Goal: Task Accomplishment & Management: Manage account settings

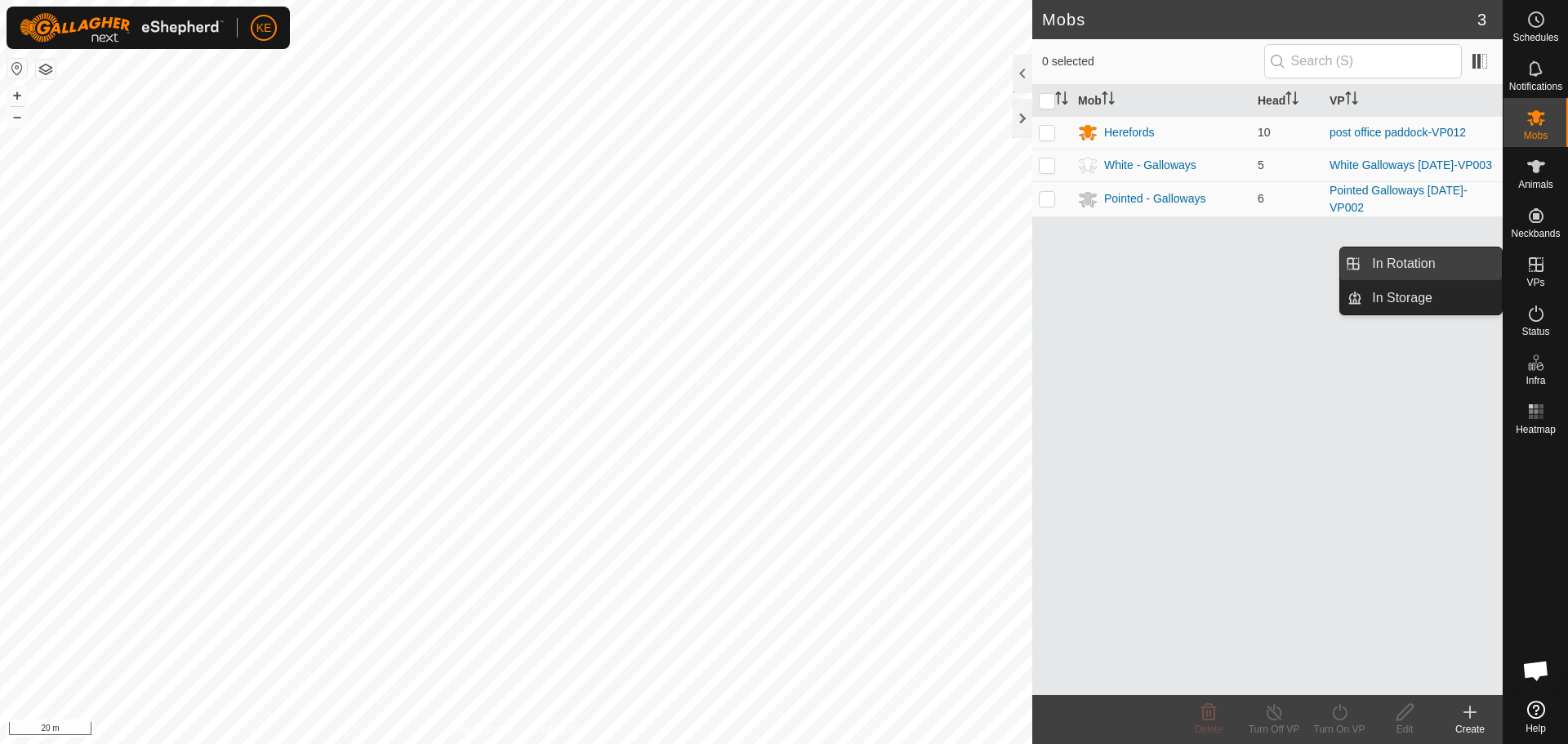
click at [1394, 260] on link "In Rotation" at bounding box center [1432, 264] width 140 height 33
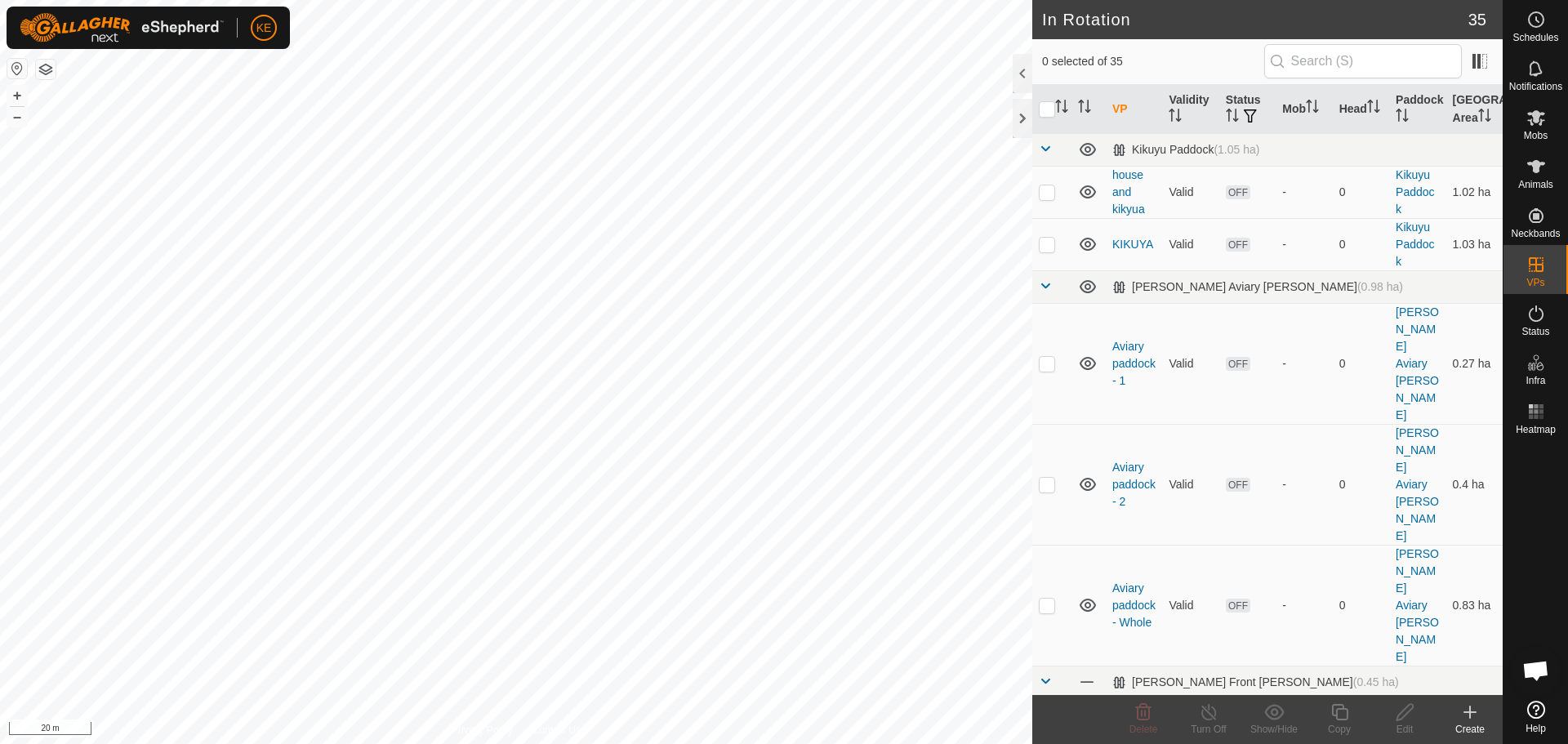
checkbox input "true"
click at [1340, 710] on icon at bounding box center [1340, 712] width 20 height 20
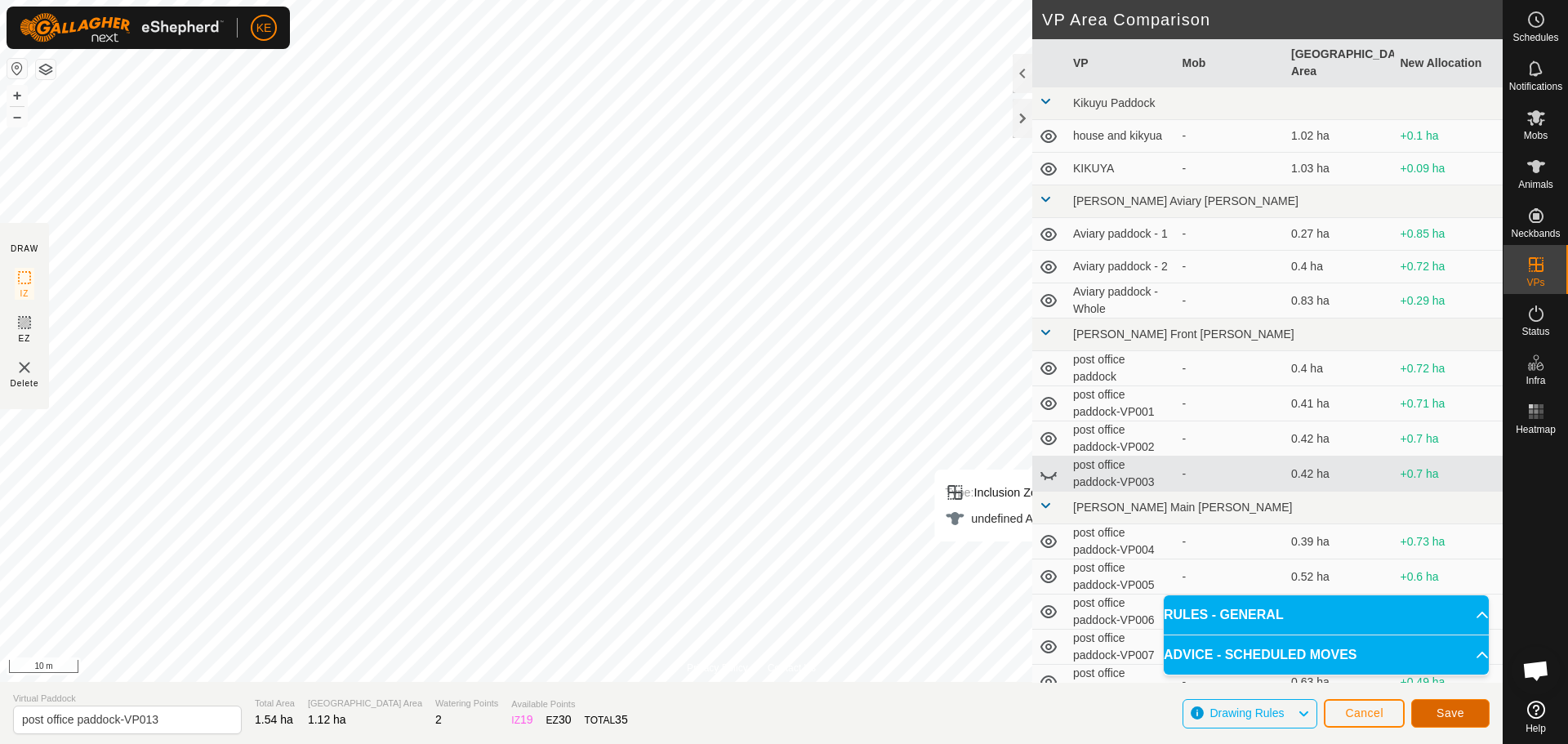
click at [1453, 715] on span "Save" at bounding box center [1451, 713] width 28 height 13
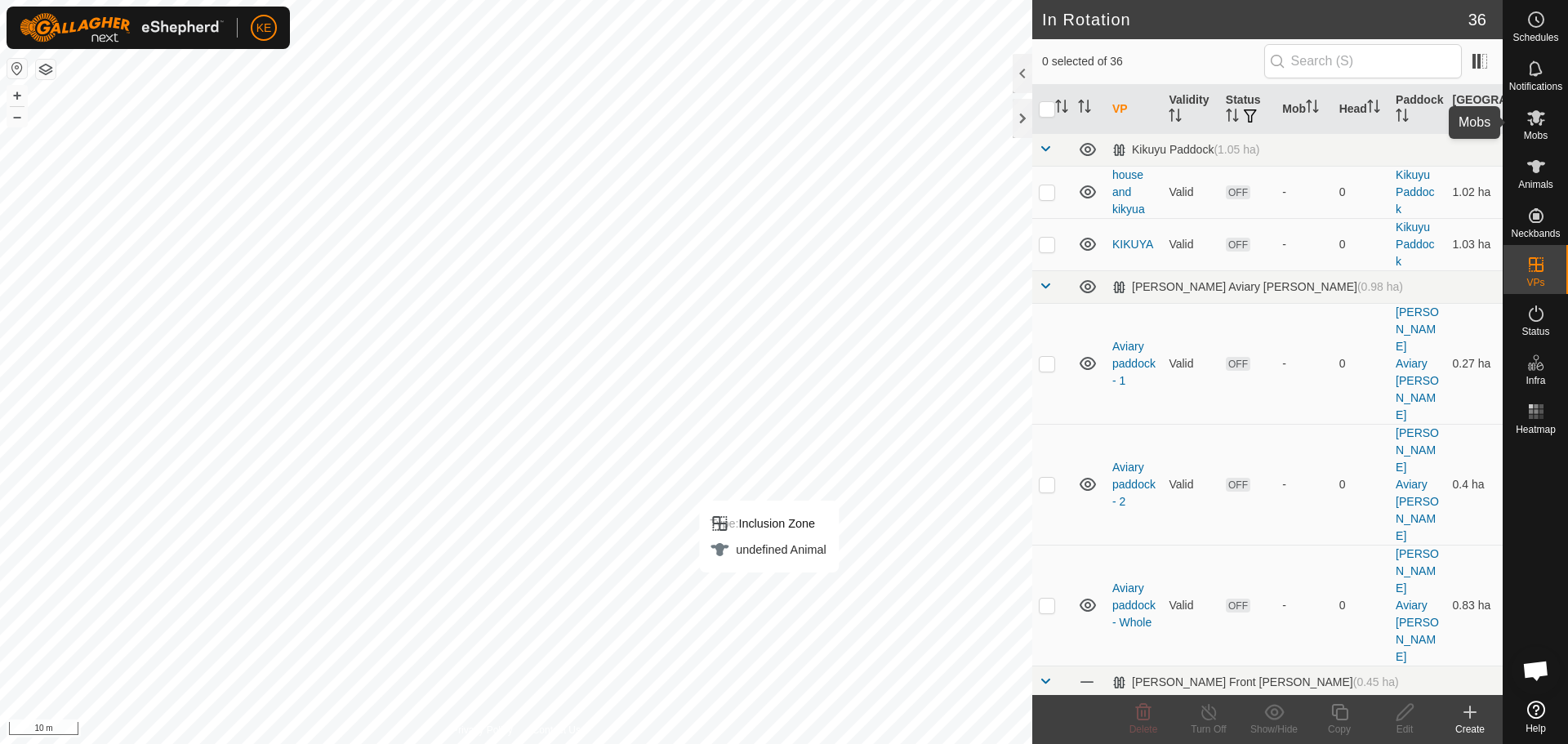
click at [1533, 129] on es-mob-svg-icon at bounding box center [1536, 118] width 29 height 26
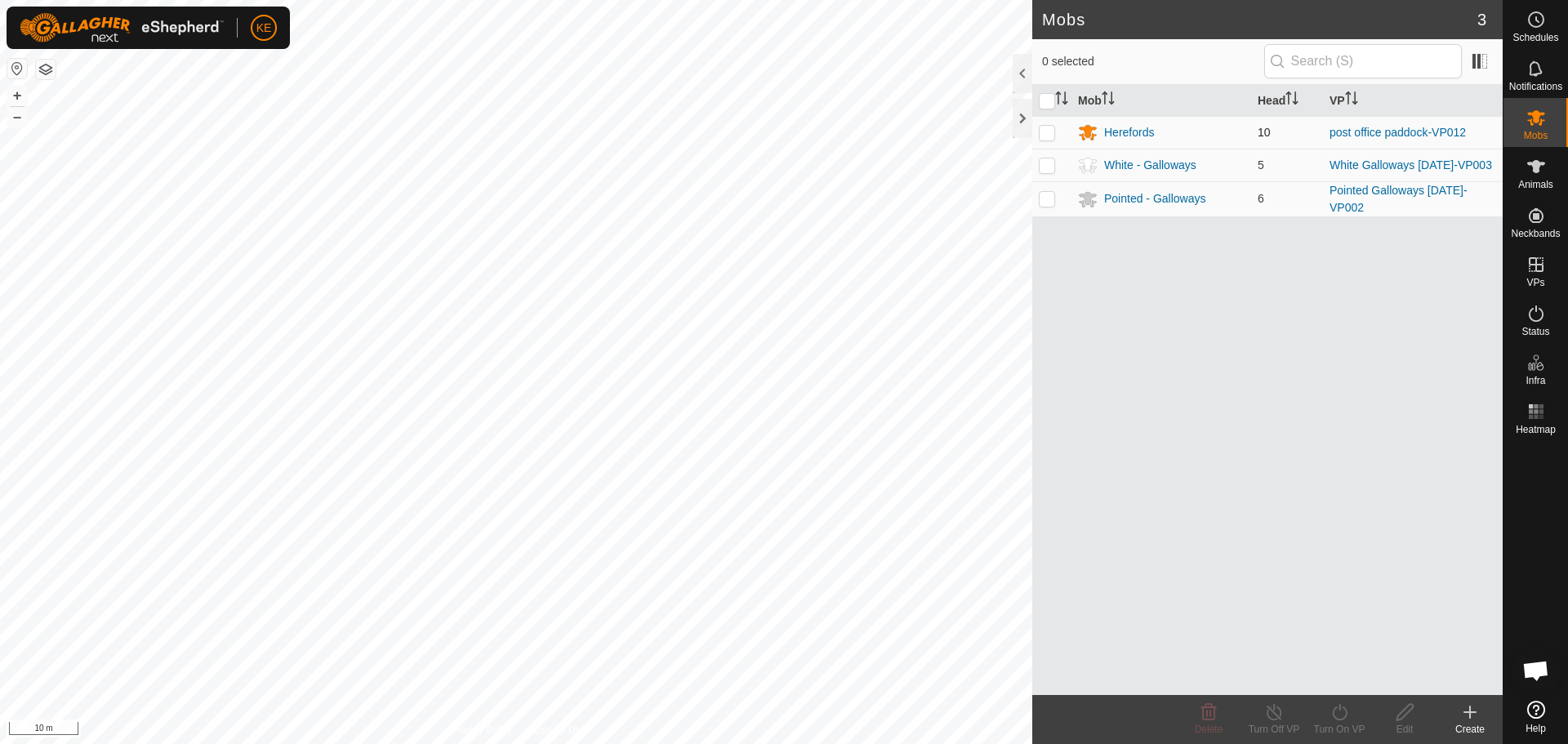
click at [1048, 129] on p-checkbox at bounding box center [1048, 133] width 16 height 13
checkbox input "true"
click at [1348, 706] on icon at bounding box center [1340, 712] width 20 height 20
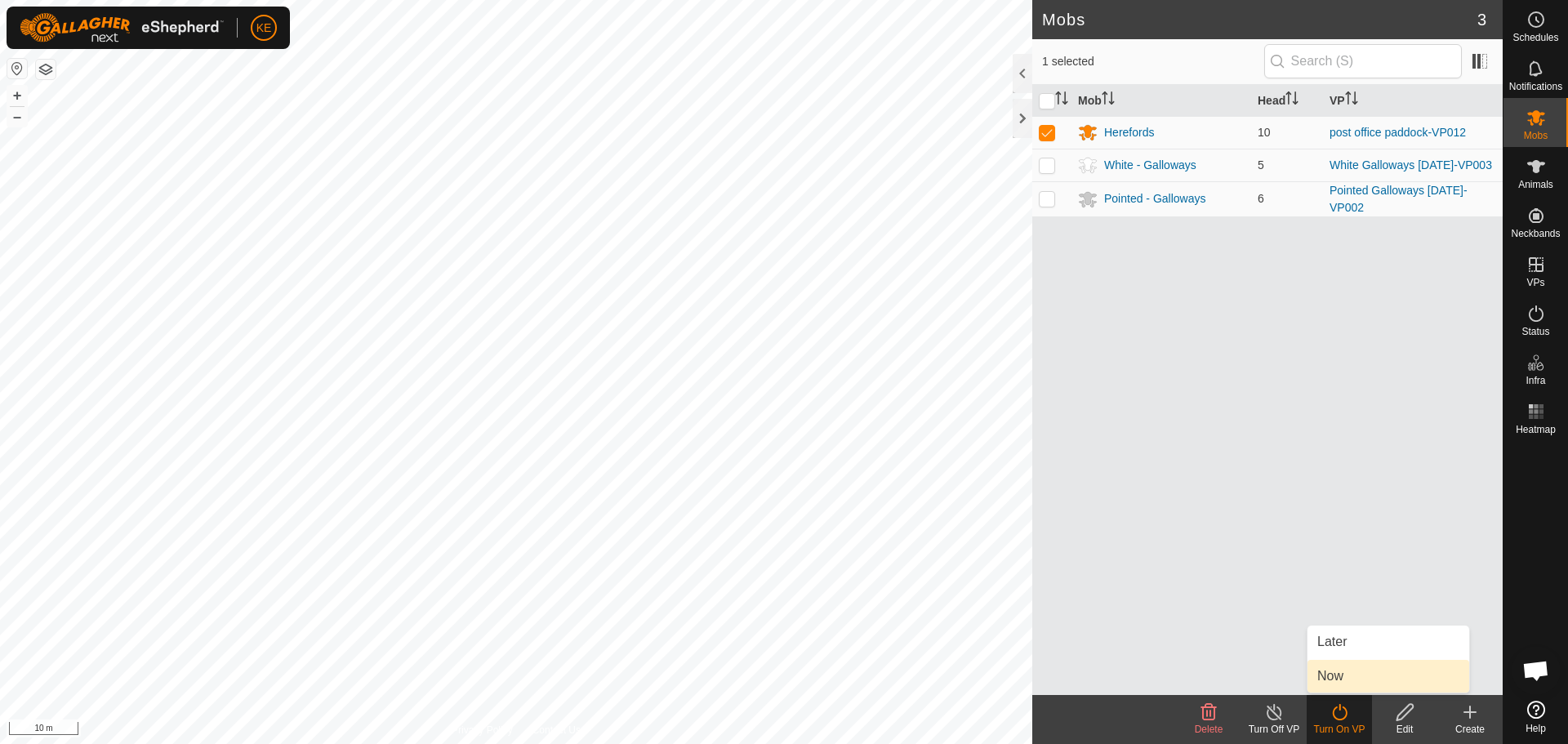
click at [1335, 677] on link "Now" at bounding box center [1389, 676] width 162 height 33
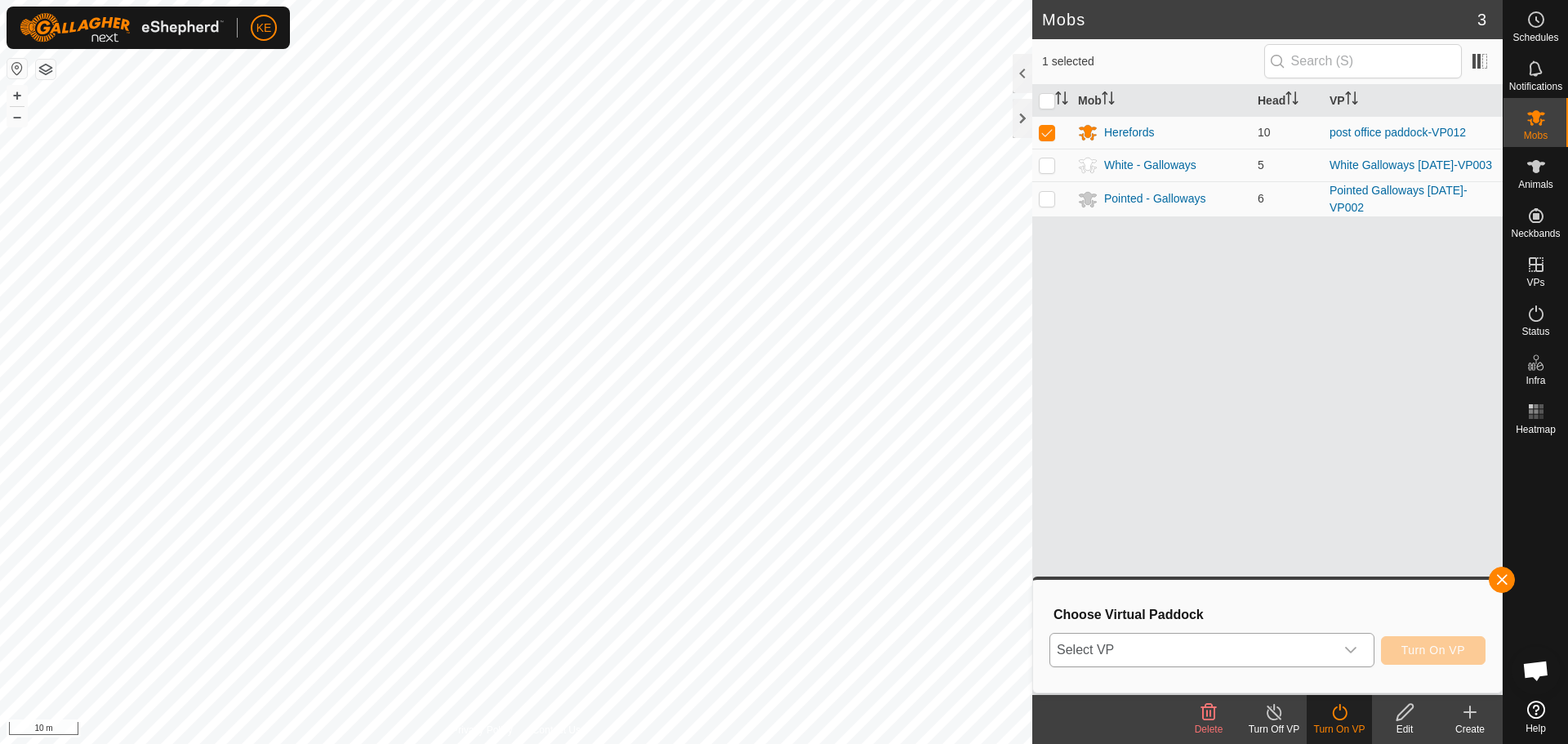
click at [1203, 648] on span "Select VP" at bounding box center [1192, 651] width 284 height 33
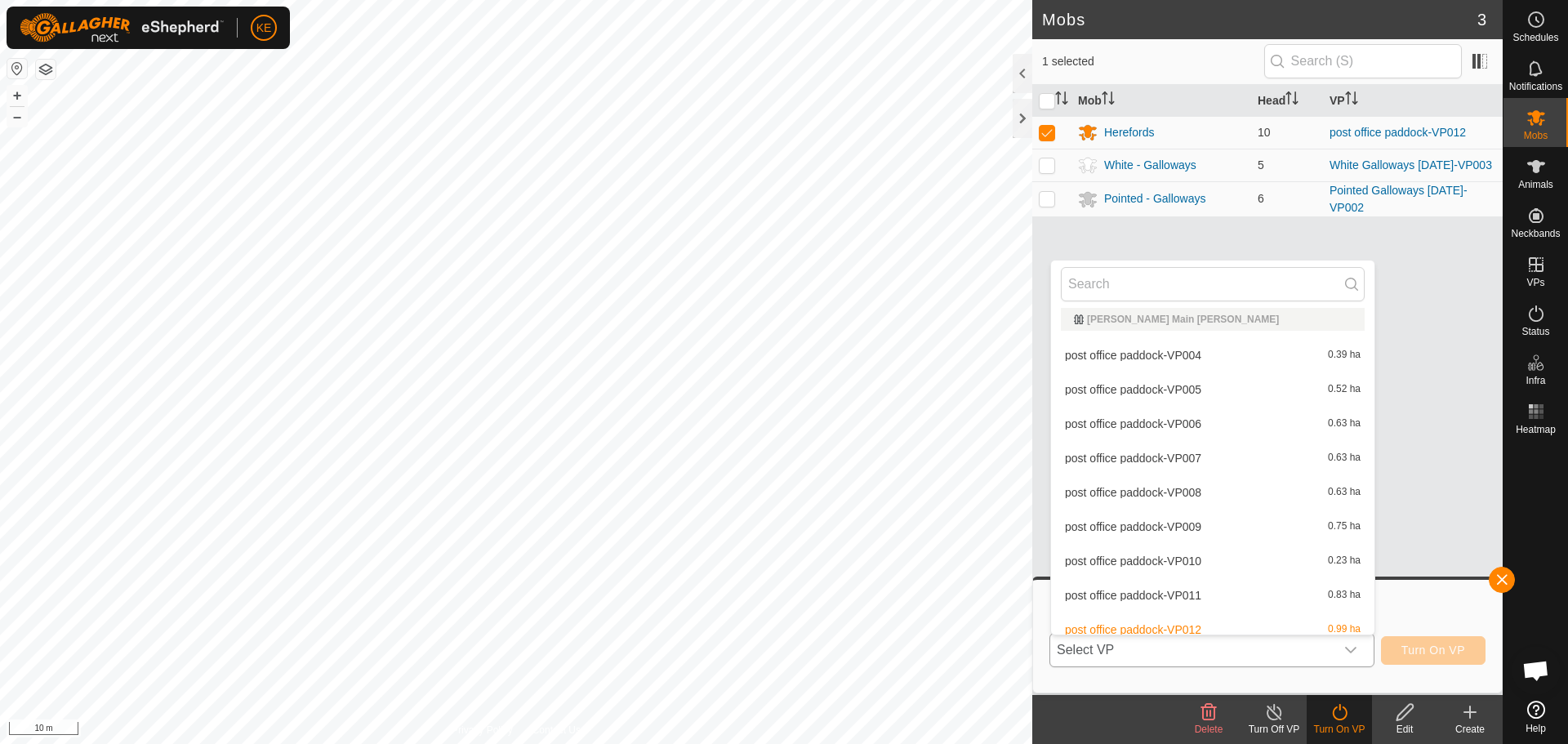
scroll to position [515, 0]
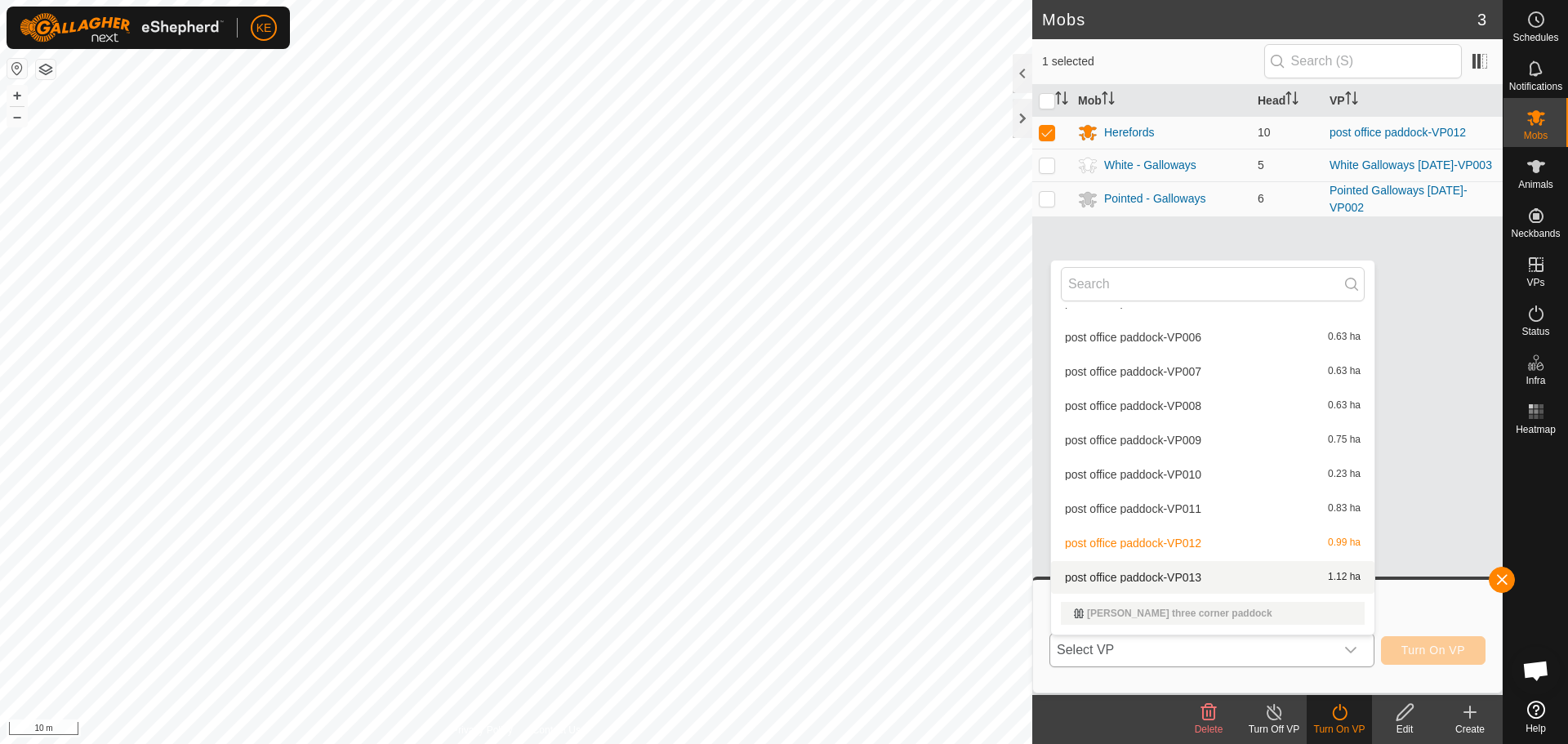
click at [1168, 581] on li "post office paddock-VP013 1.12 ha" at bounding box center [1213, 578] width 323 height 33
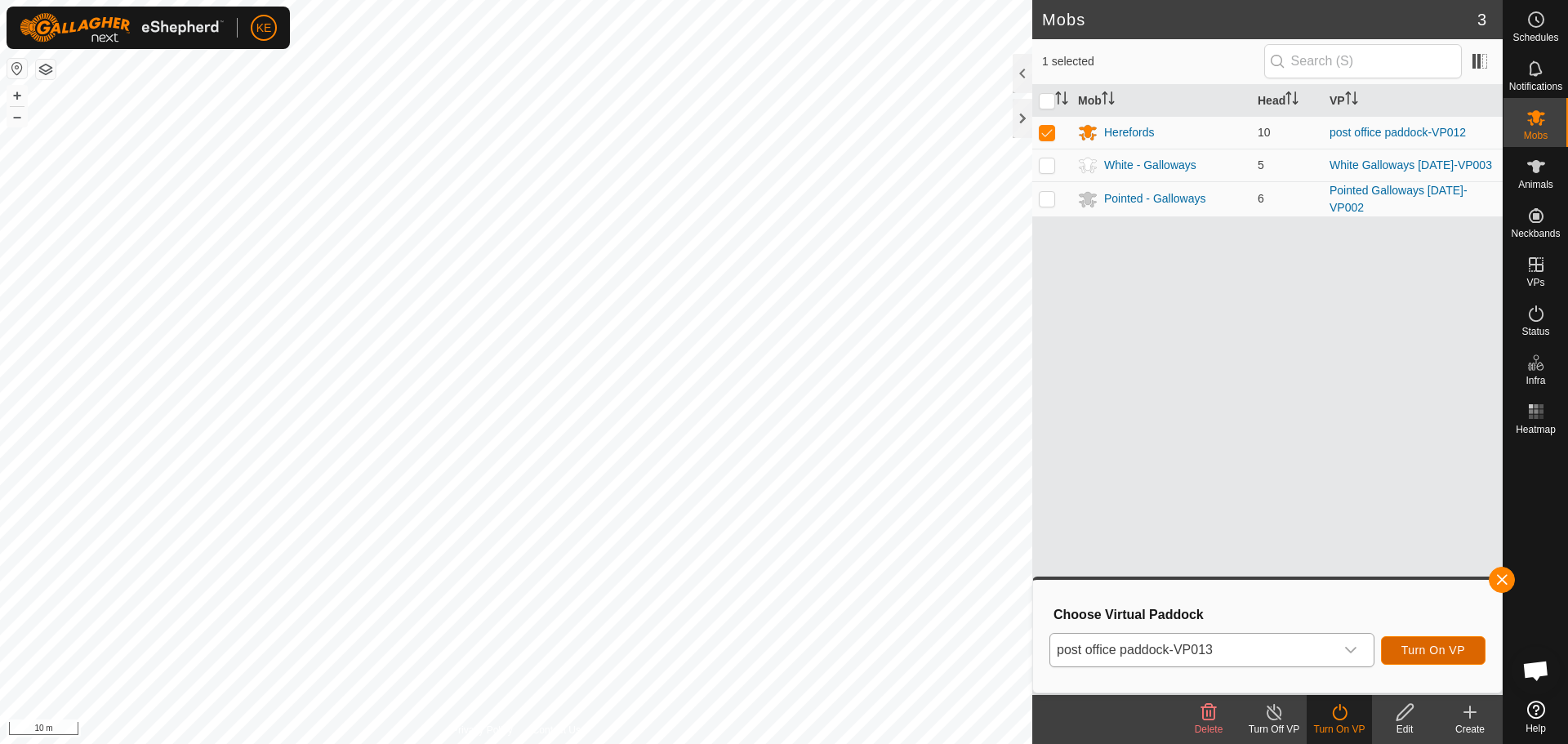
click at [1438, 649] on span "Turn On VP" at bounding box center [1434, 650] width 64 height 13
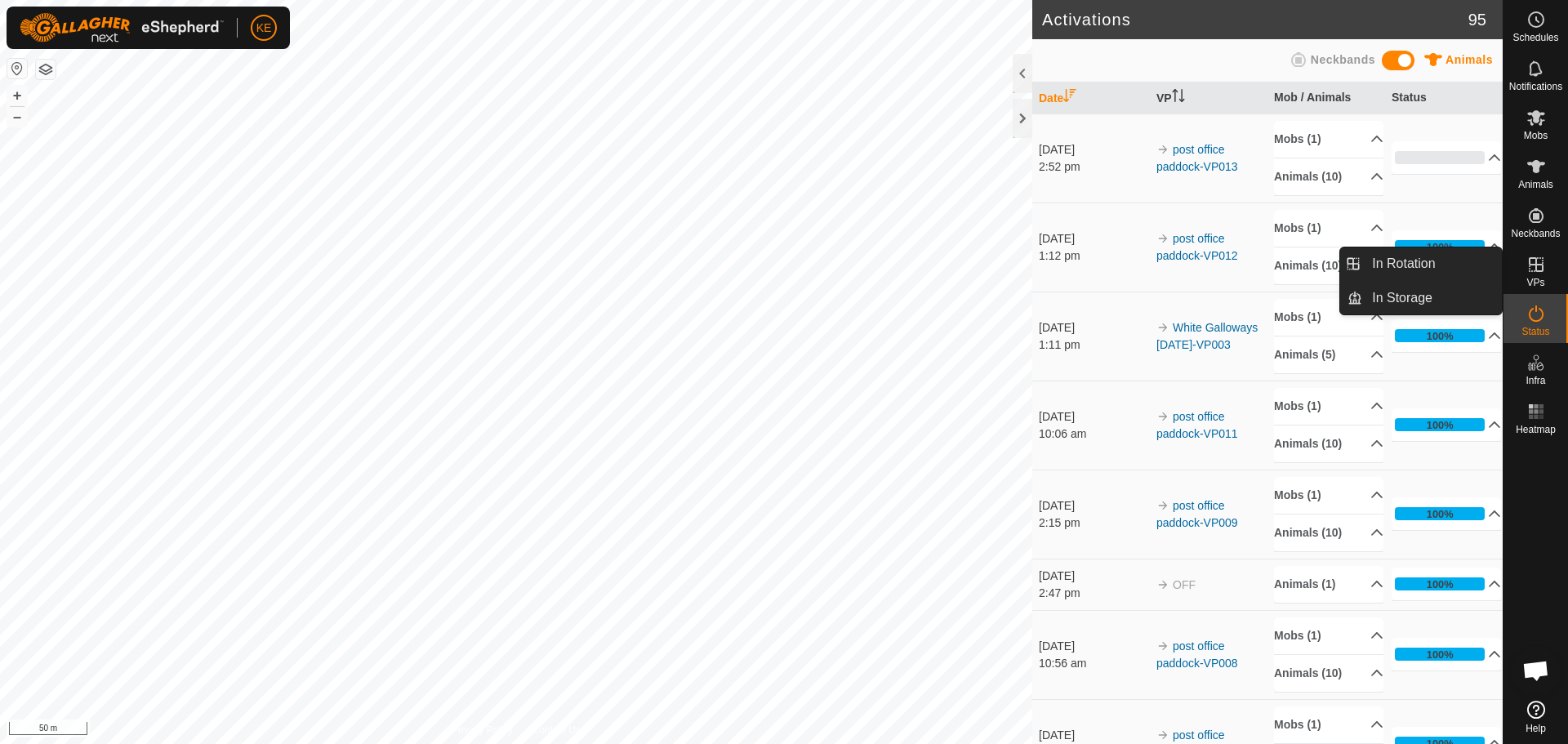
click at [1539, 264] on icon at bounding box center [1536, 264] width 15 height 15
click at [1461, 264] on link "In Rotation" at bounding box center [1432, 264] width 140 height 33
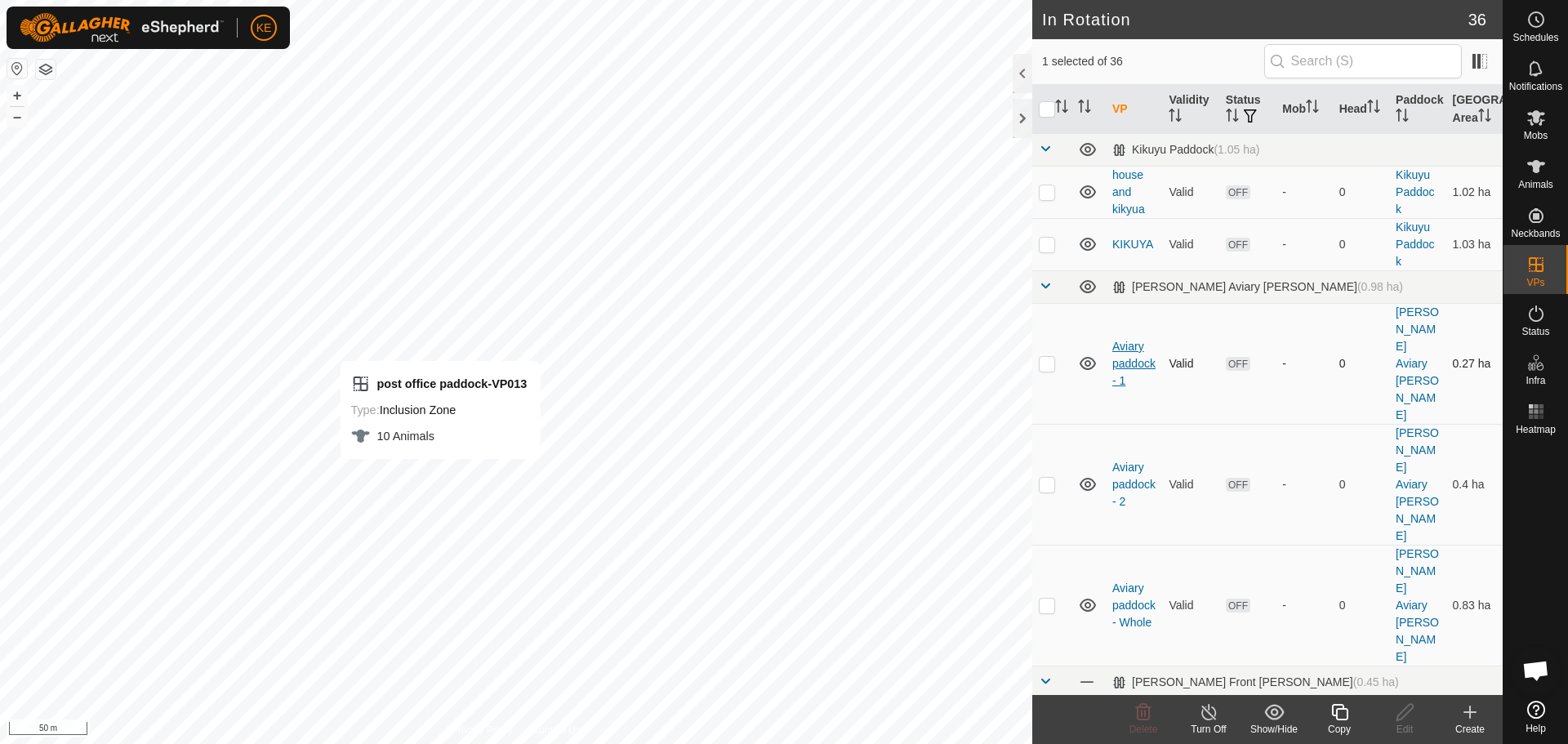
checkbox input "false"
checkbox input "true"
checkbox input "false"
click at [1337, 715] on icon at bounding box center [1340, 712] width 16 height 16
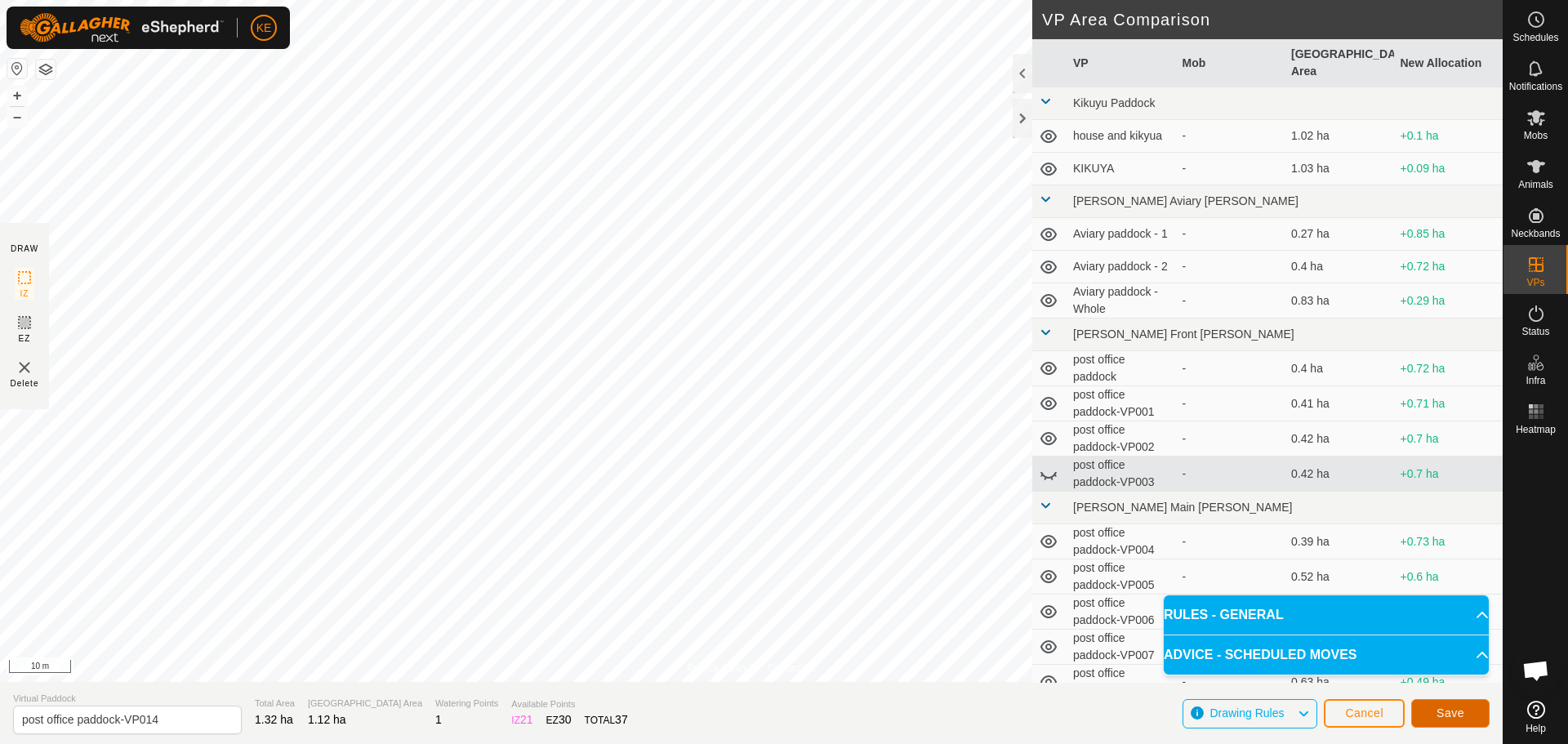
click at [1471, 717] on button "Save" at bounding box center [1451, 713] width 79 height 29
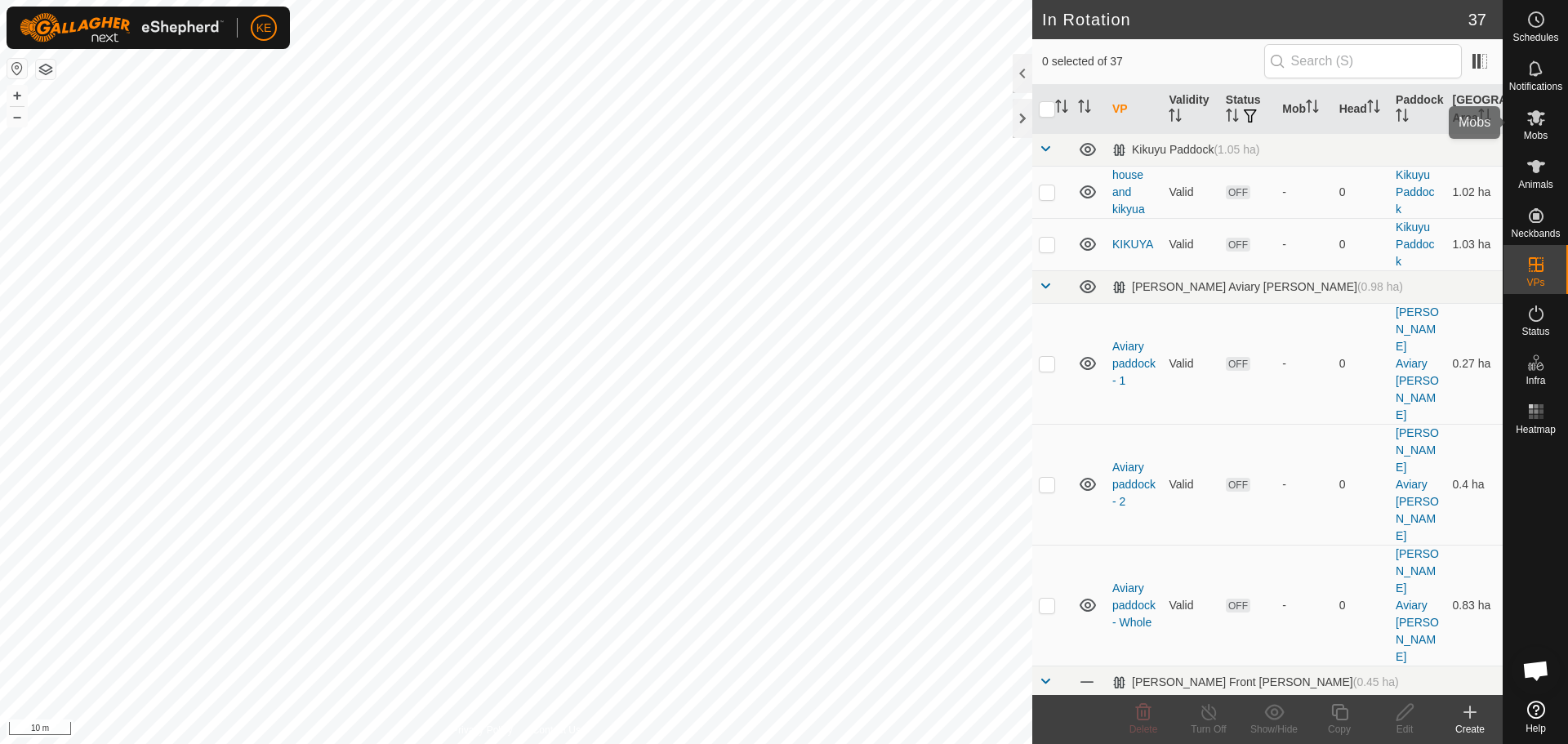
click at [1533, 117] on icon at bounding box center [1536, 118] width 18 height 16
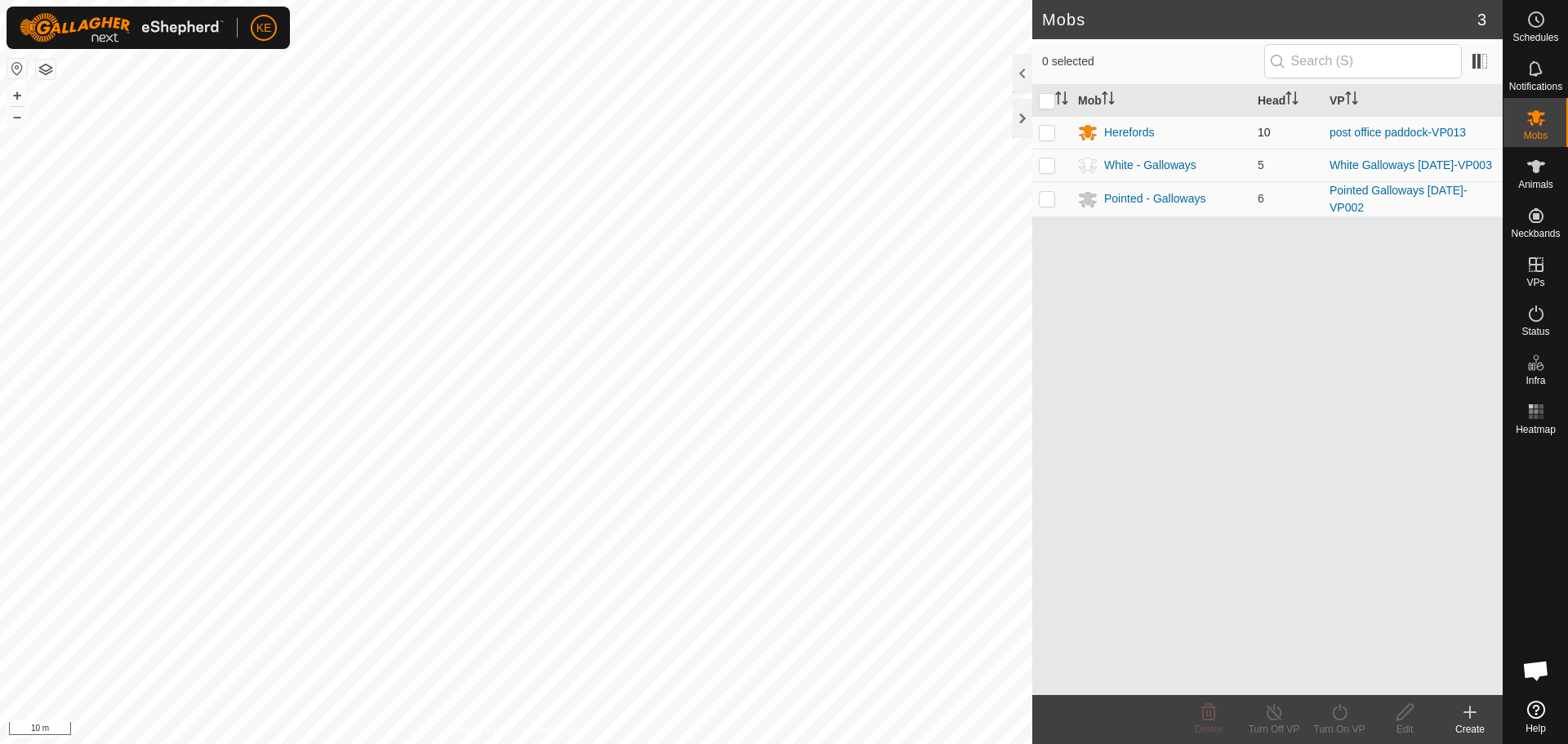
click at [1044, 131] on p-checkbox at bounding box center [1048, 133] width 16 height 13
checkbox input "true"
click at [1334, 715] on icon at bounding box center [1340, 712] width 15 height 16
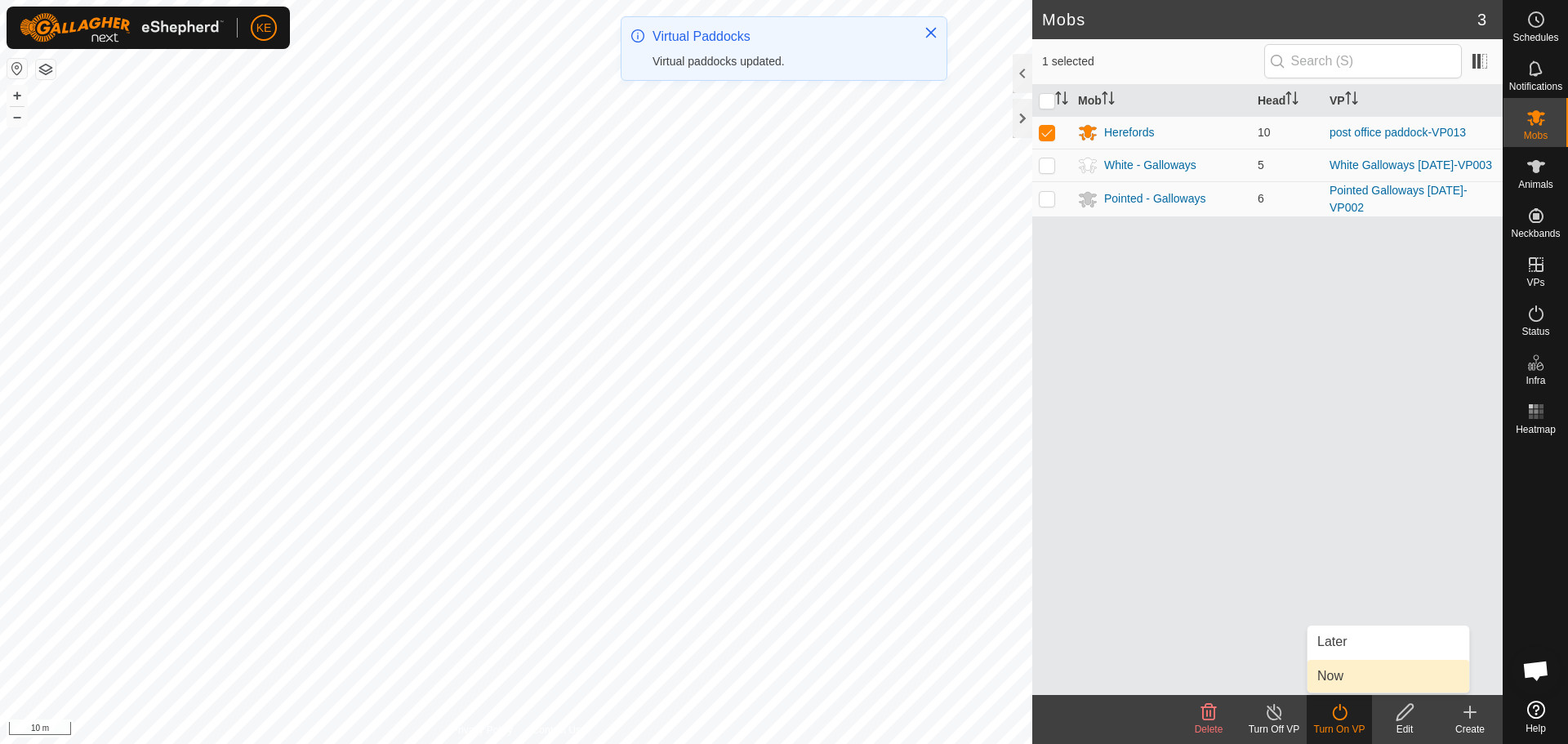
click at [1349, 681] on link "Now" at bounding box center [1389, 676] width 162 height 33
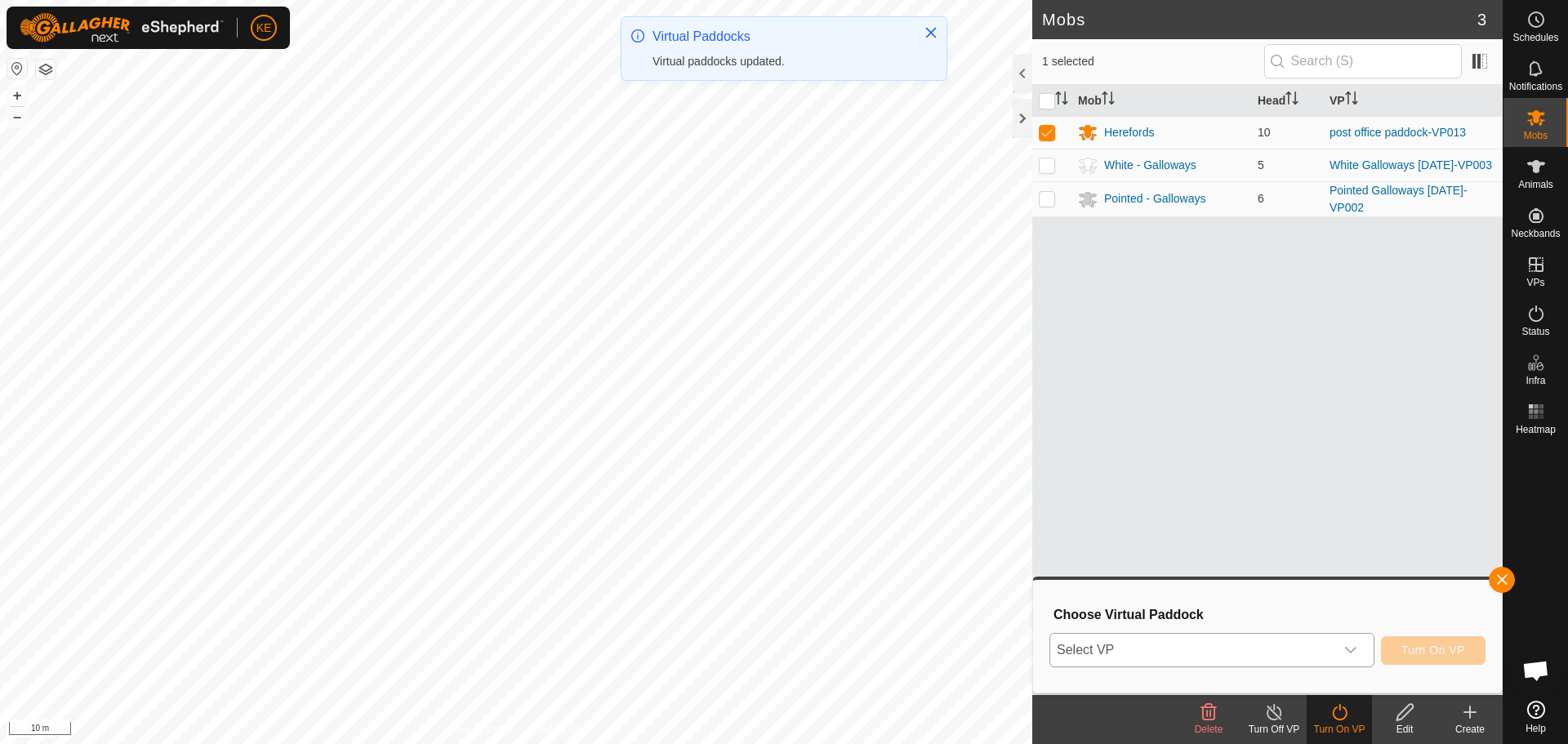
click at [1270, 642] on span "Select VP" at bounding box center [1192, 651] width 284 height 33
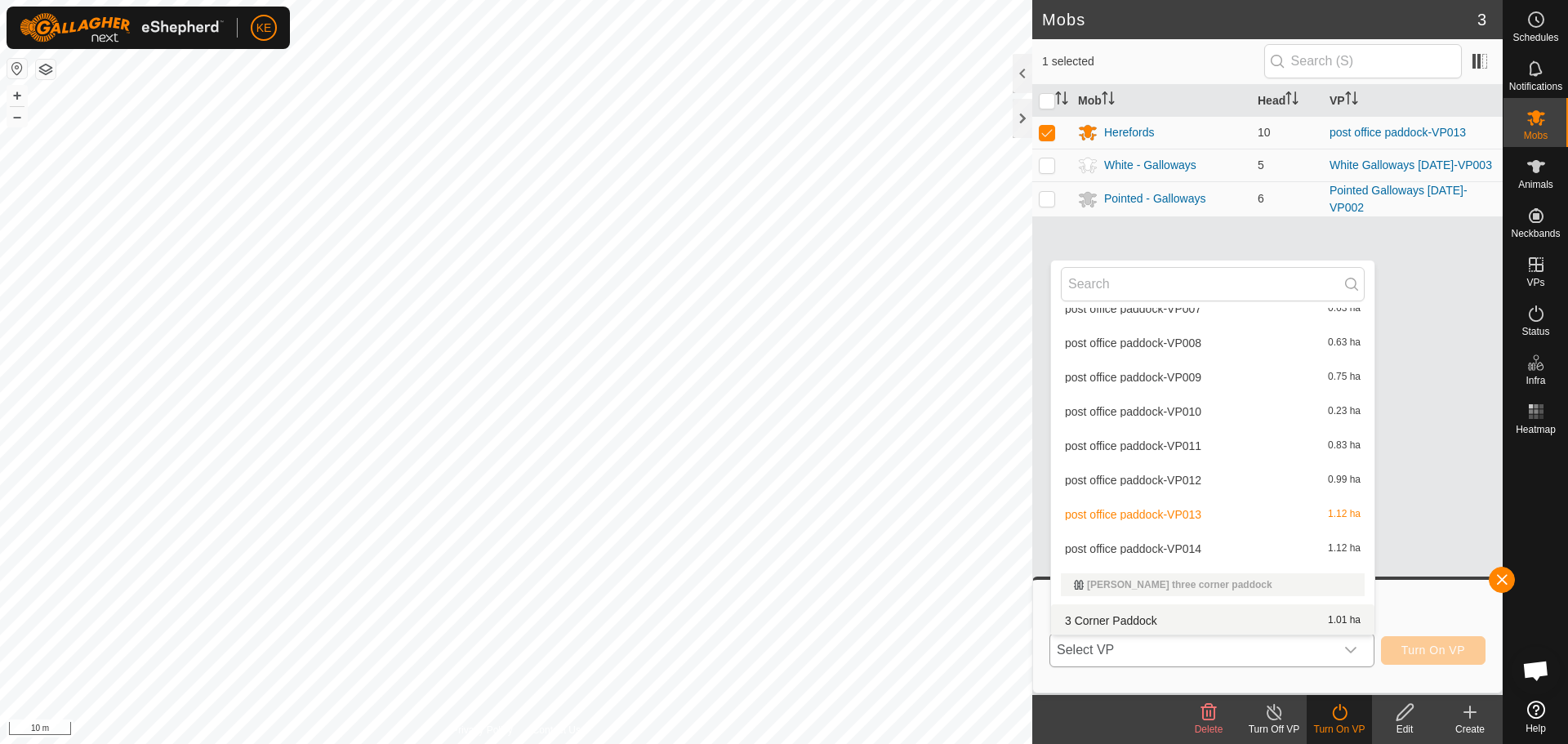
scroll to position [572, 0]
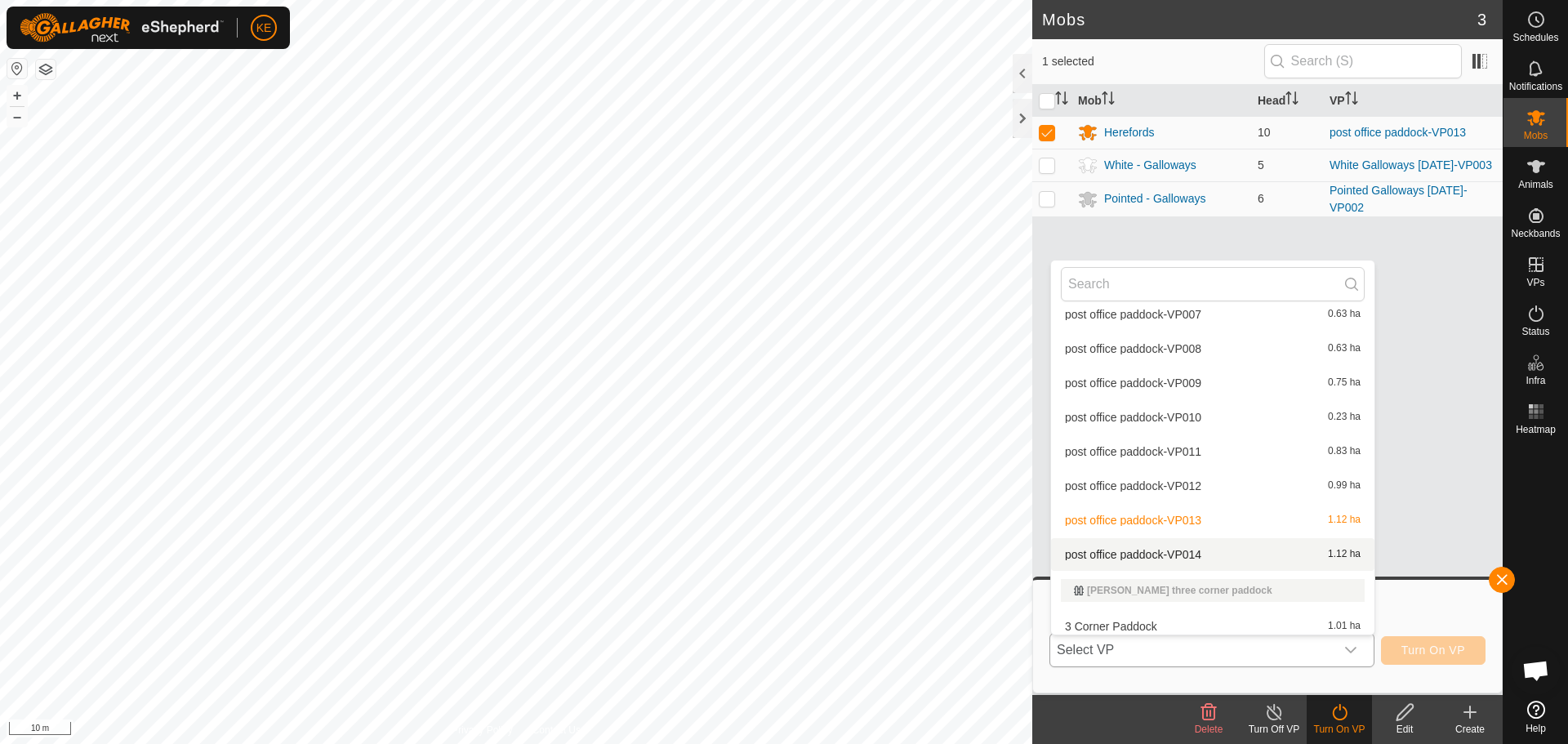
click at [1195, 552] on li "post office paddock-VP014 1.12 ha" at bounding box center [1213, 555] width 323 height 33
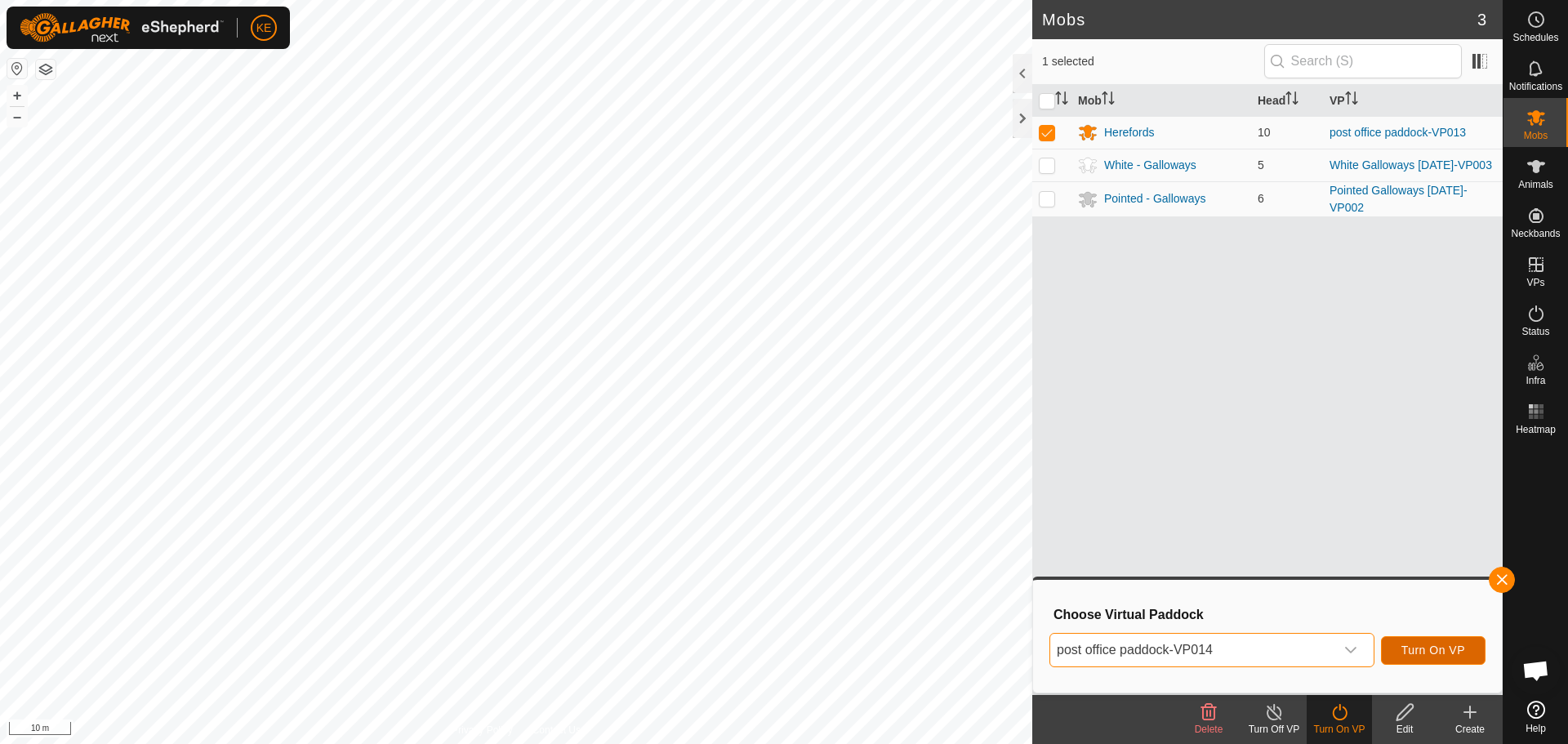
click at [1448, 654] on span "Turn On VP" at bounding box center [1434, 650] width 64 height 13
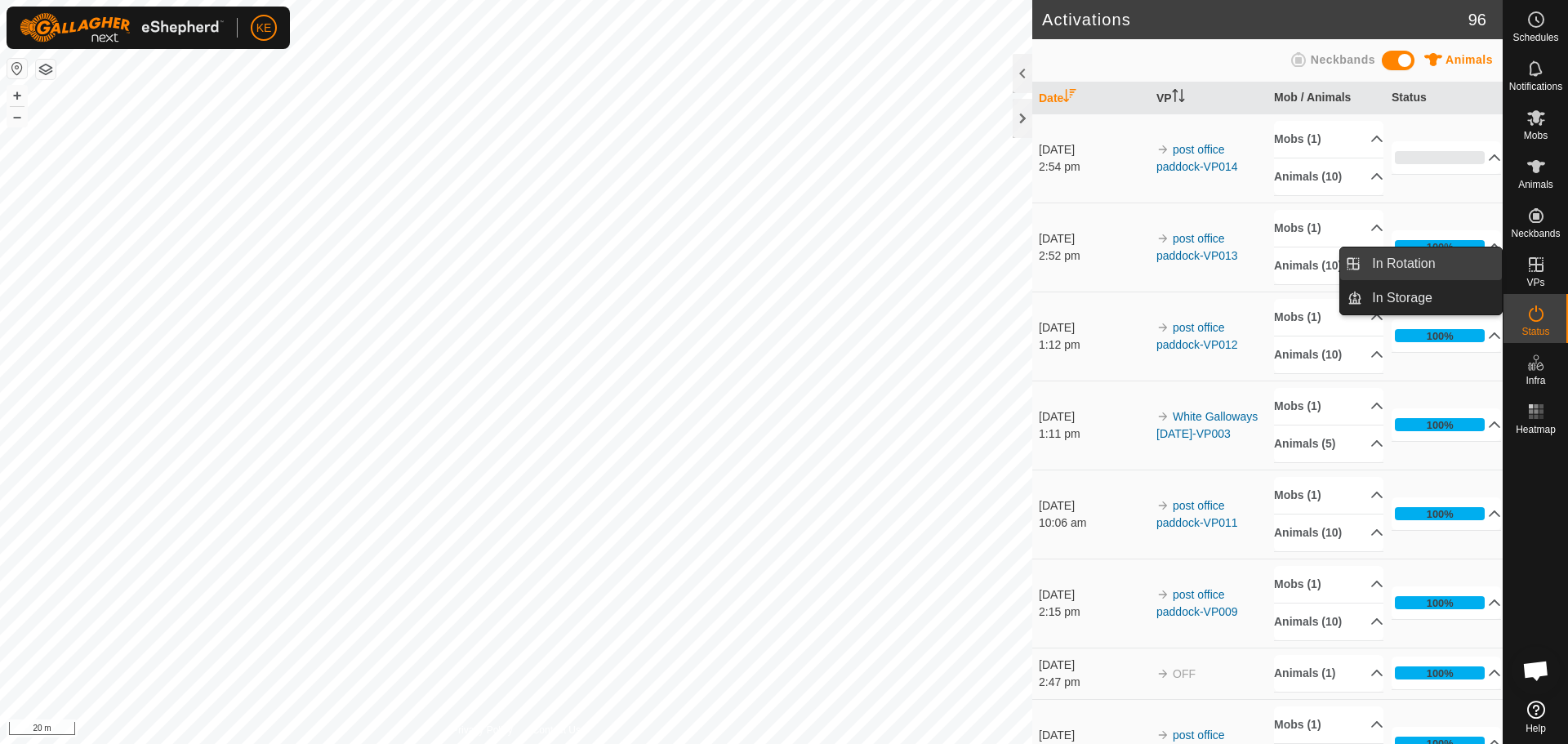
drag, startPoint x: 1499, startPoint y: 268, endPoint x: 1425, endPoint y: 268, distance: 74.0
click at [1425, 268] on link "In Rotation" at bounding box center [1432, 264] width 140 height 33
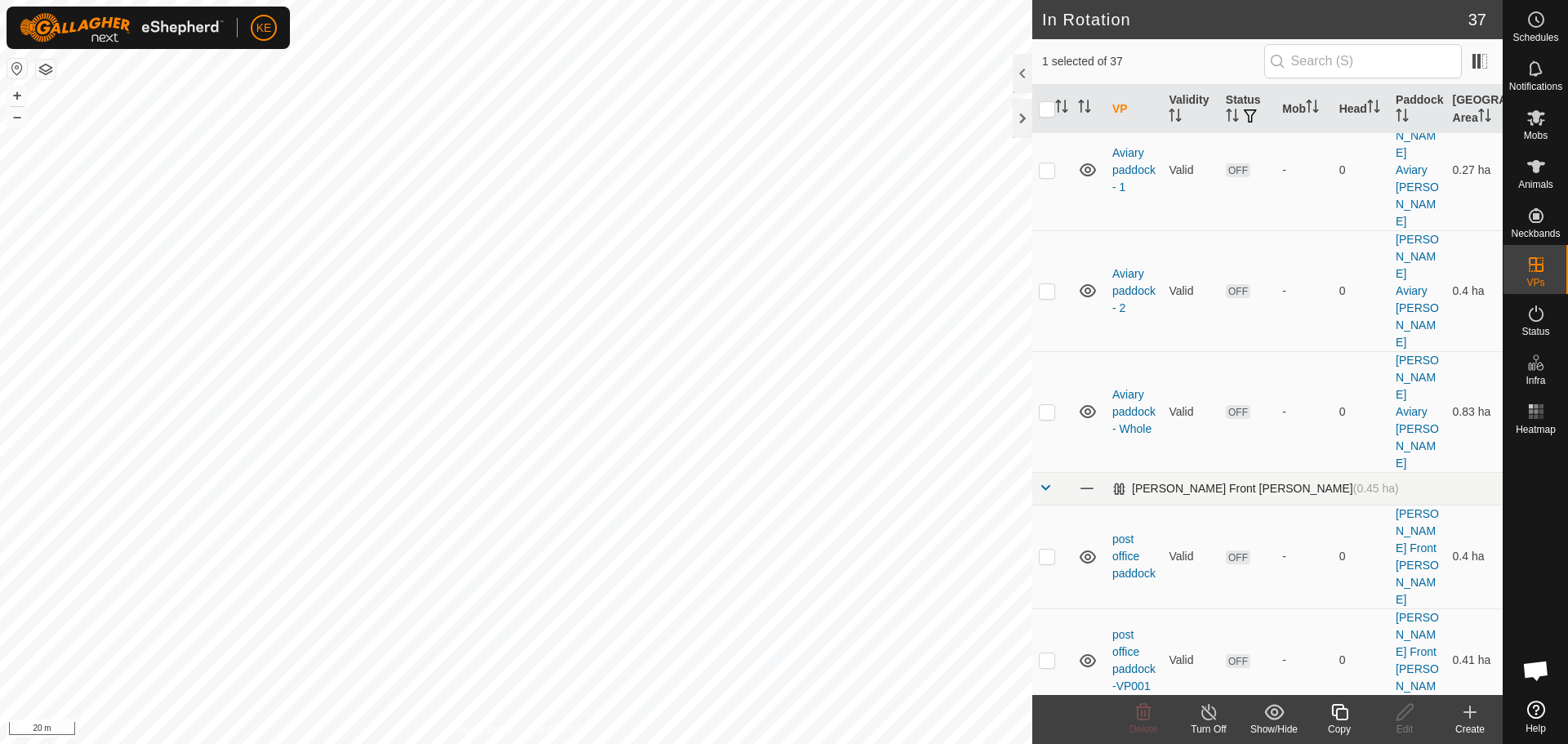
scroll to position [327, 0]
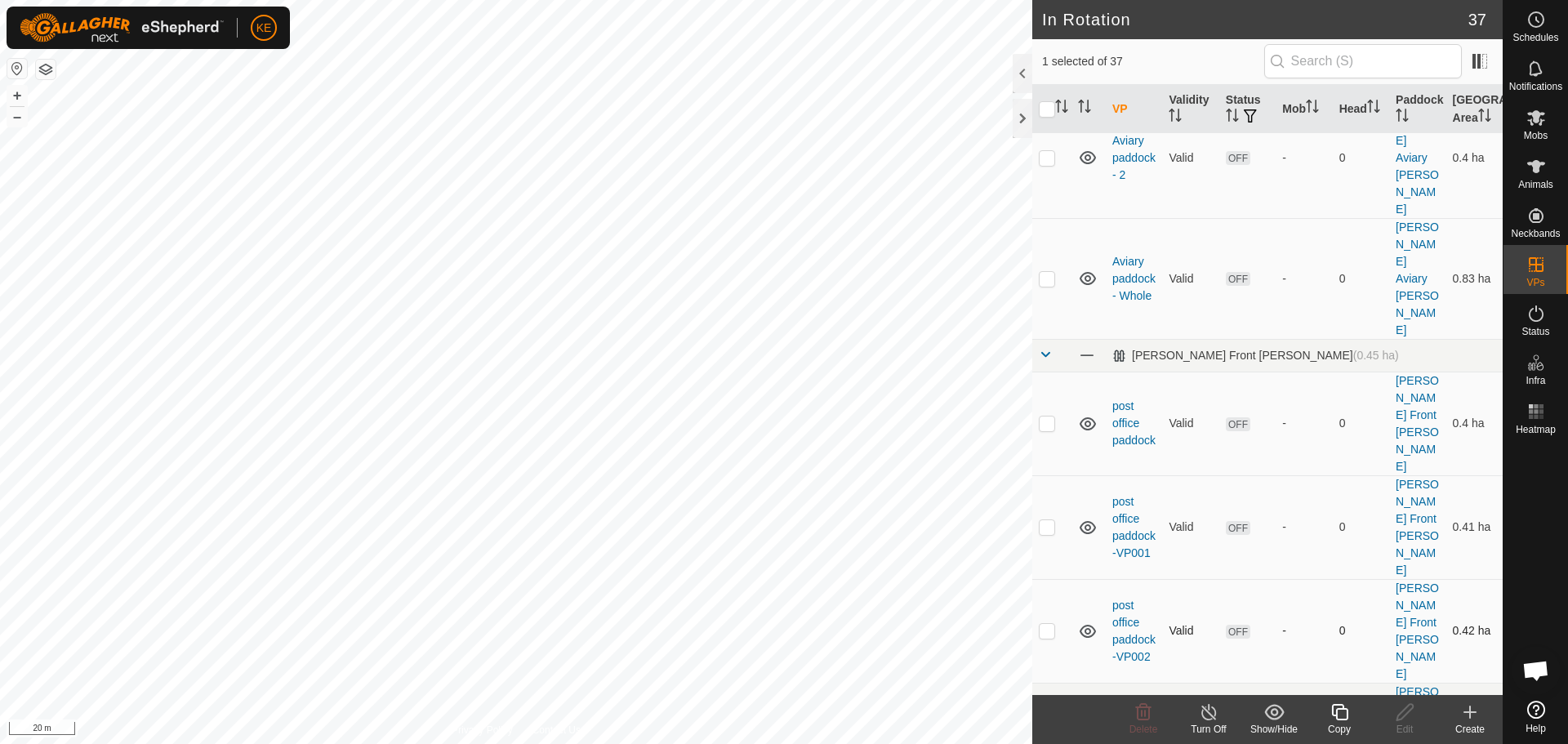
click at [1042, 625] on p-checkbox at bounding box center [1048, 631] width 16 height 13
checkbox input "true"
click at [1043, 728] on p-checkbox at bounding box center [1048, 734] width 16 height 13
checkbox input "true"
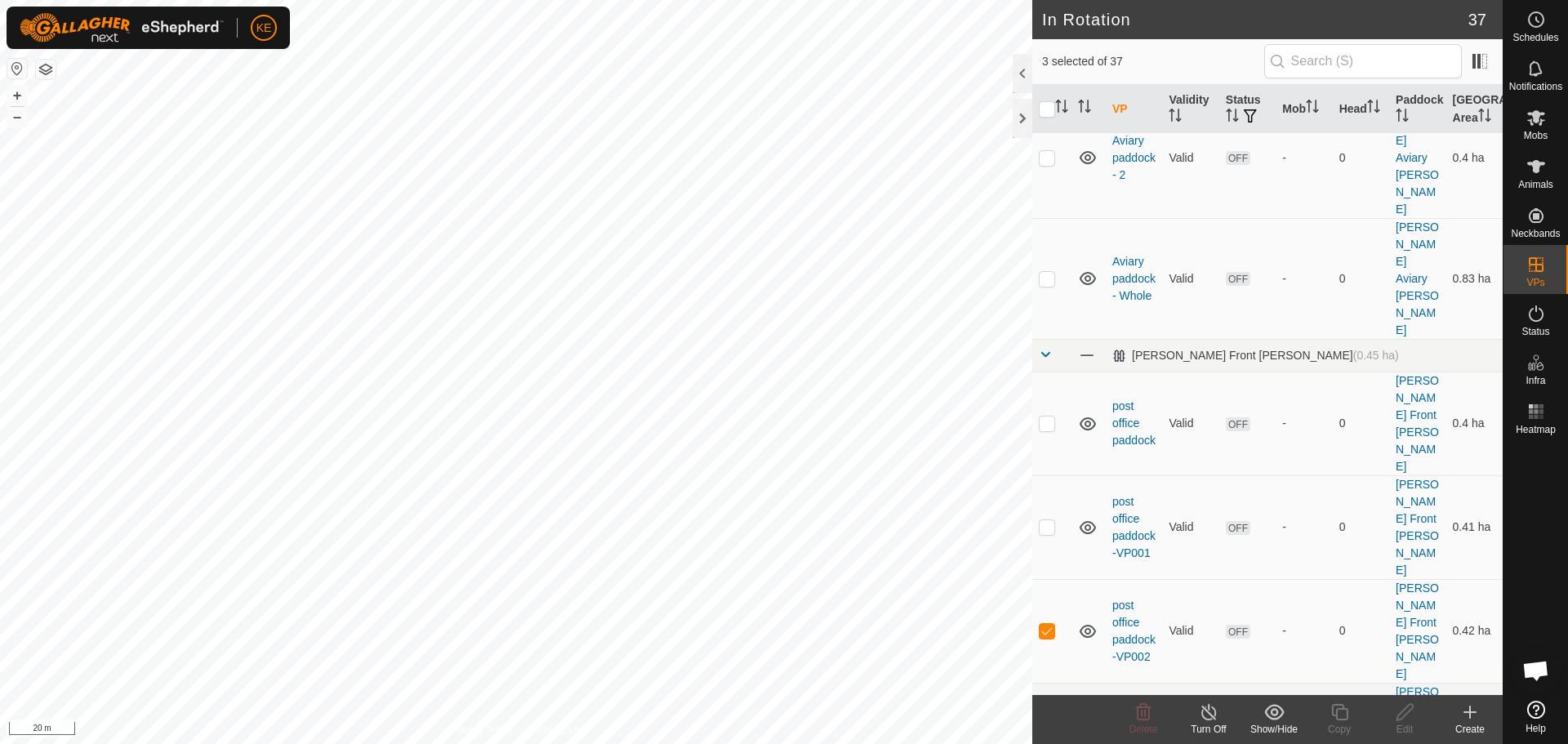
checkbox input "true"
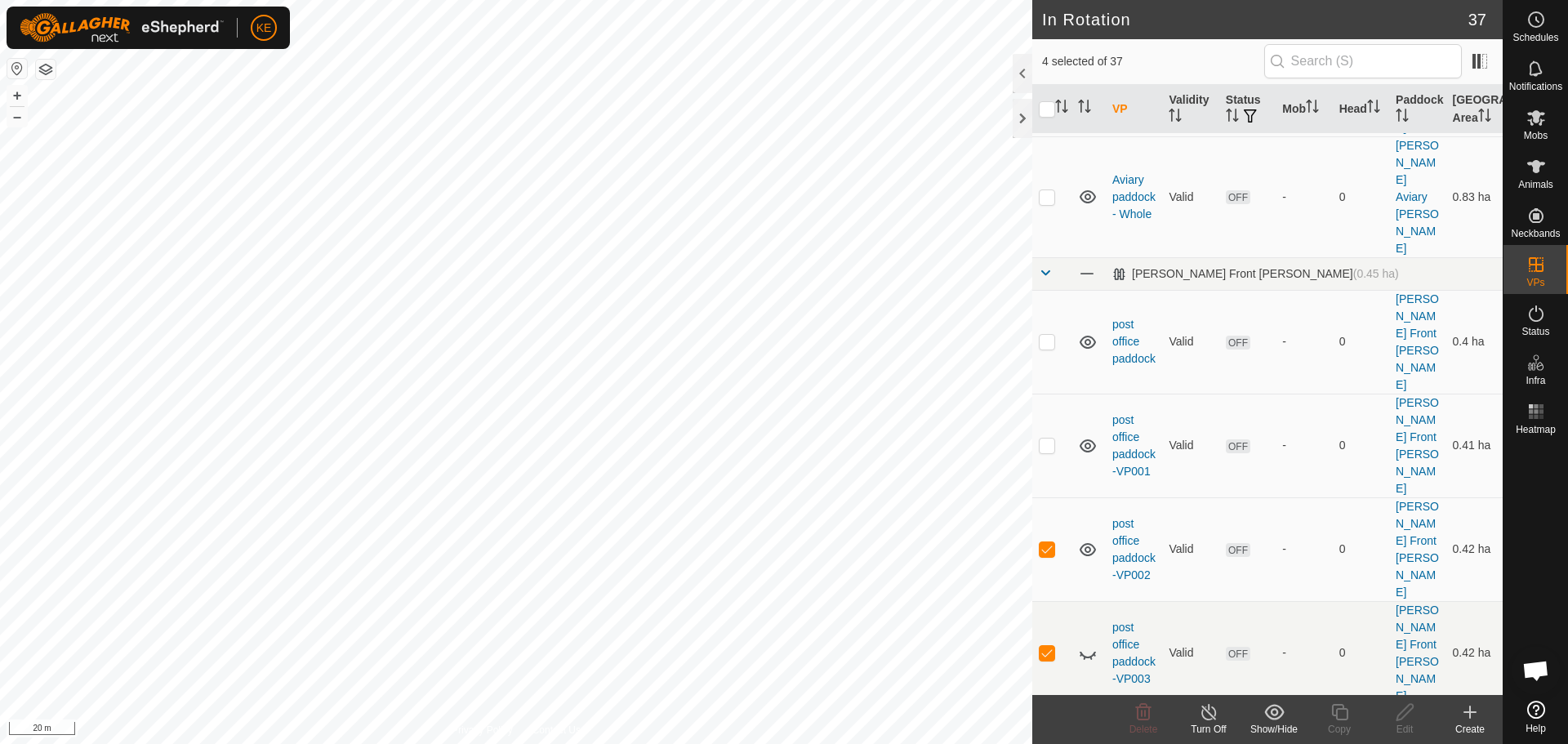
scroll to position [490, 0]
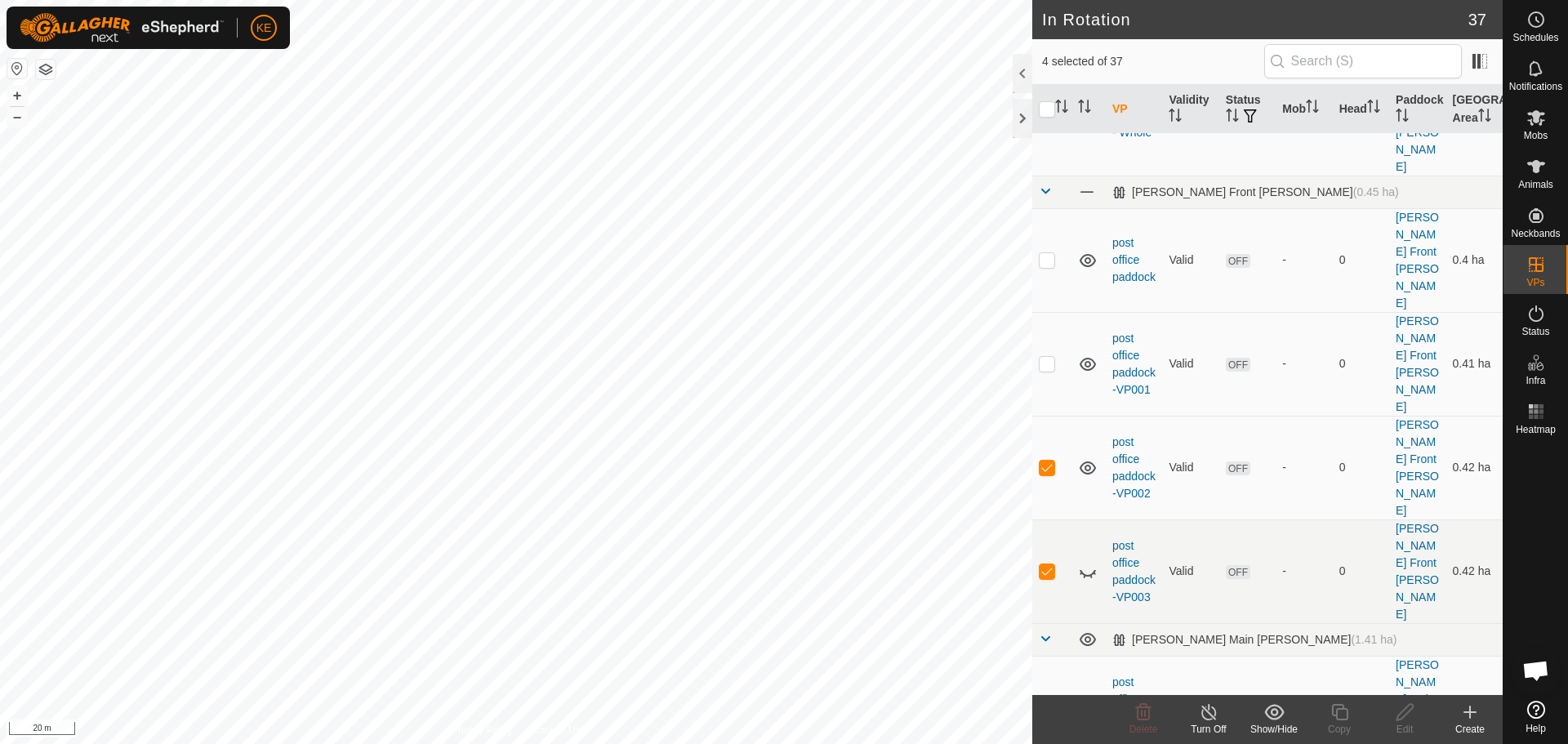
checkbox input "true"
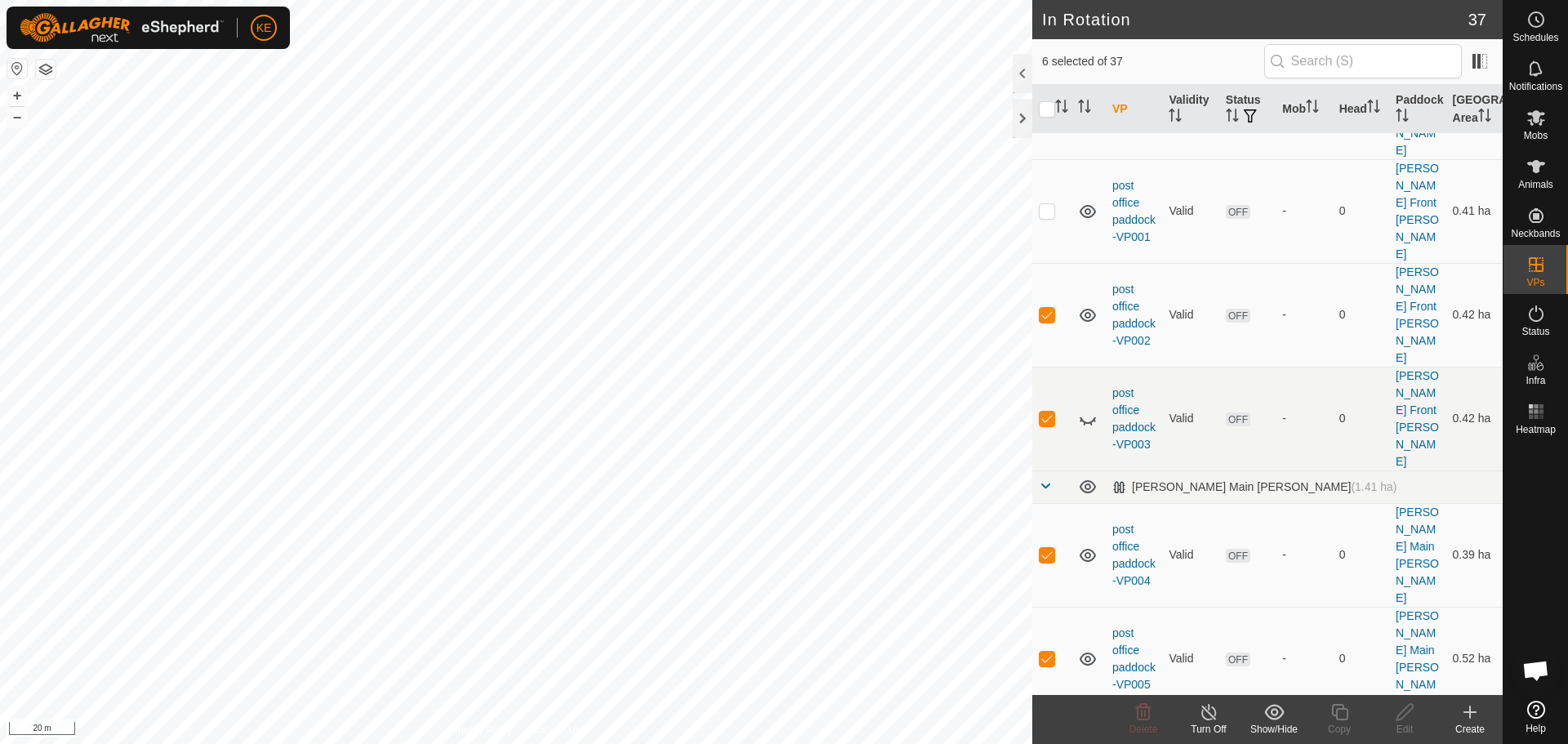
scroll to position [653, 0]
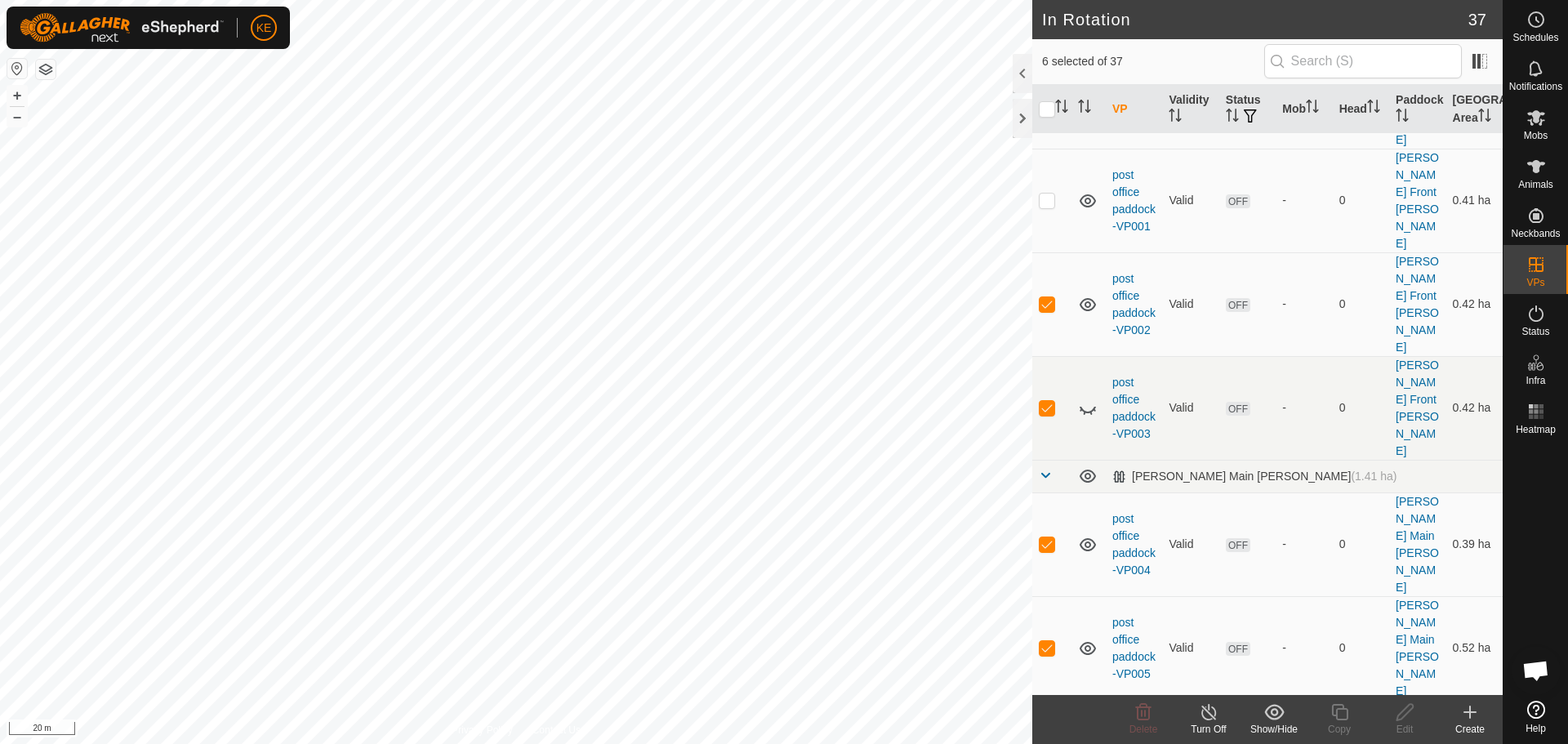
checkbox input "true"
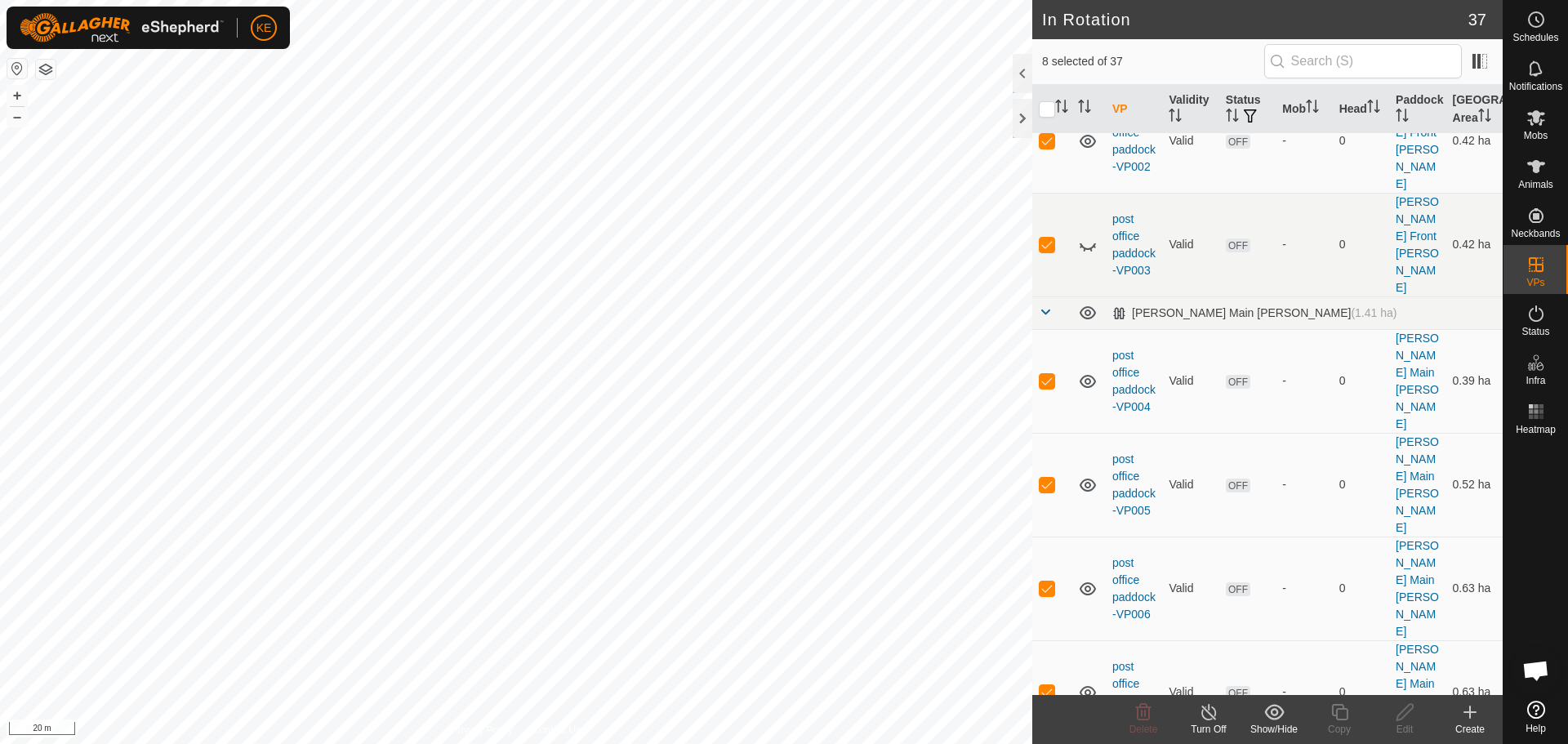
checkbox input "true"
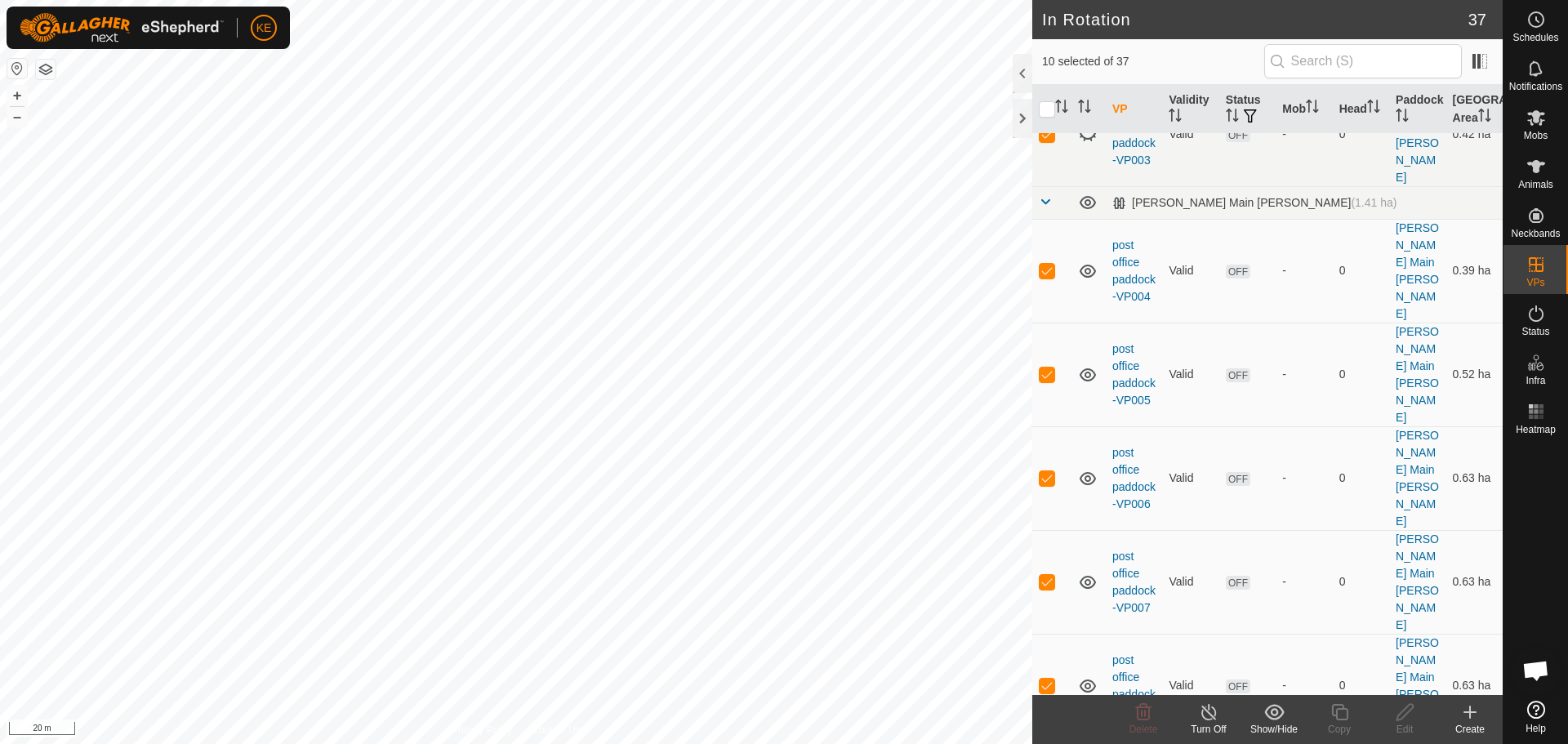
scroll to position [981, 0]
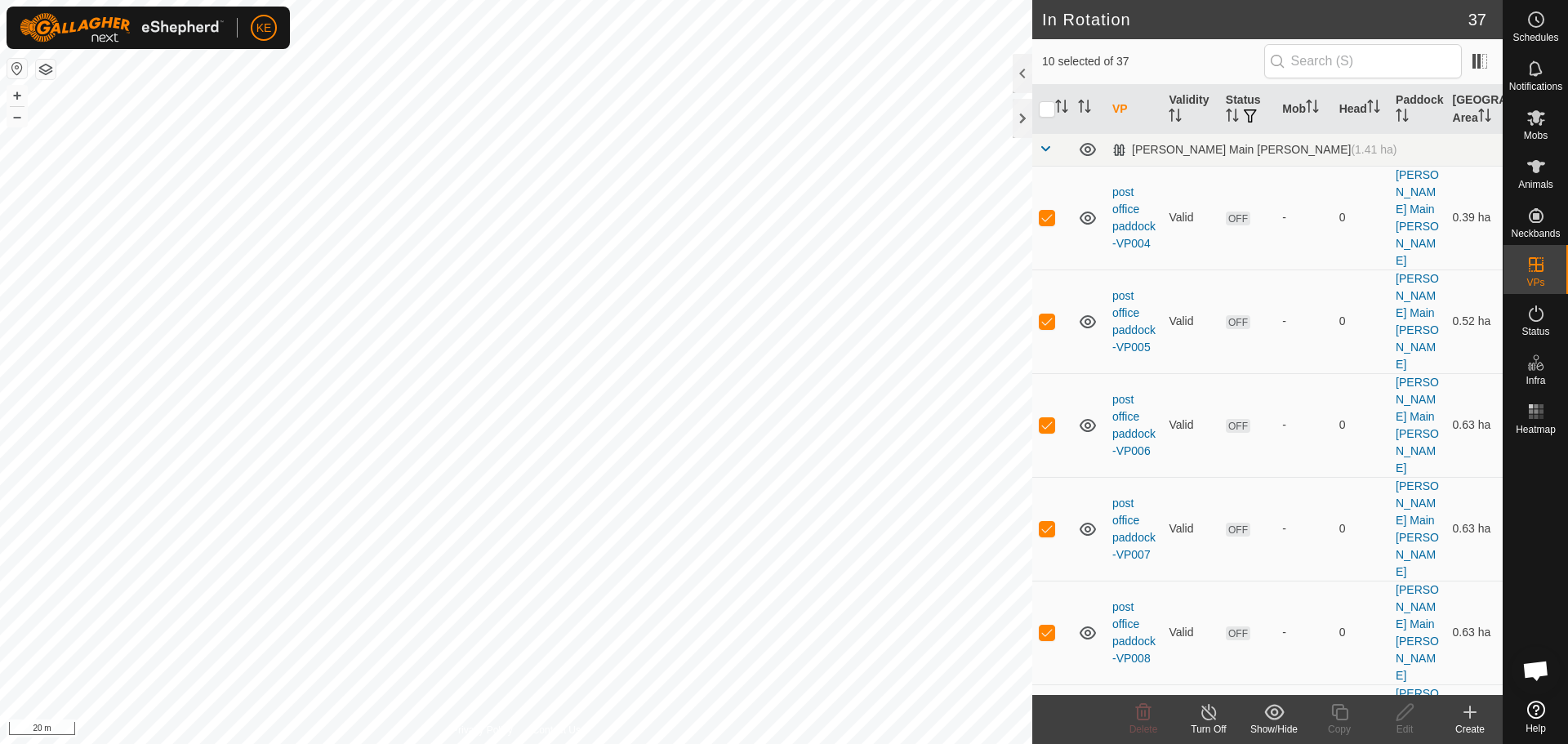
checkbox input "true"
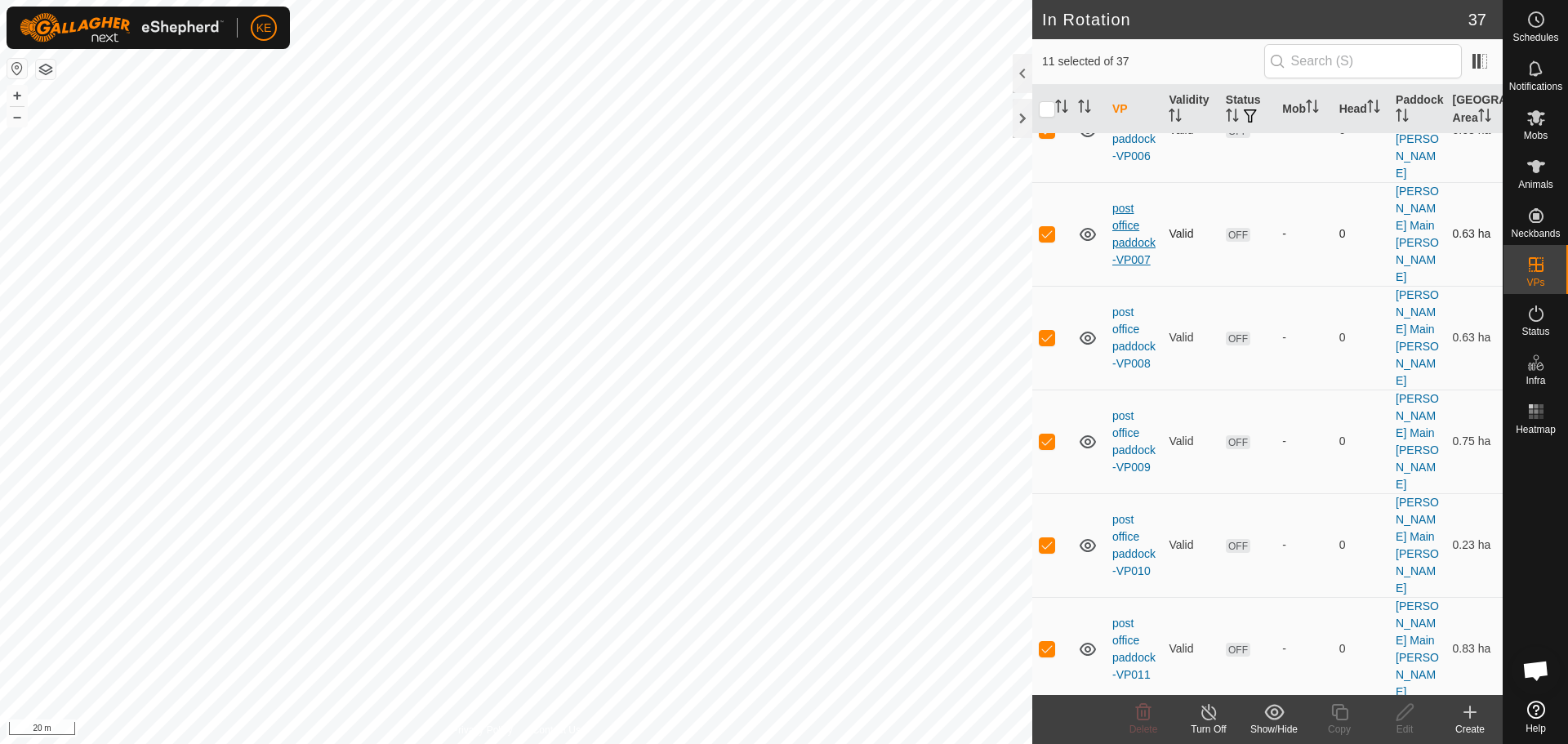
scroll to position [1307, 0]
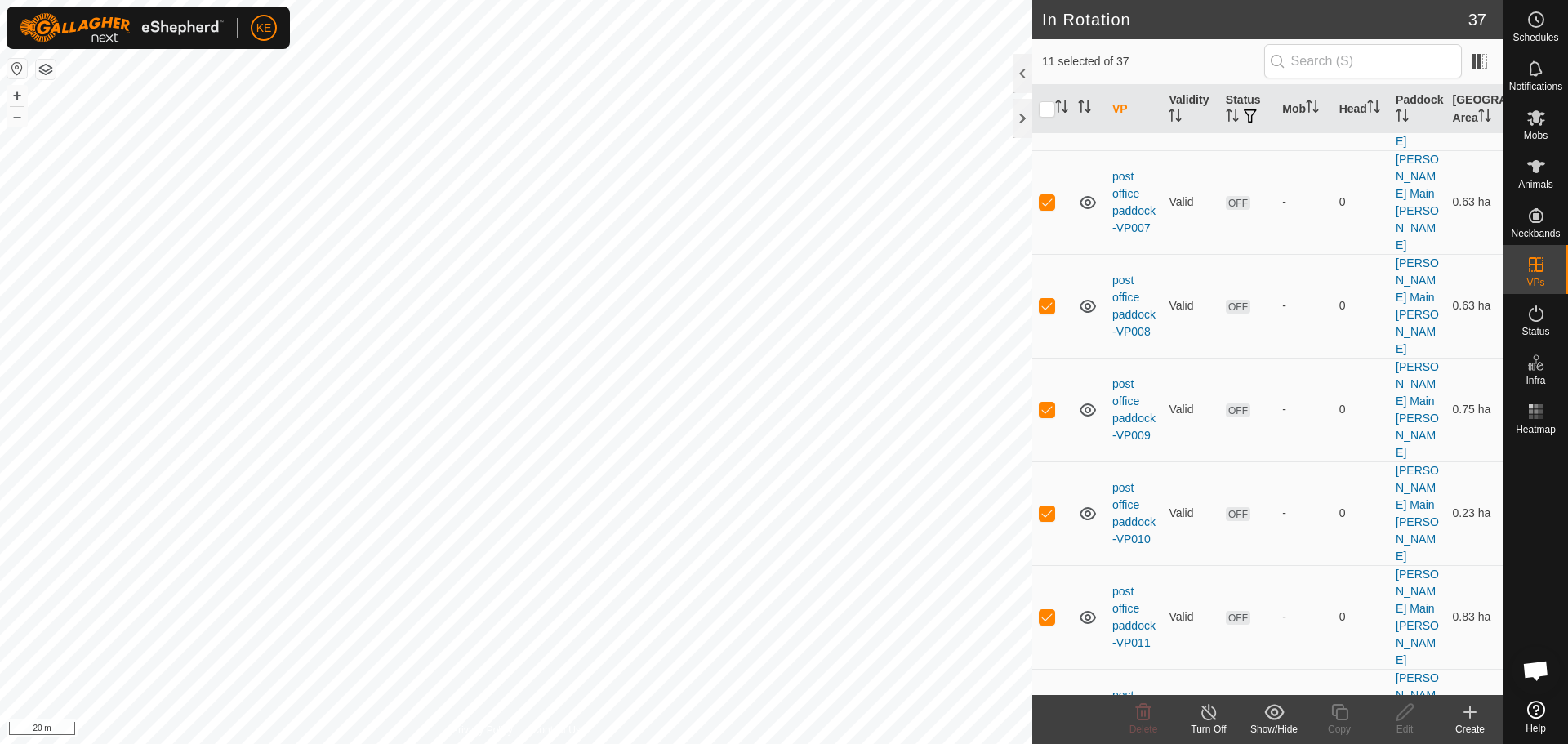
checkbox input "false"
click at [1142, 719] on icon at bounding box center [1143, 712] width 16 height 16
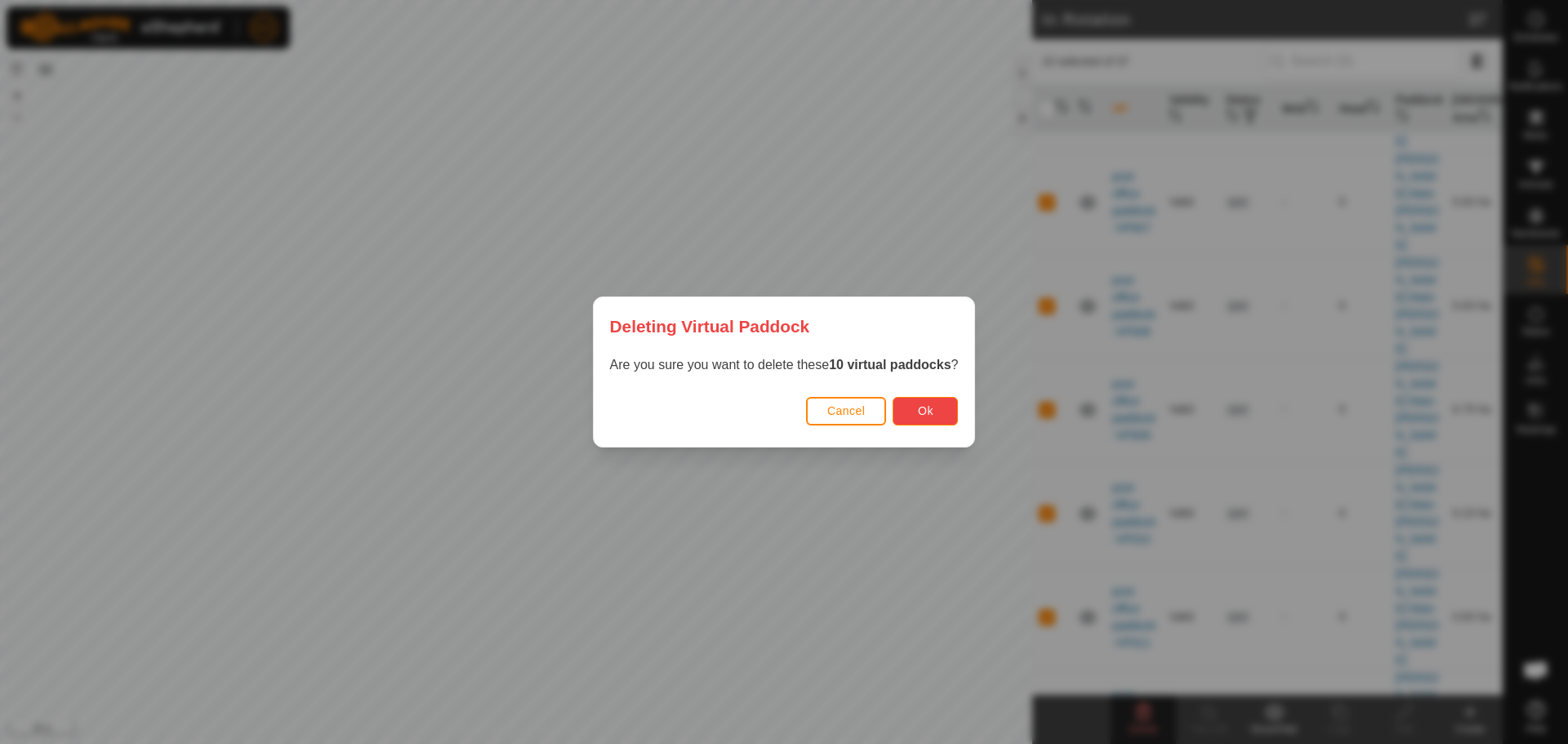
click at [936, 414] on button "Ok" at bounding box center [926, 411] width 65 height 29
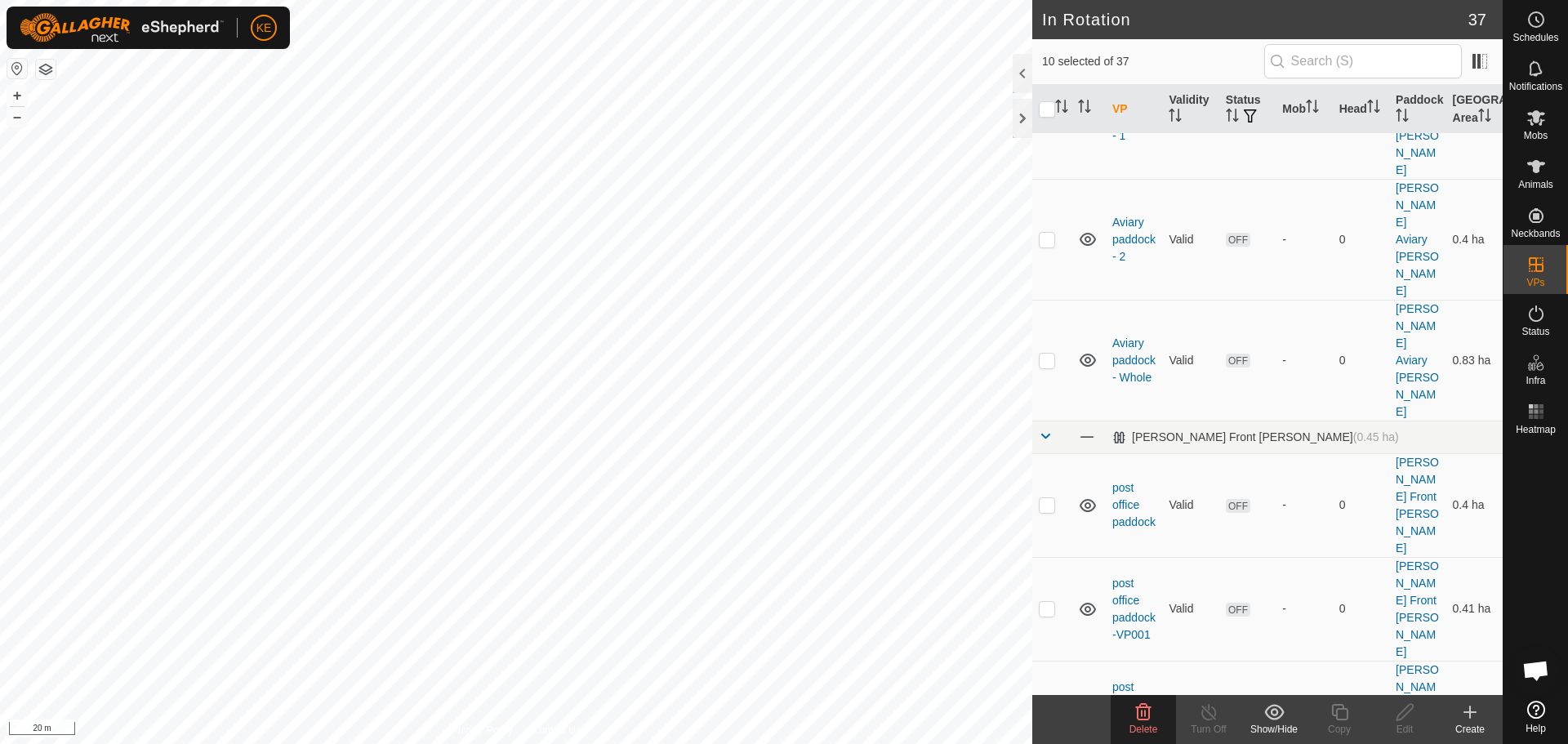
scroll to position [0, 0]
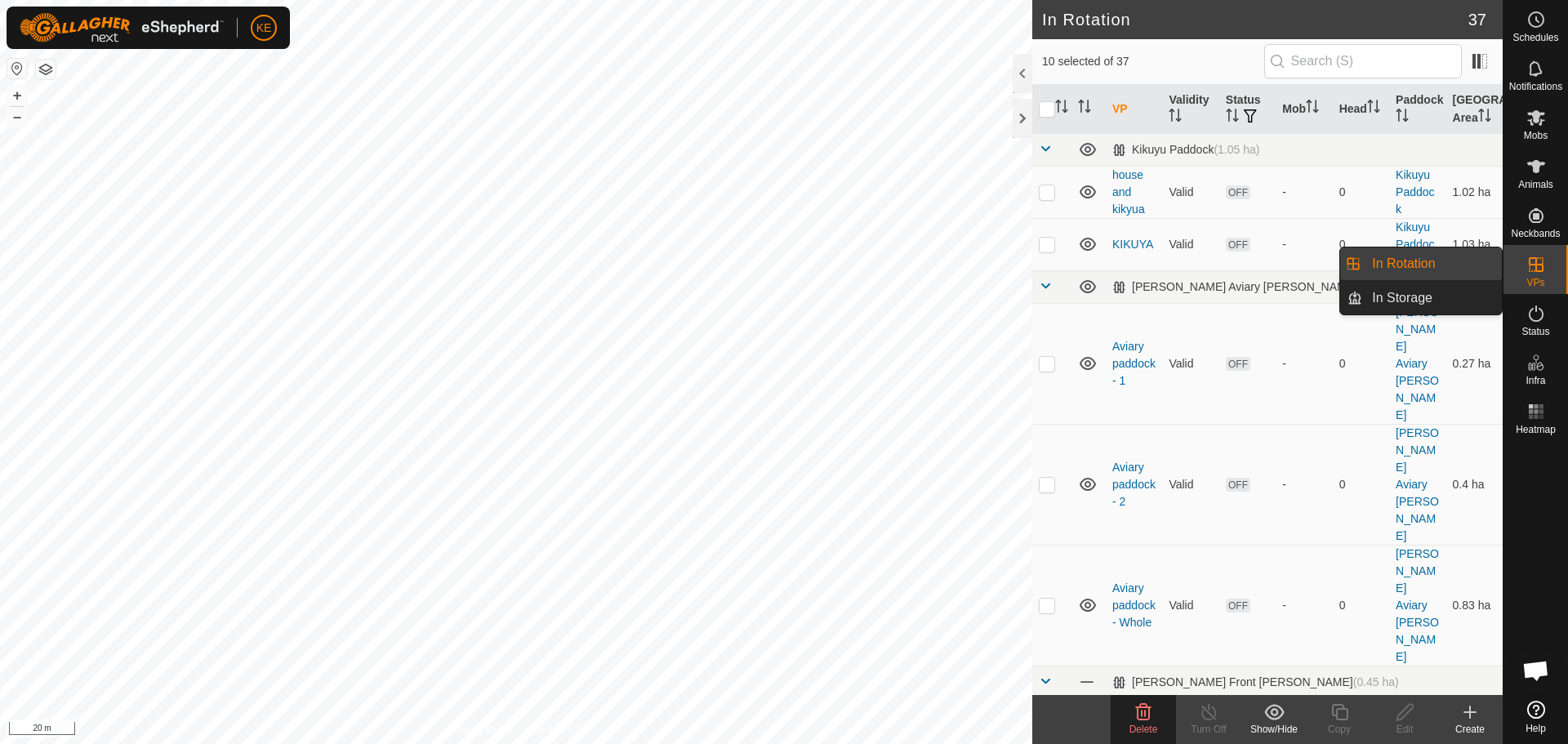
click at [1540, 268] on icon at bounding box center [1536, 264] width 20 height 20
click at [1431, 288] on link "In Storage" at bounding box center [1432, 298] width 140 height 33
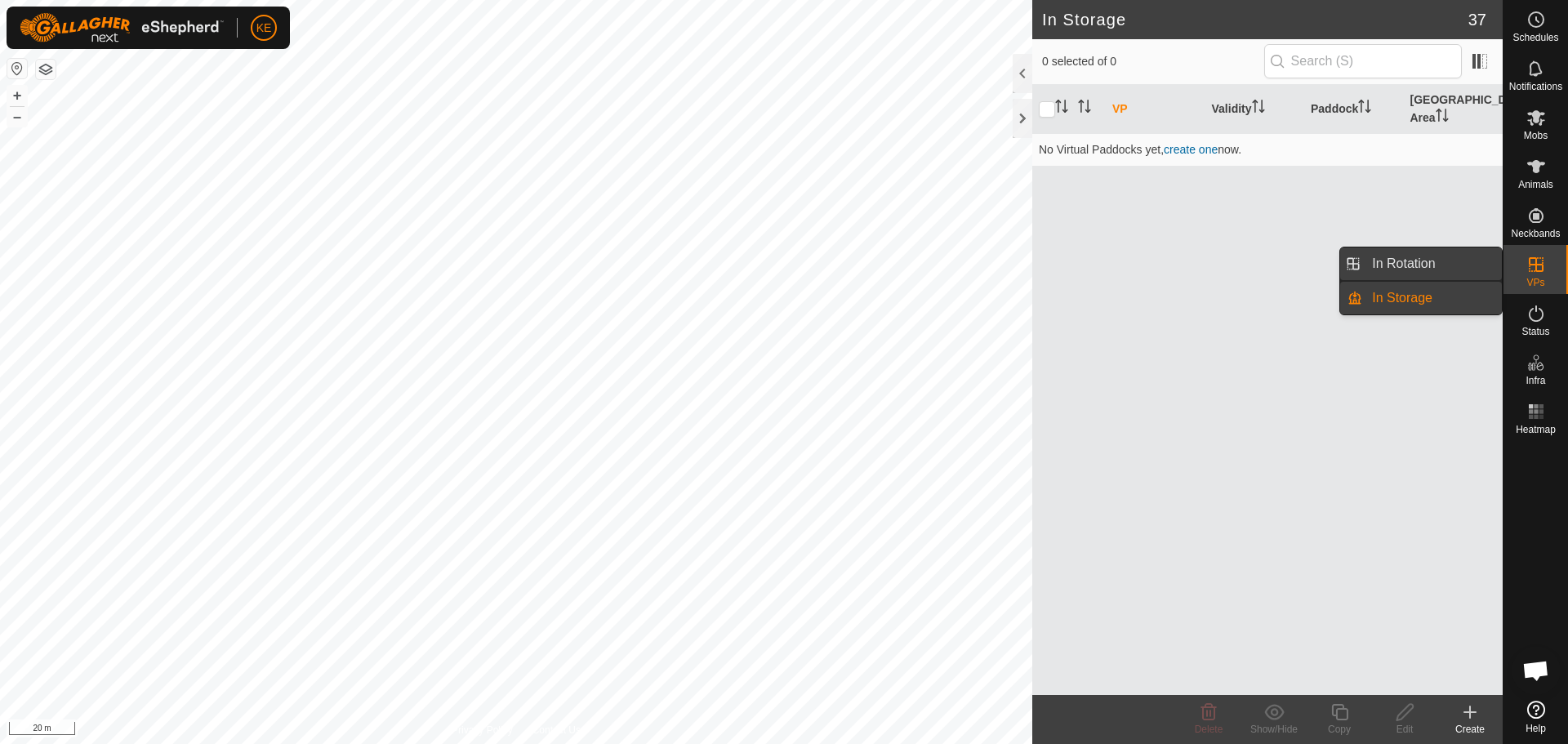
click at [1437, 273] on link "In Rotation" at bounding box center [1432, 264] width 140 height 33
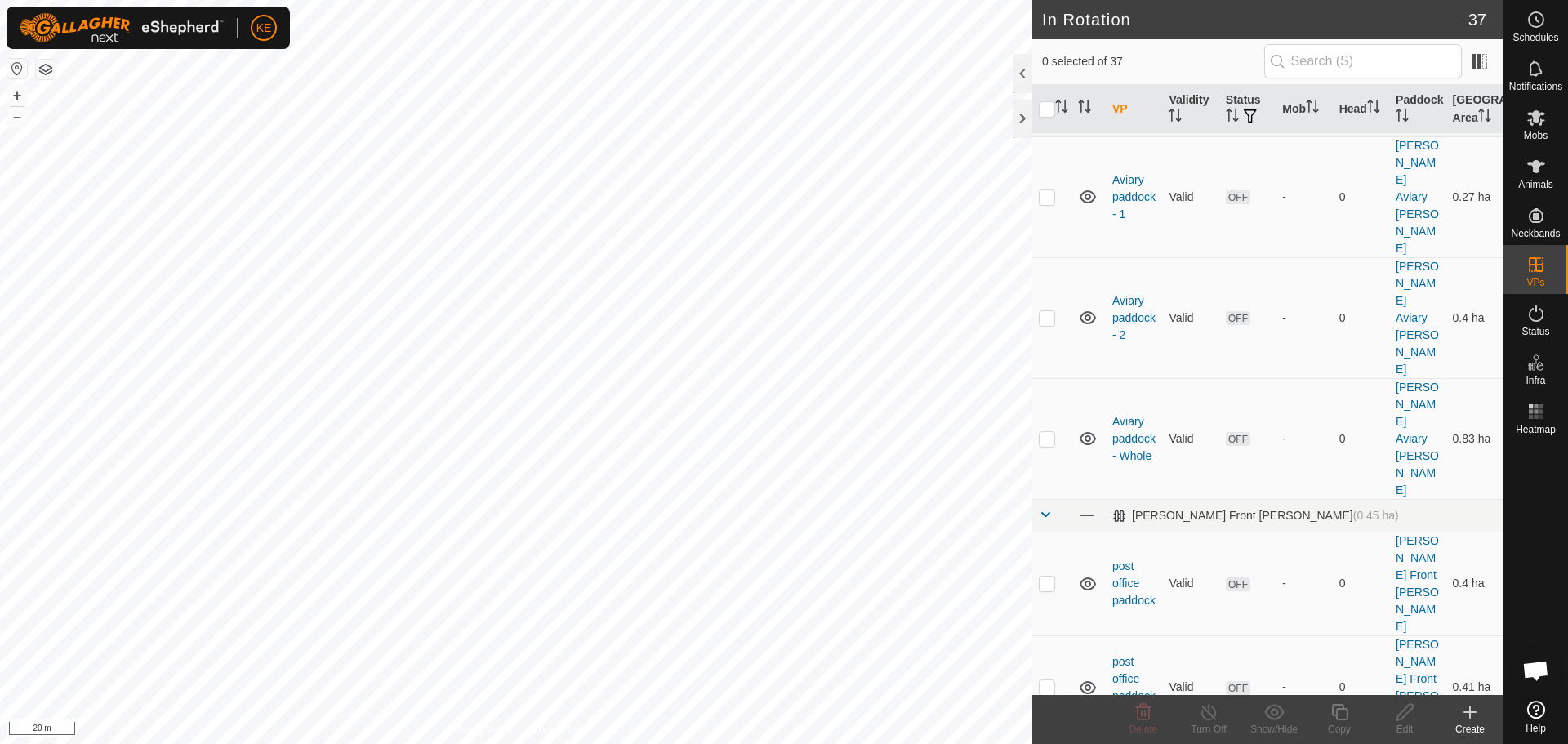
scroll to position [327, 0]
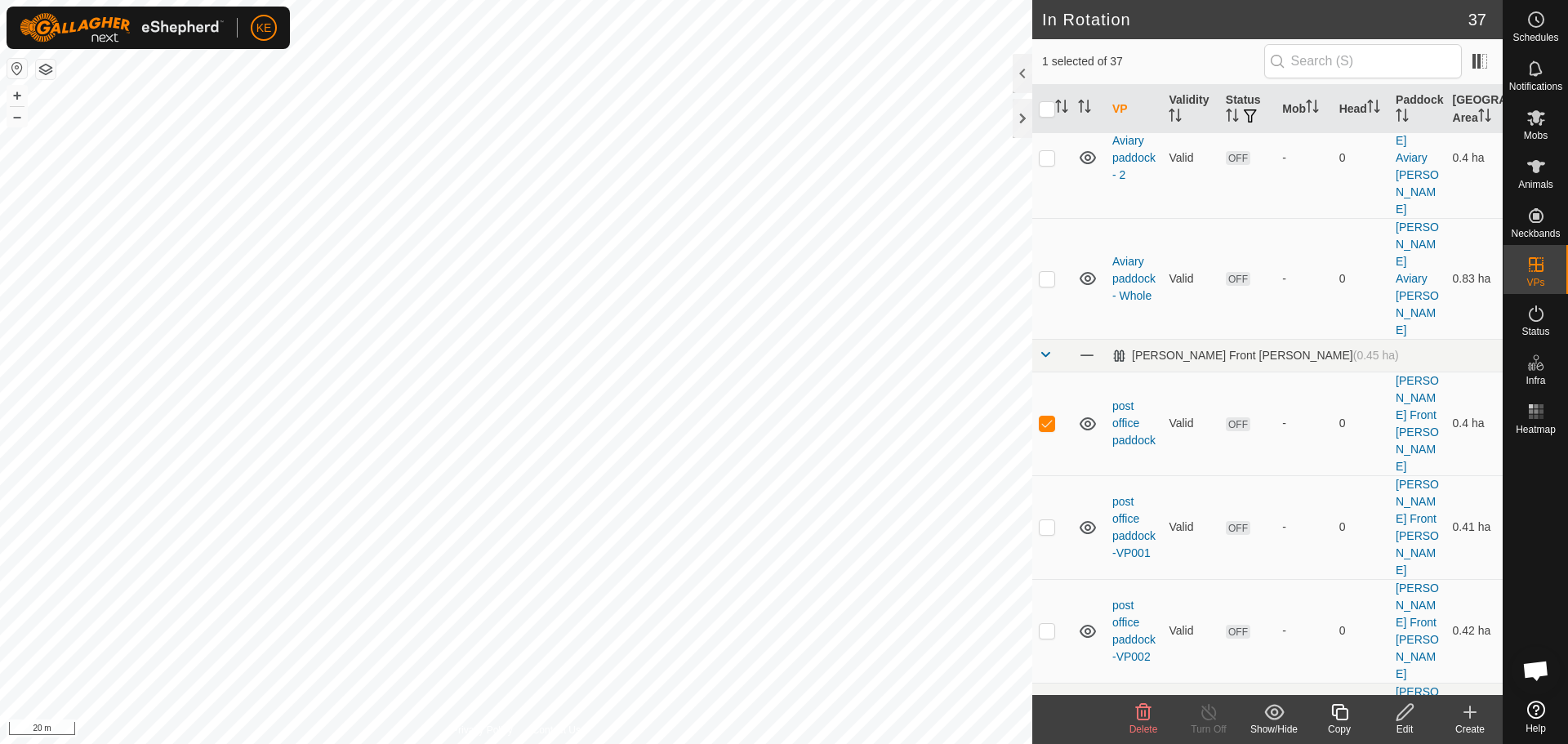
click at [1154, 720] on delete-svg-icon at bounding box center [1143, 712] width 65 height 20
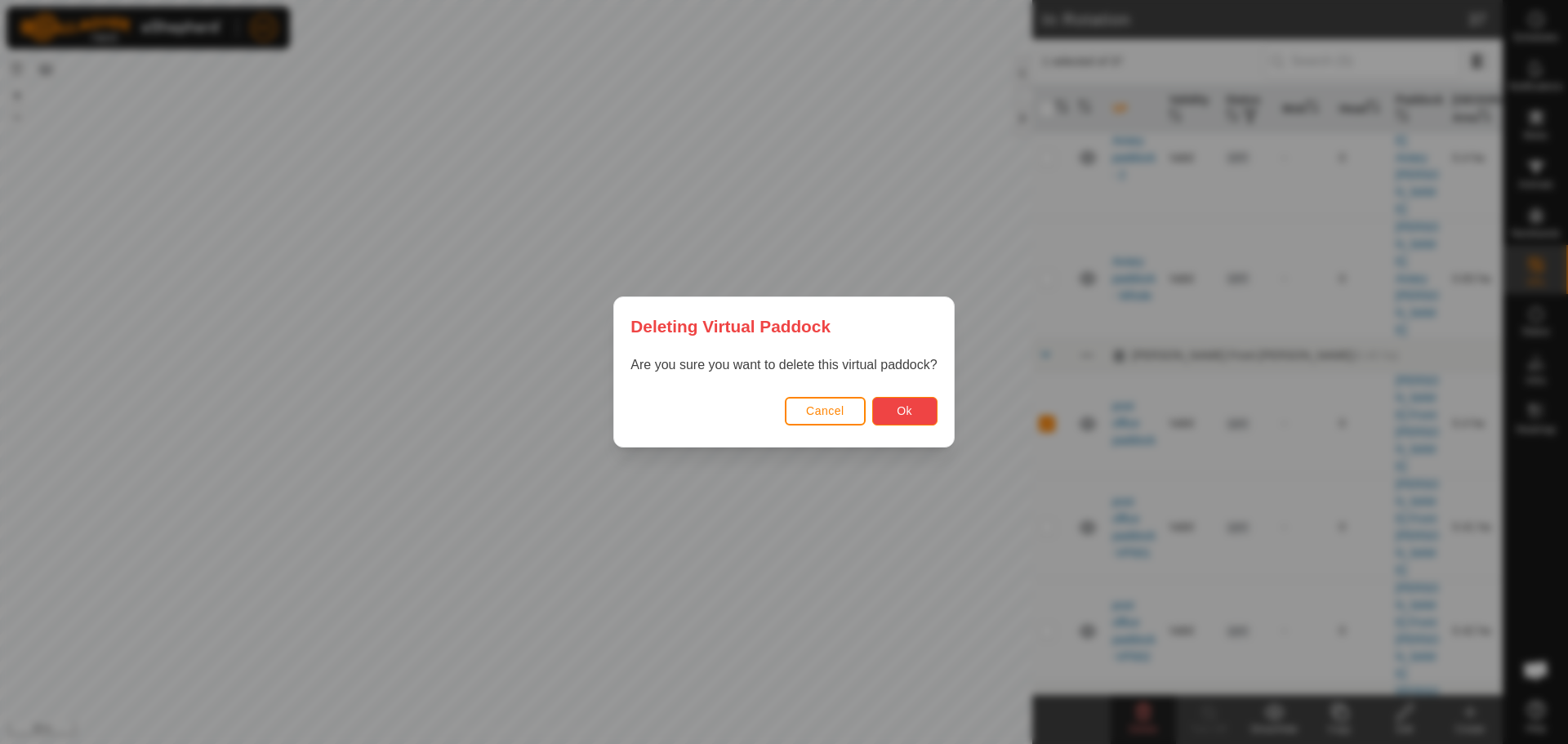
click at [912, 414] on span "Ok" at bounding box center [904, 411] width 16 height 13
checkbox input "false"
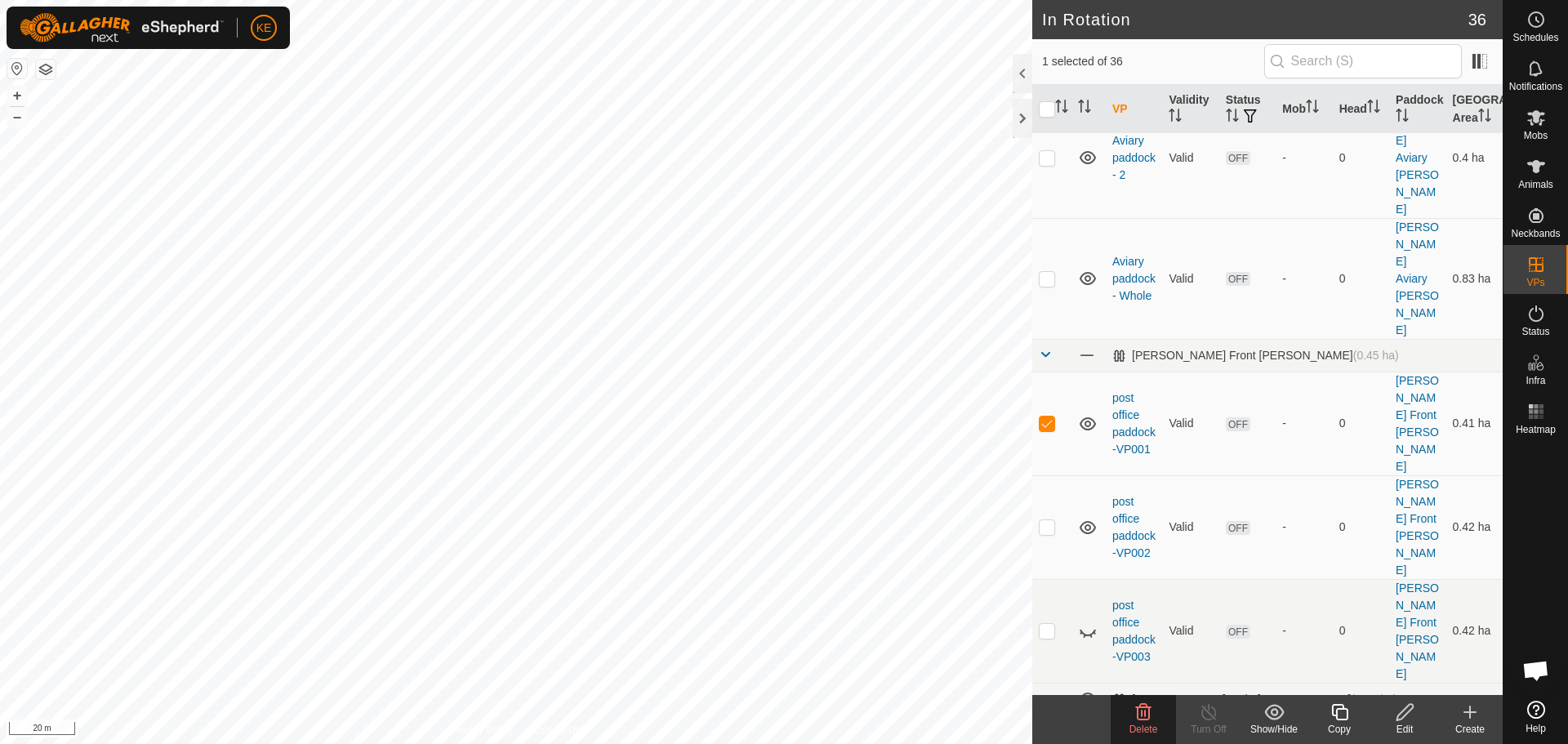
click at [1133, 711] on icon at bounding box center [1143, 712] width 20 height 20
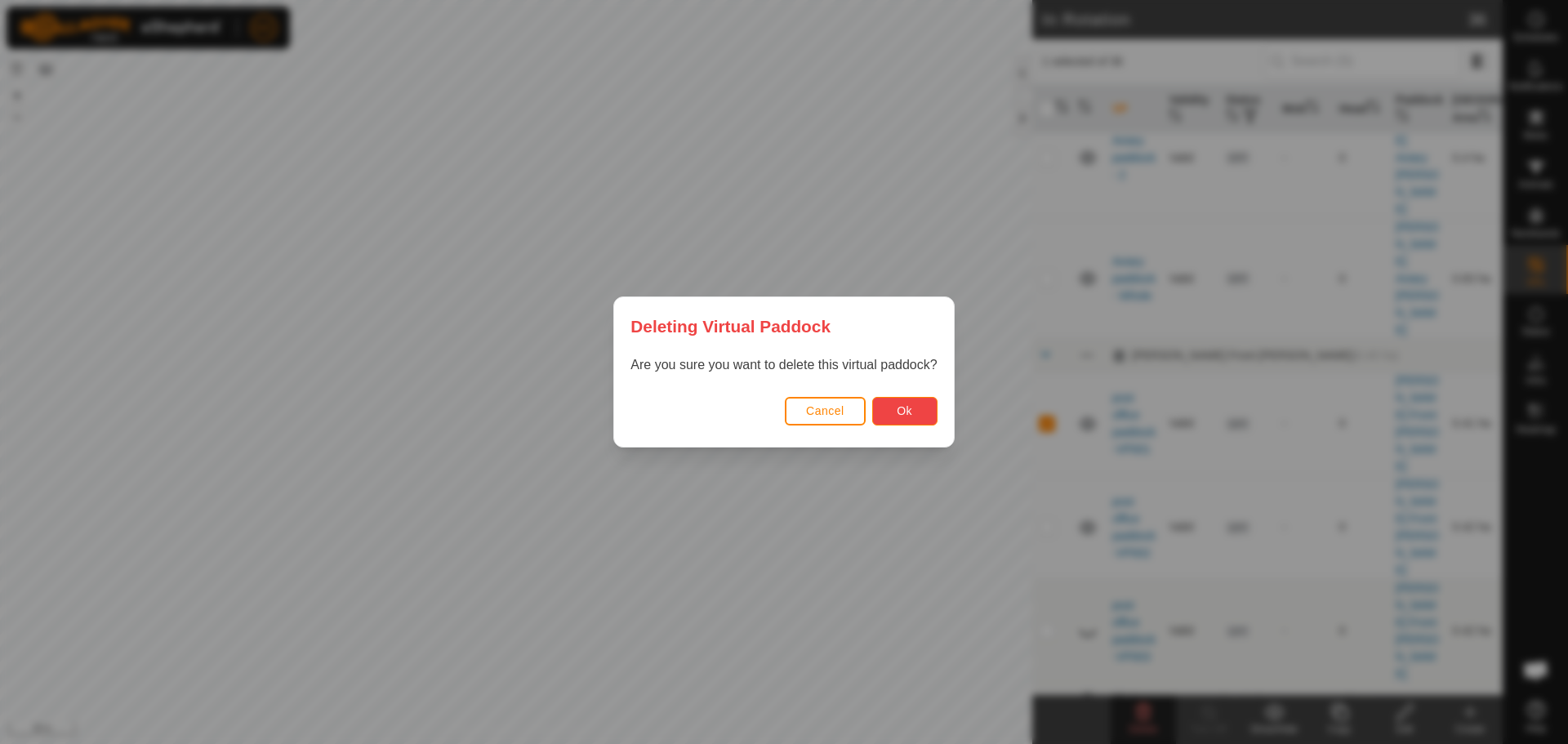
click at [917, 411] on button "Ok" at bounding box center [905, 411] width 65 height 29
checkbox input "false"
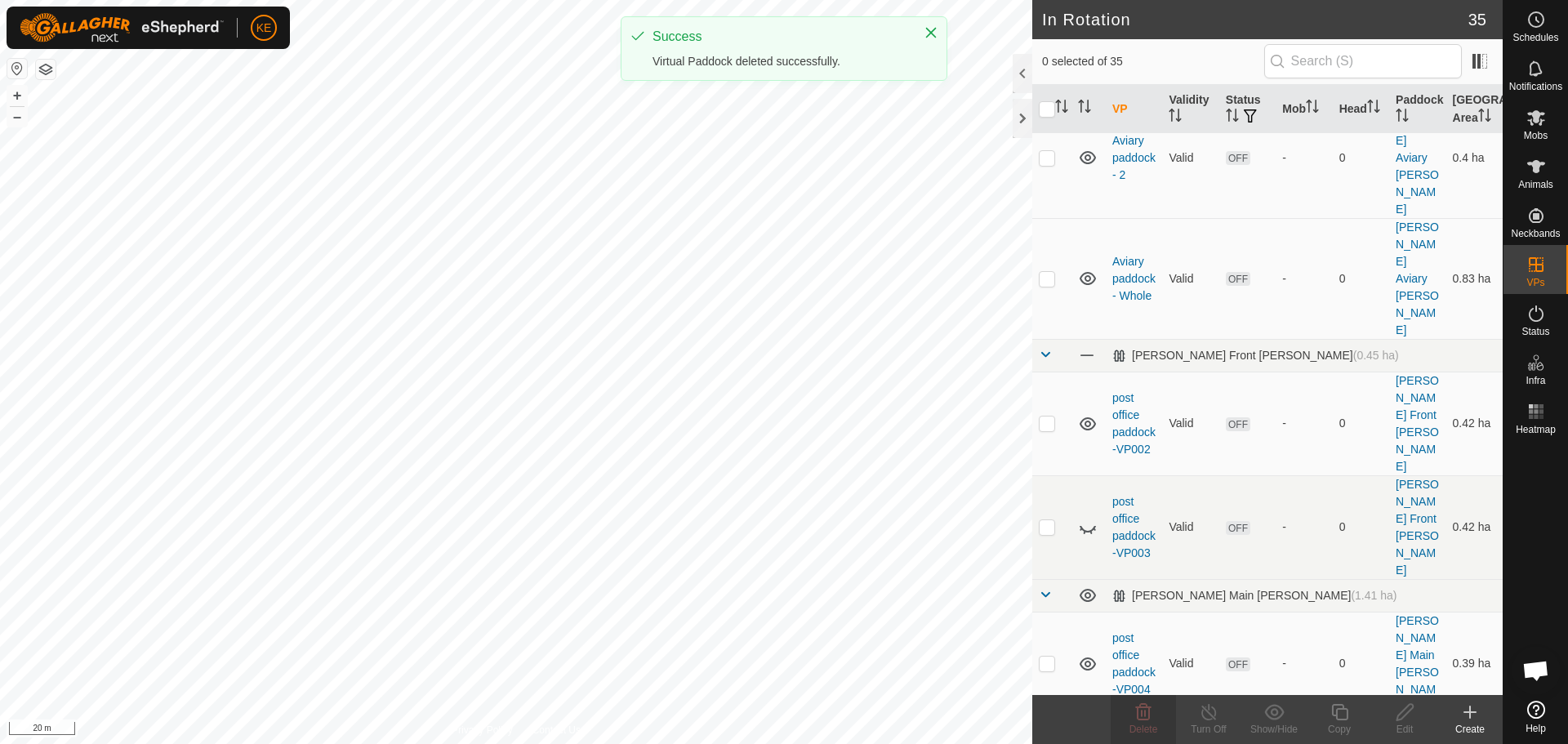
checkbox input "true"
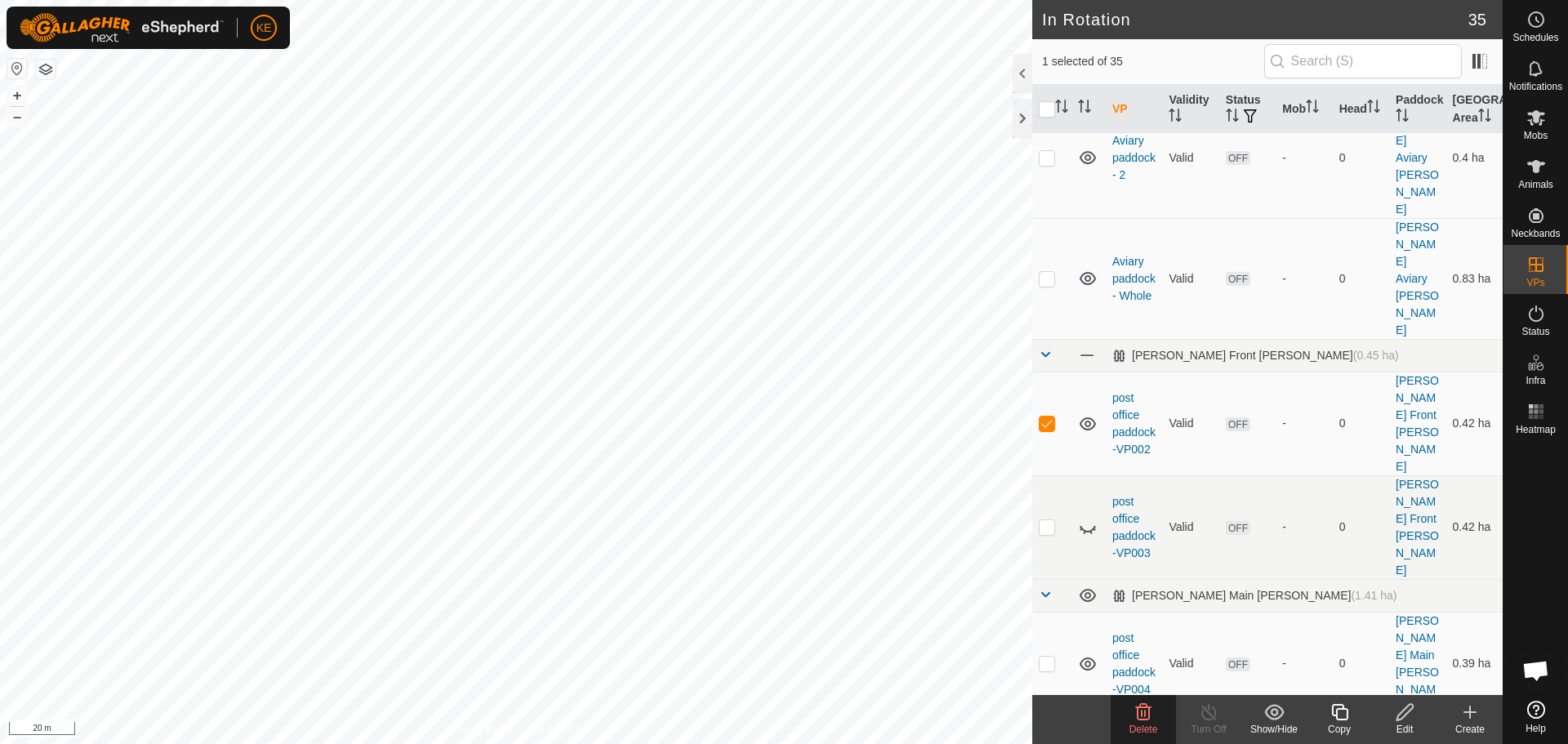
click at [1142, 715] on icon at bounding box center [1143, 712] width 16 height 16
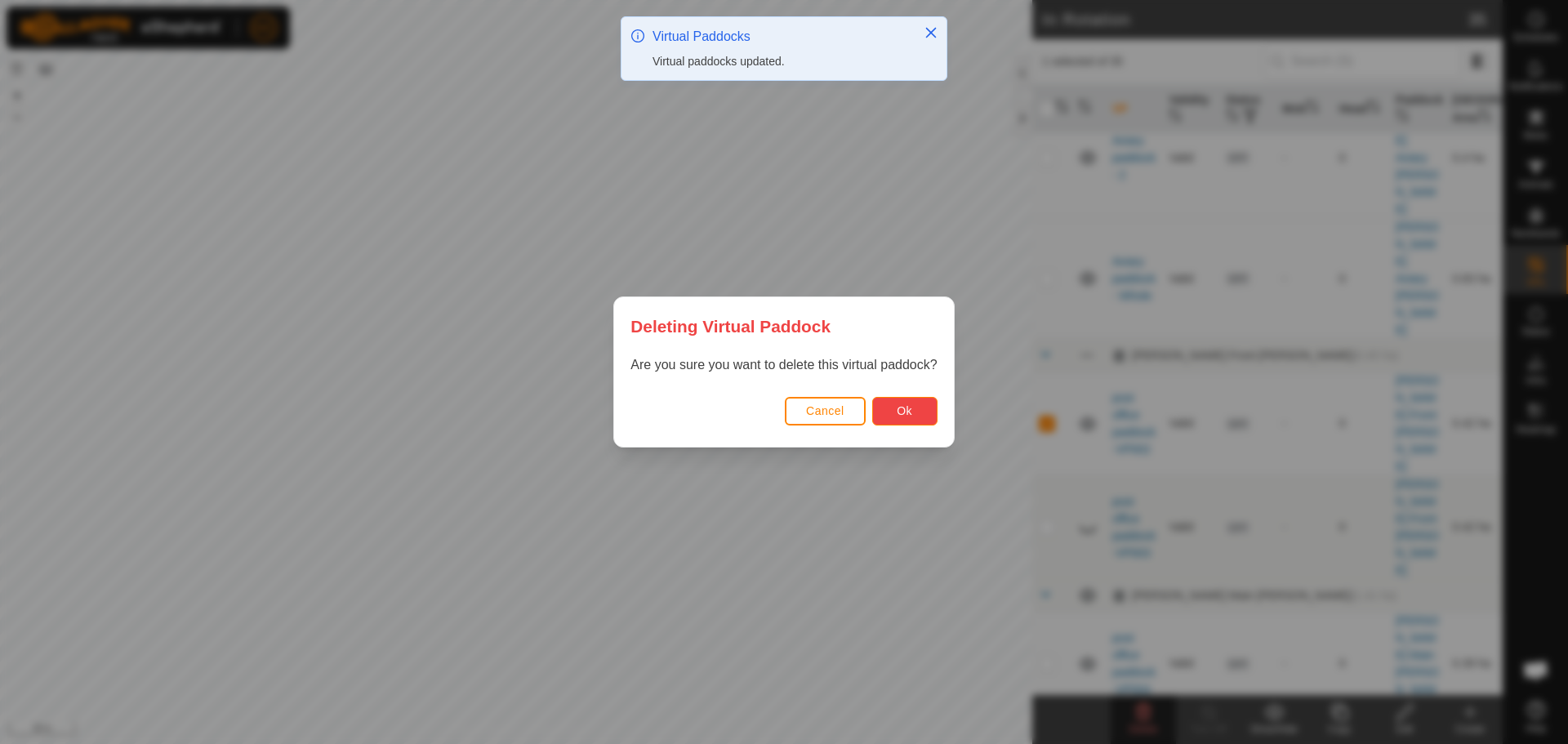
click at [918, 411] on button "Ok" at bounding box center [905, 411] width 65 height 29
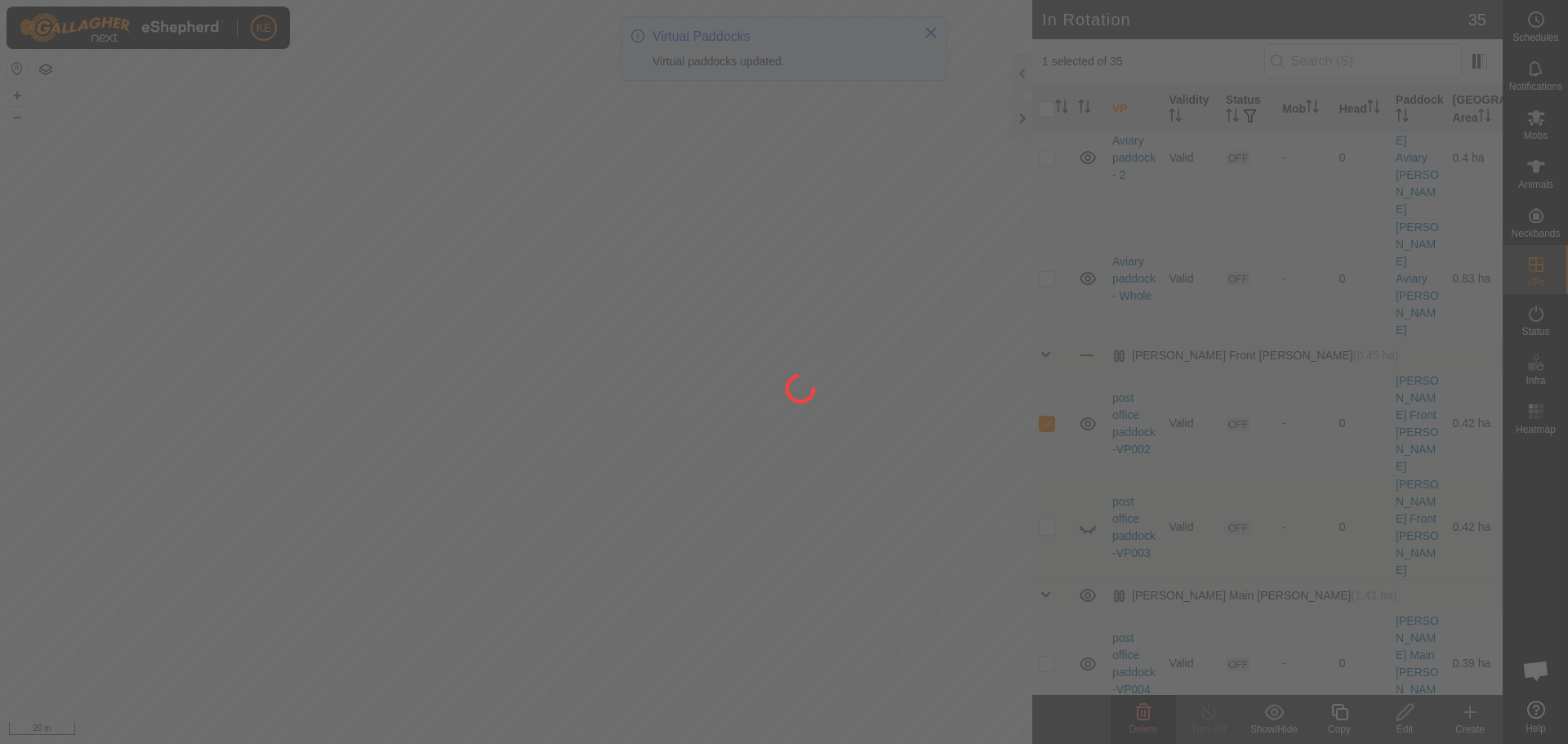
checkbox input "false"
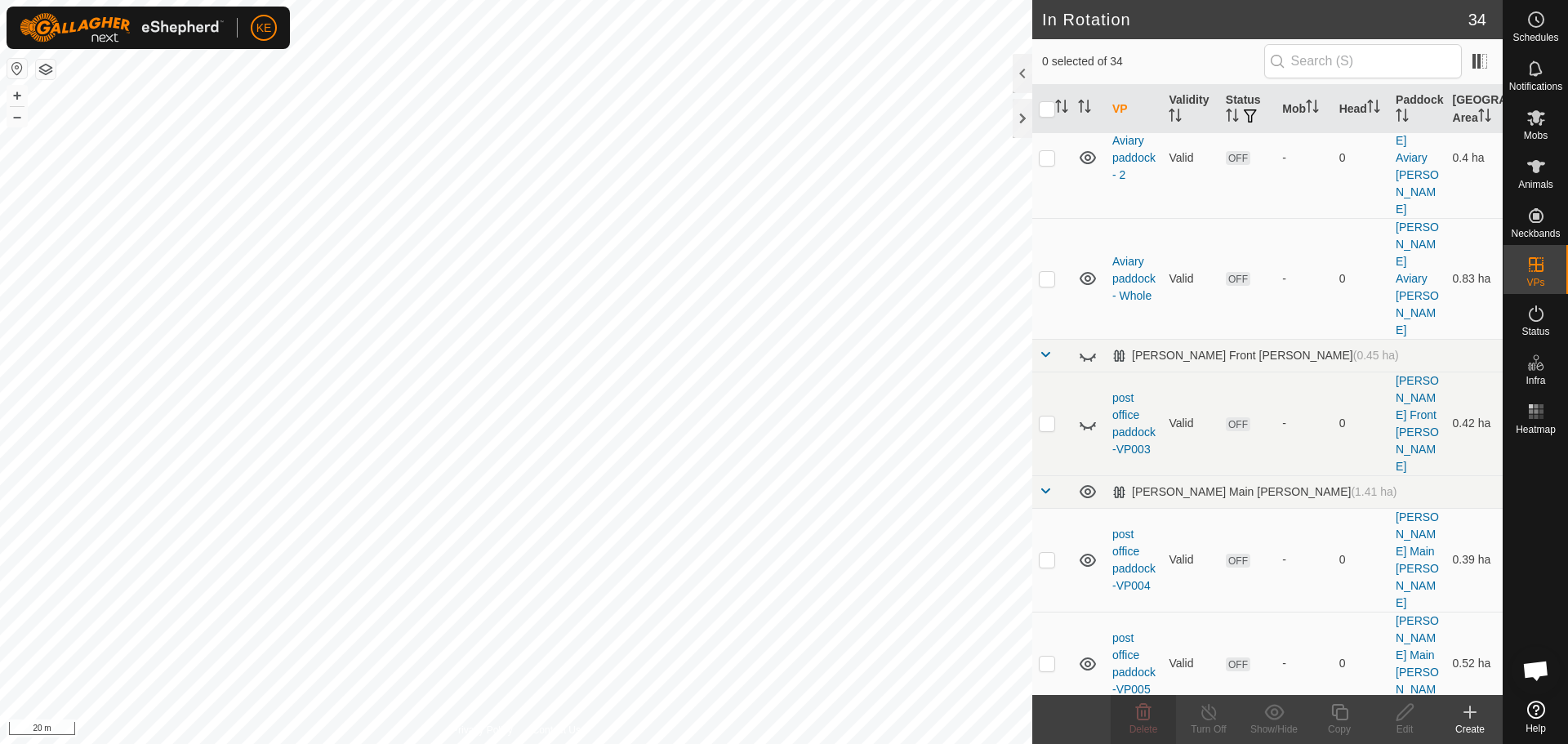
checkbox input "true"
checkbox input "false"
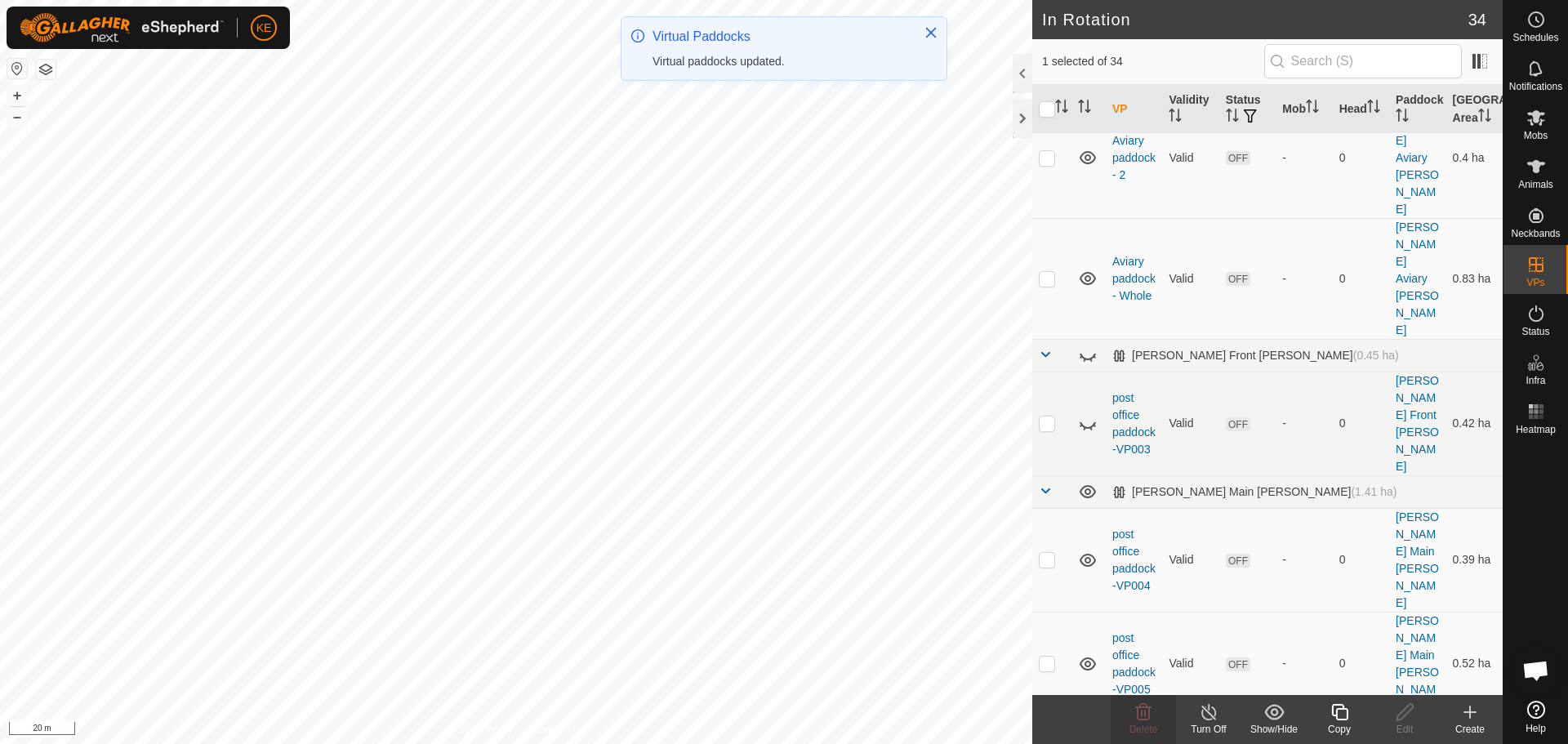
checkbox input "false"
checkbox input "true"
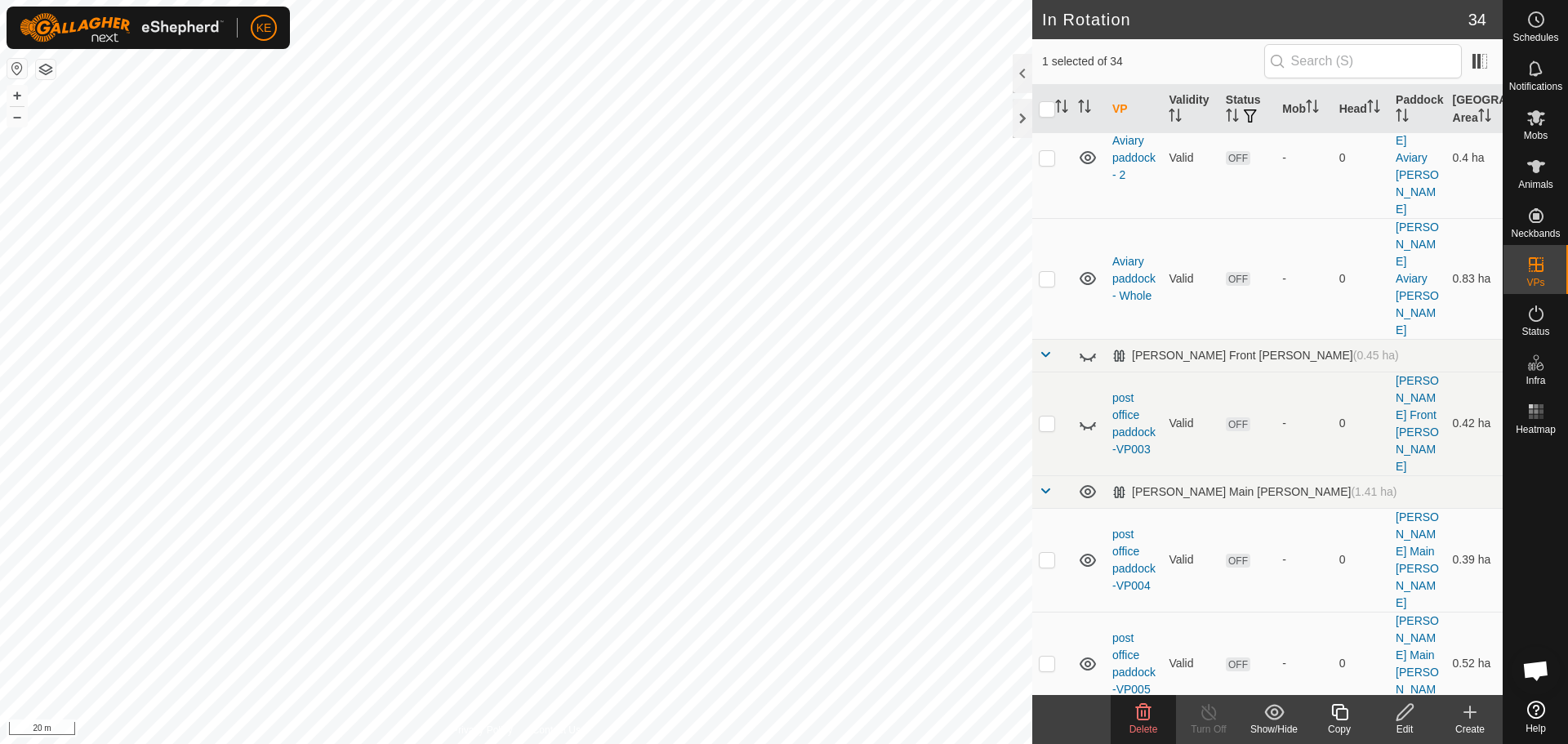
checkbox input "true"
checkbox input "false"
checkbox input "true"
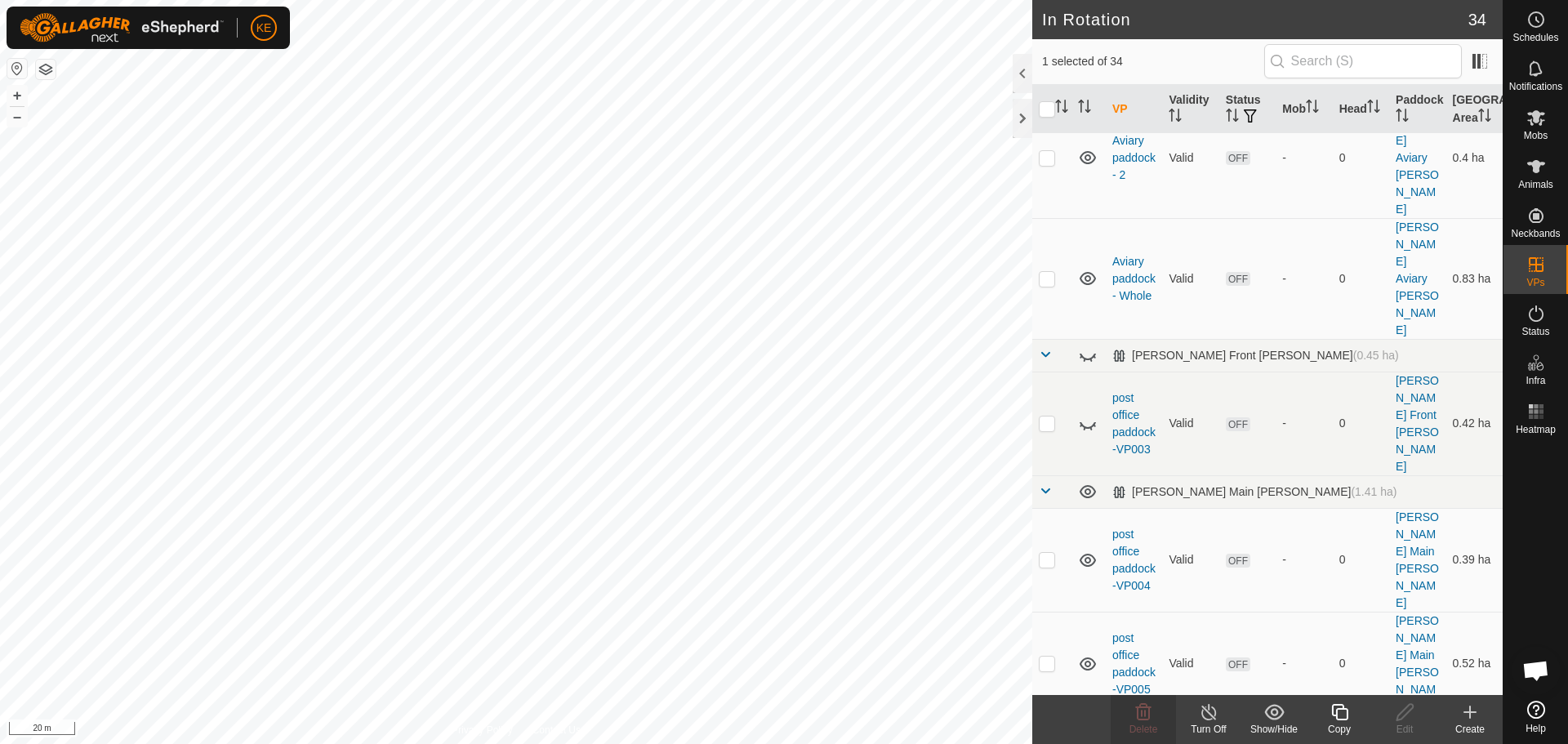
checkbox input "false"
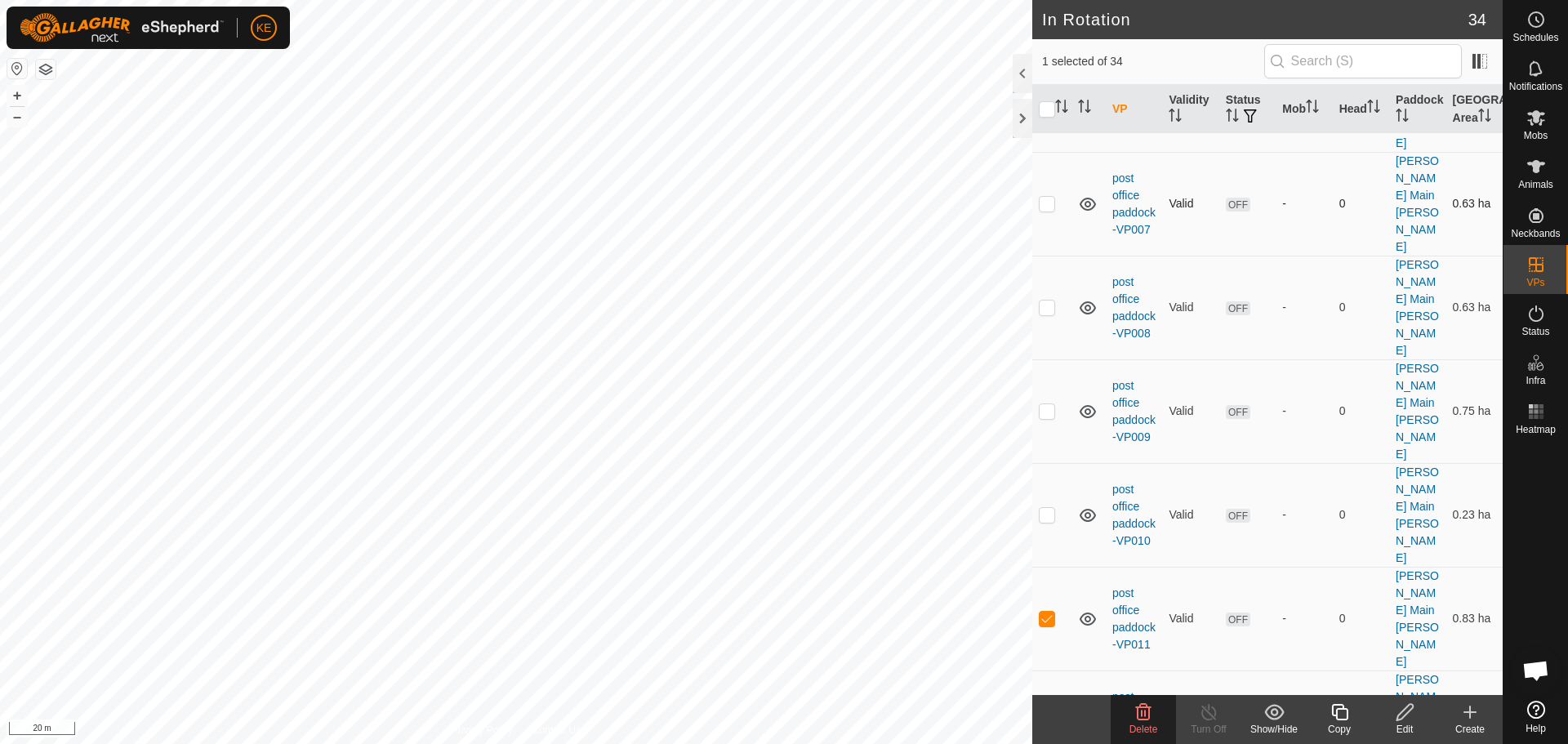
scroll to position [981, 0]
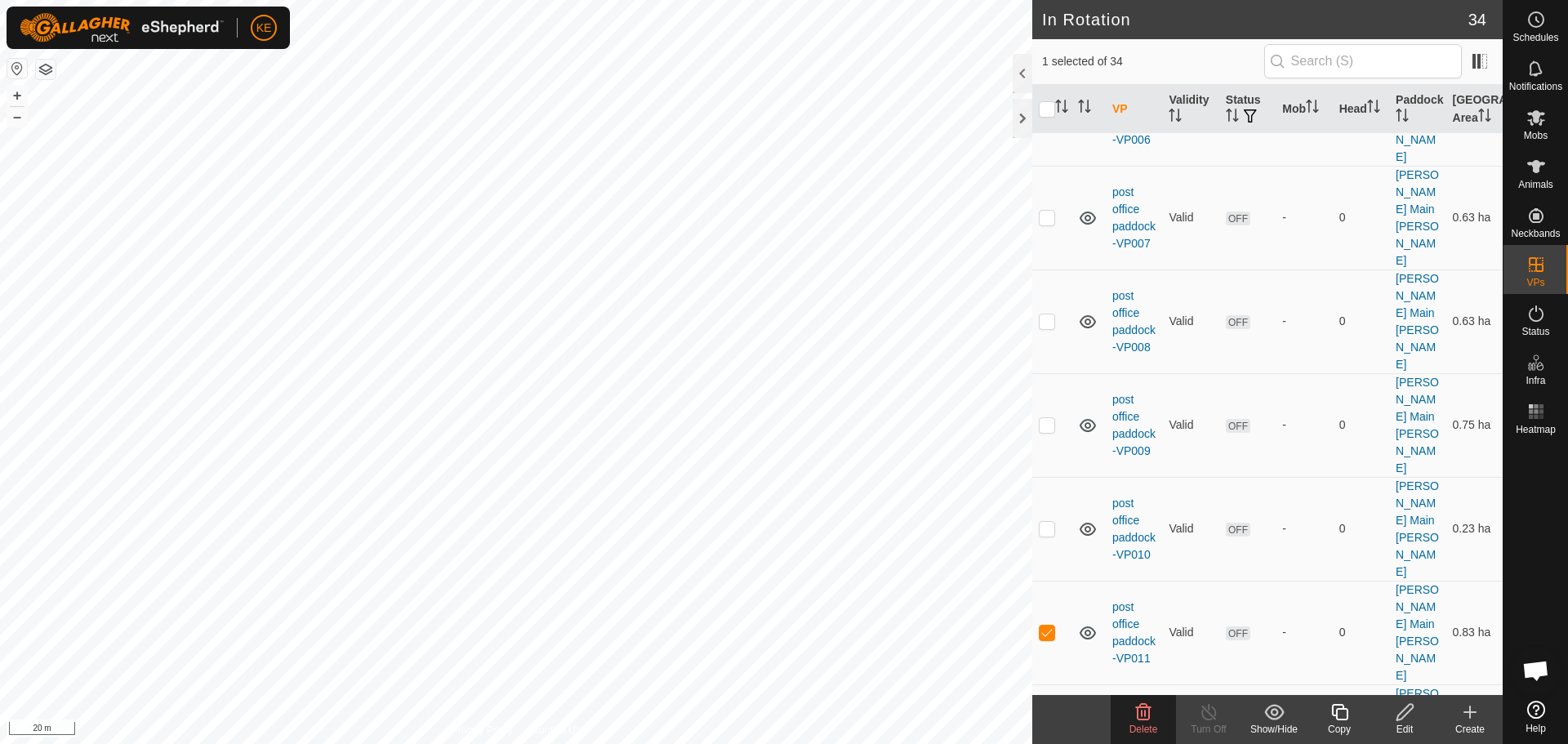
click at [1142, 710] on icon at bounding box center [1143, 712] width 20 height 20
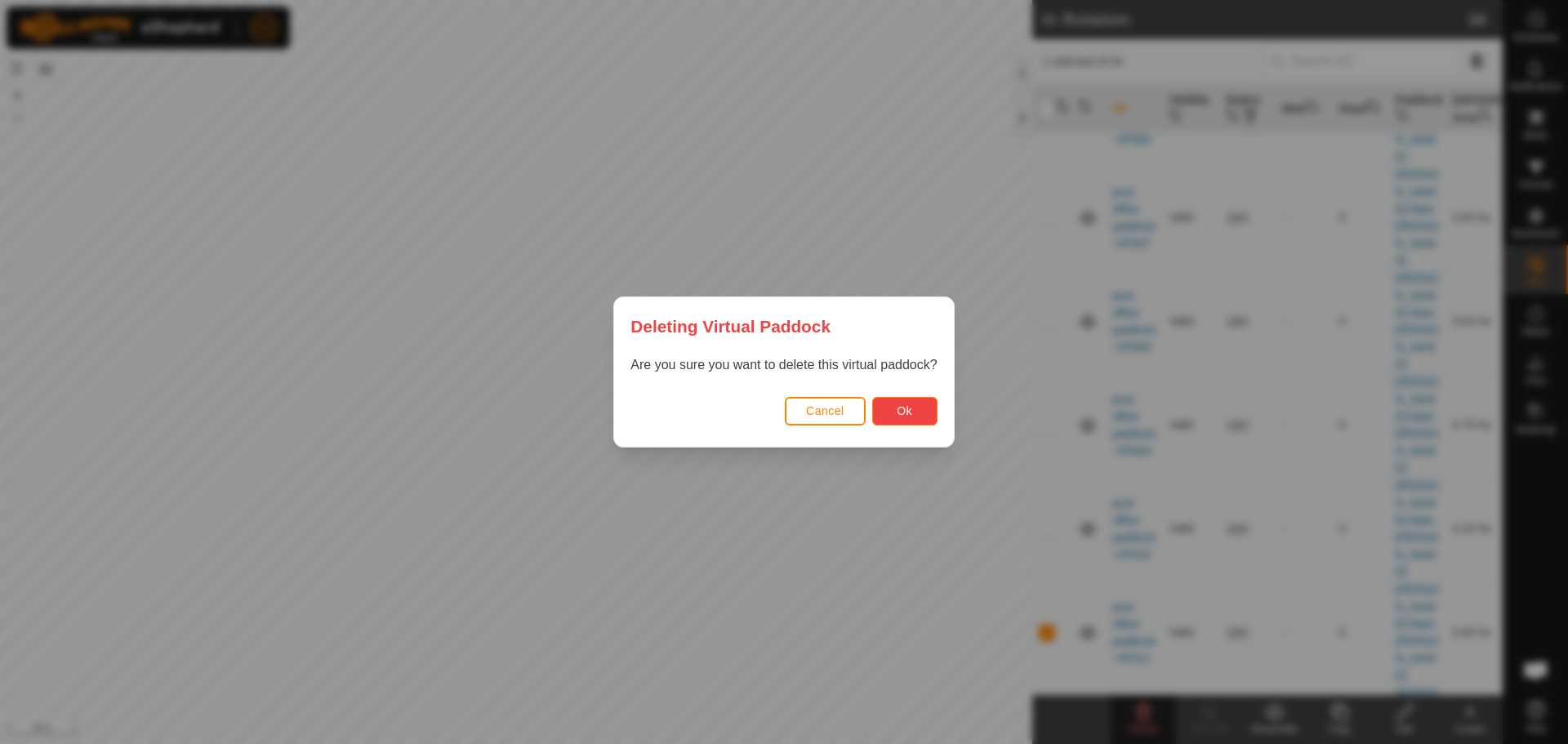
click at [908, 413] on span "Ok" at bounding box center [904, 411] width 16 height 13
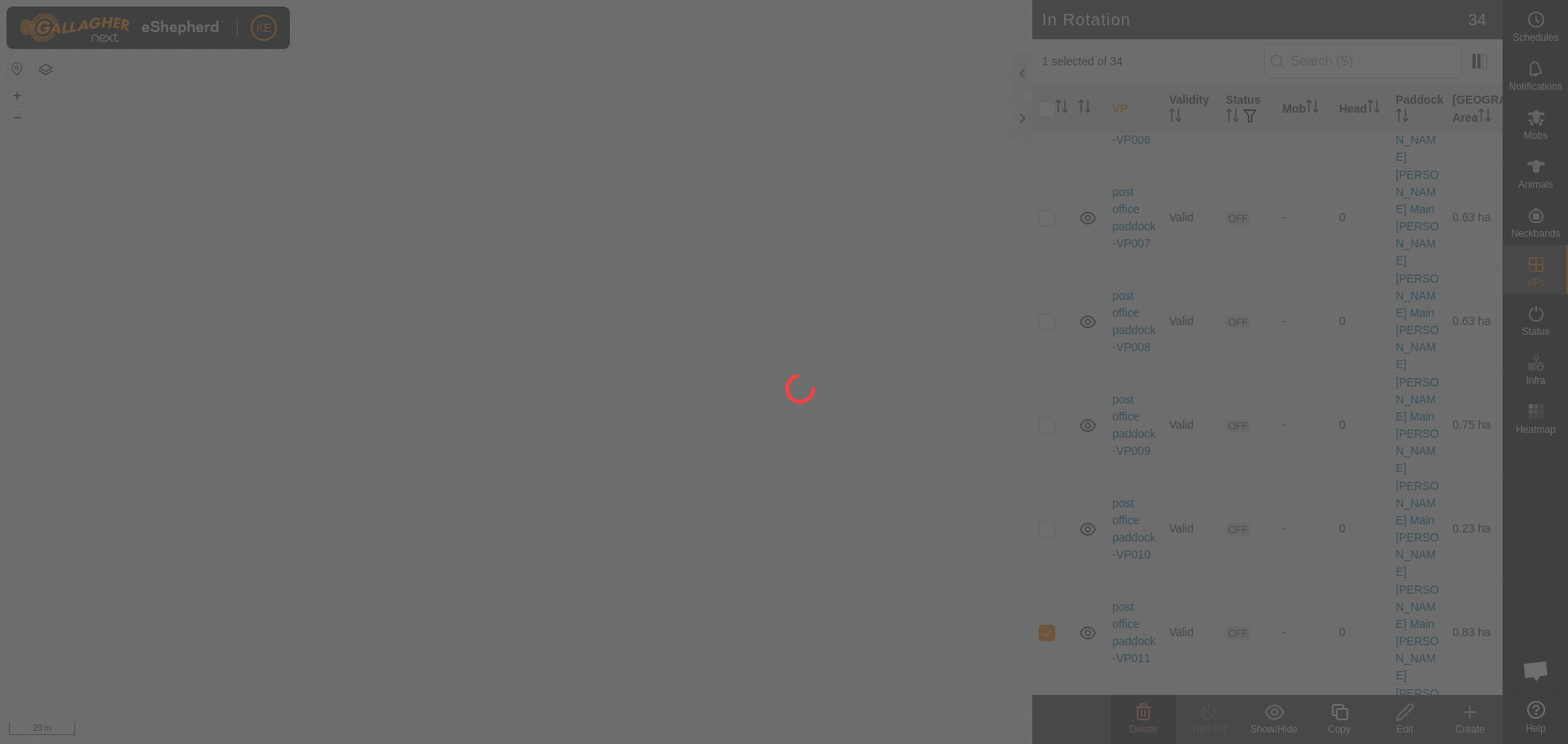
checkbox input "false"
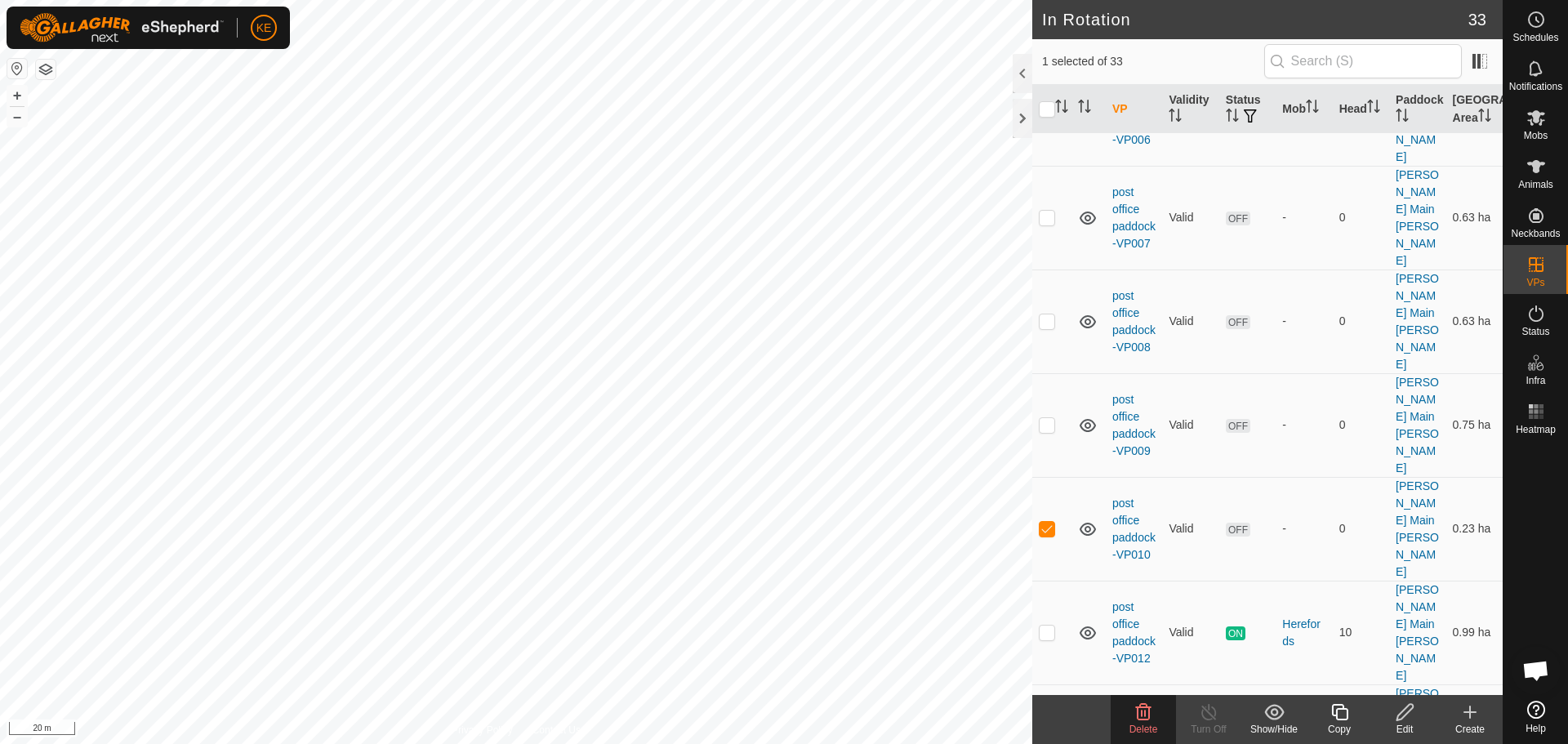
click at [1142, 722] on div "Delete" at bounding box center [1143, 729] width 65 height 15
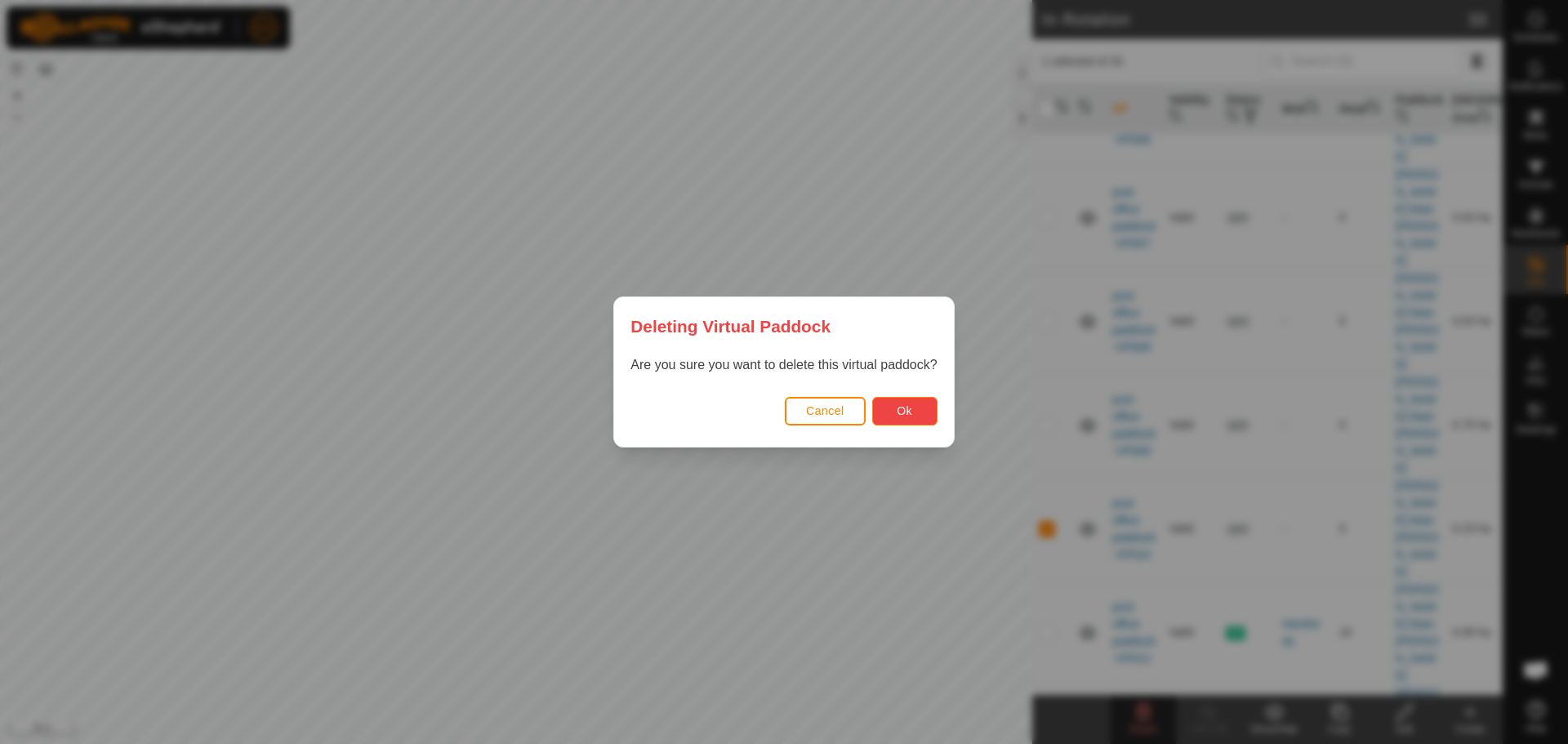
click at [900, 409] on span "Ok" at bounding box center [904, 411] width 16 height 13
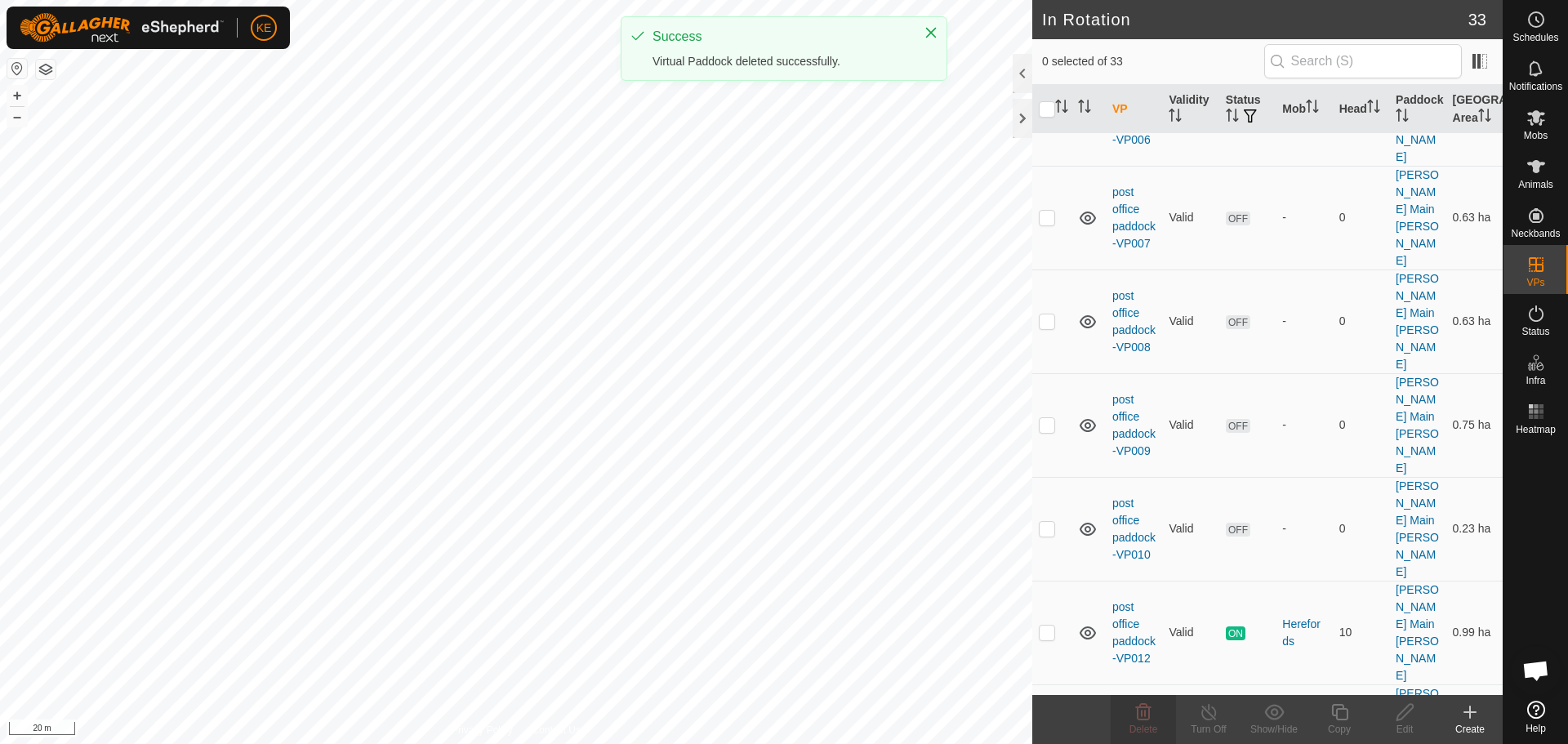
checkbox input "false"
checkbox input "true"
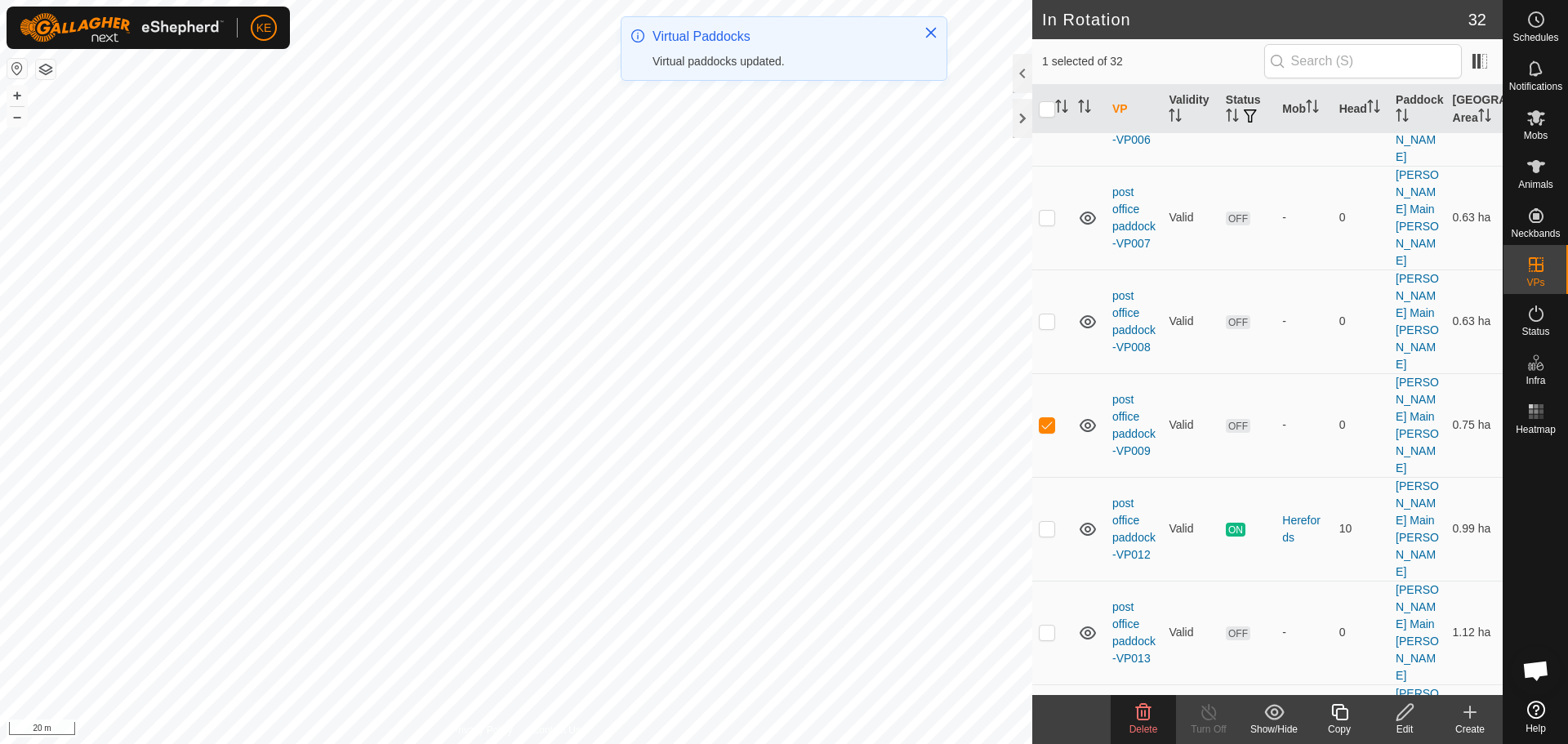
click at [1138, 715] on icon at bounding box center [1143, 712] width 16 height 16
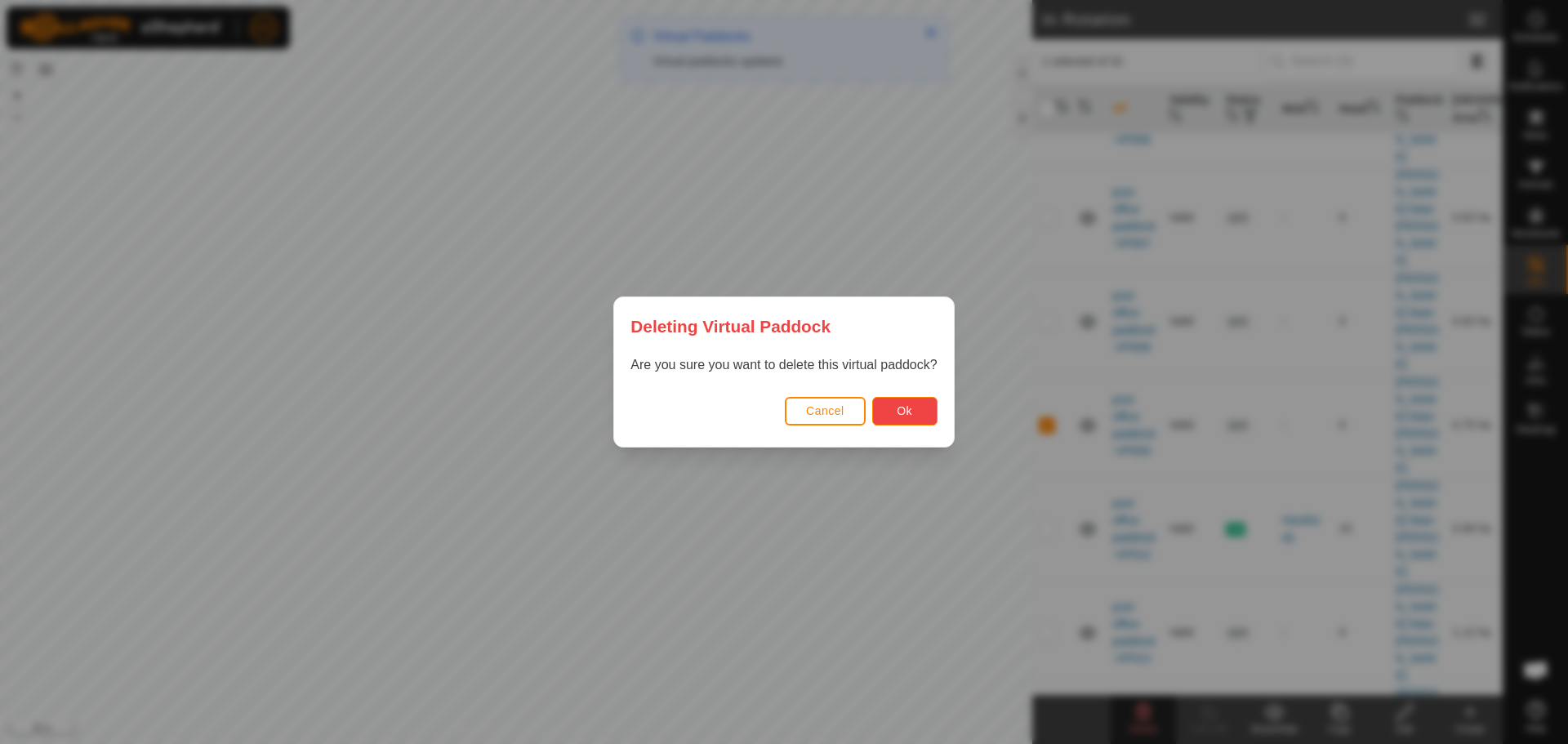
click at [912, 410] on span "Ok" at bounding box center [904, 411] width 16 height 13
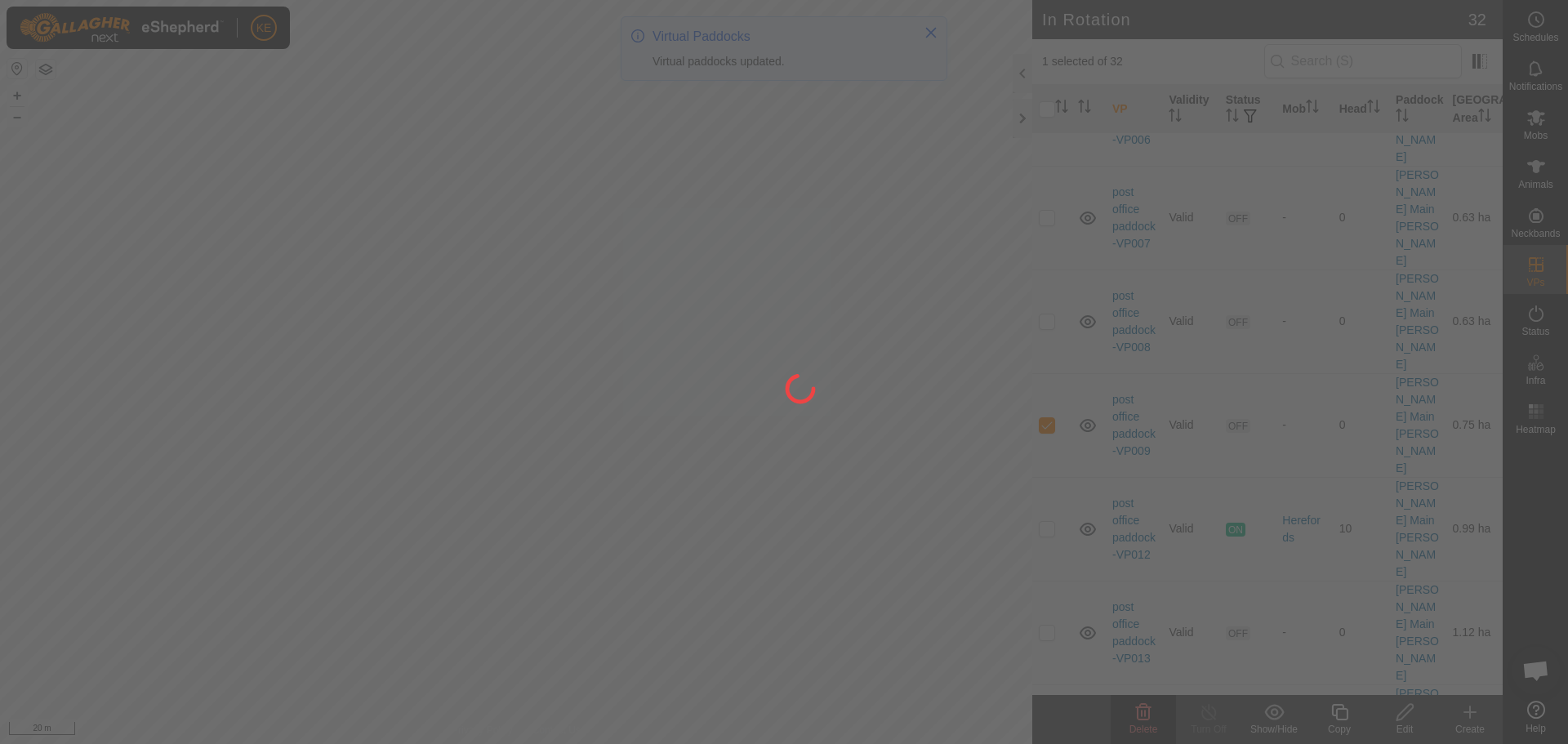
checkbox input "false"
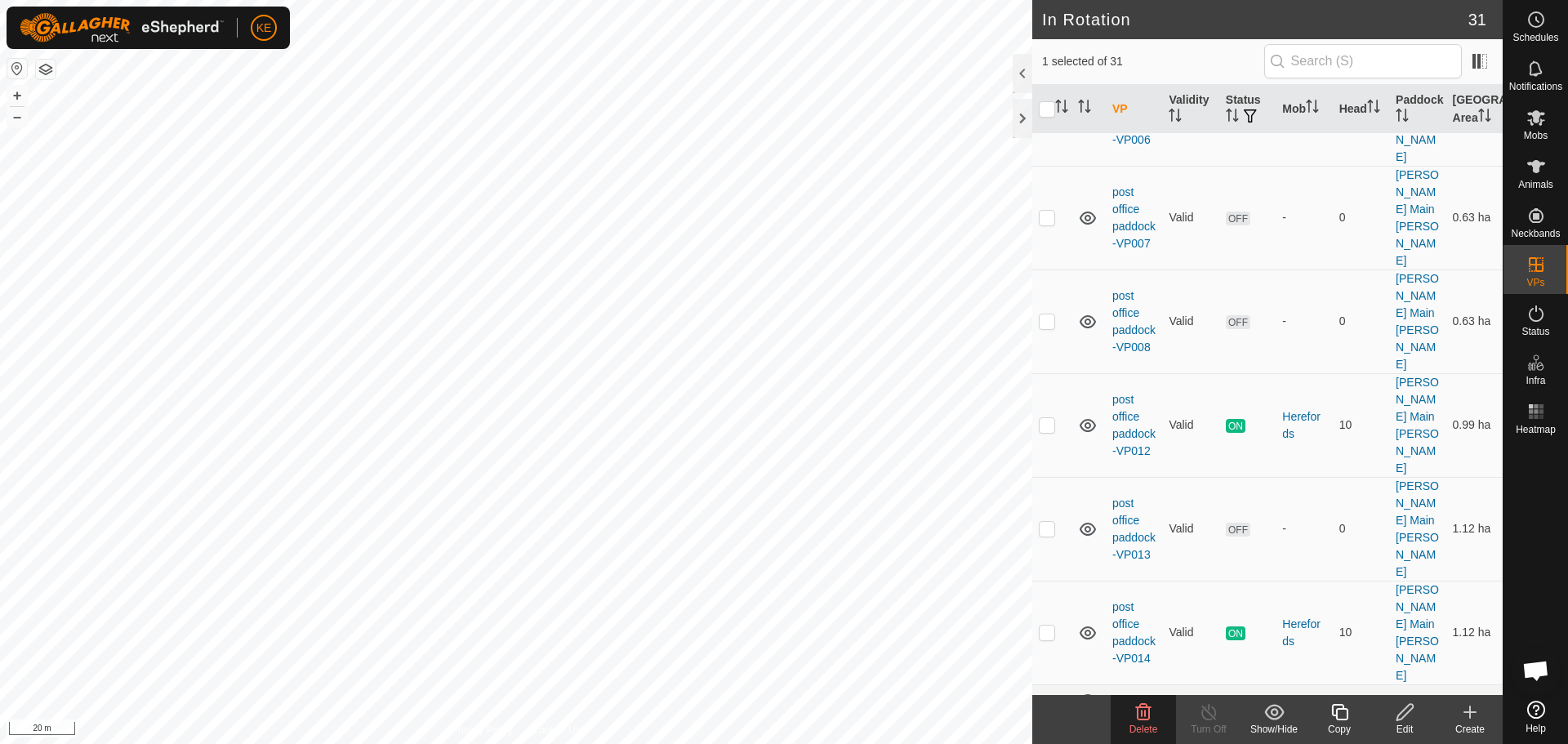
click at [1139, 710] on icon at bounding box center [1143, 712] width 20 height 20
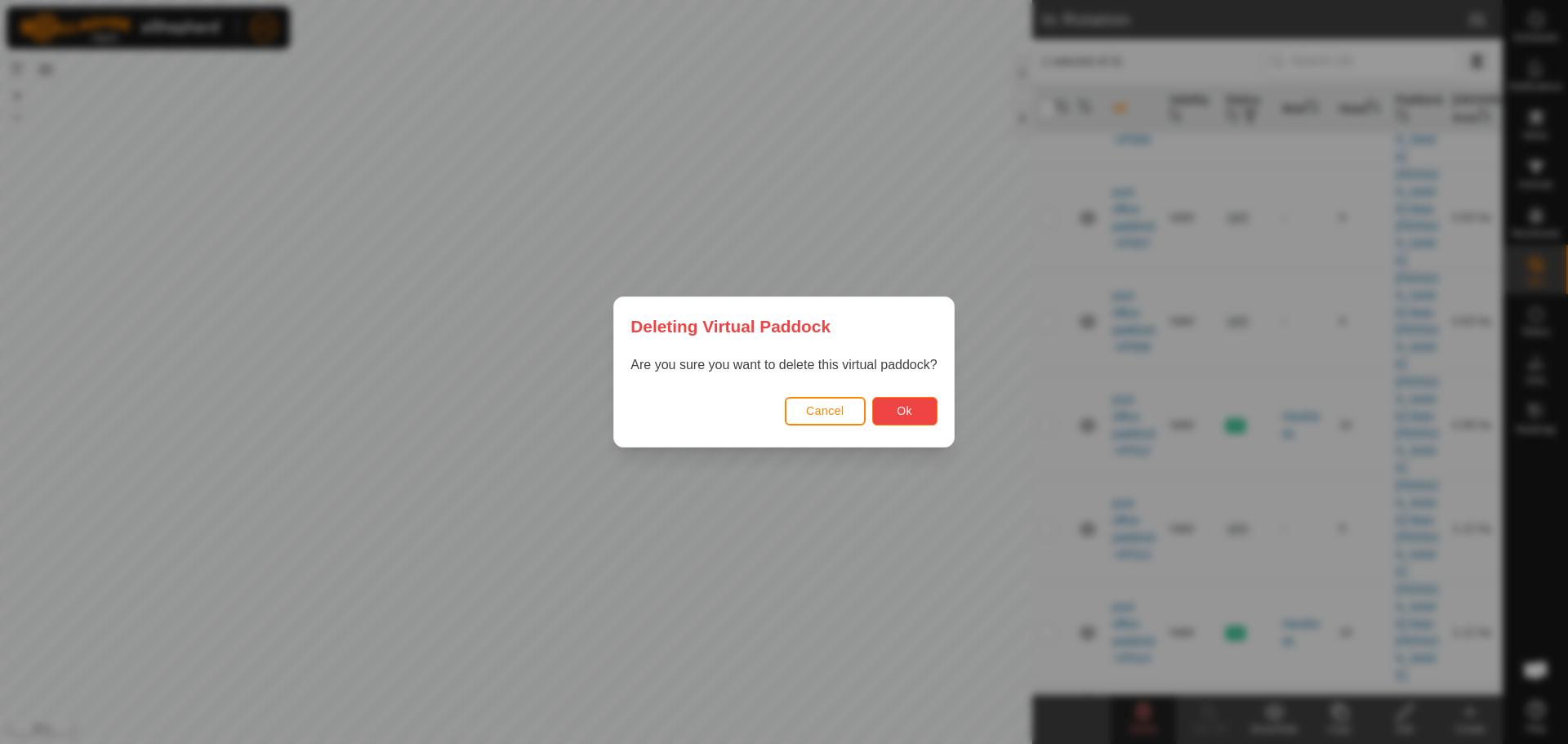
click at [908, 413] on span "Ok" at bounding box center [904, 411] width 16 height 13
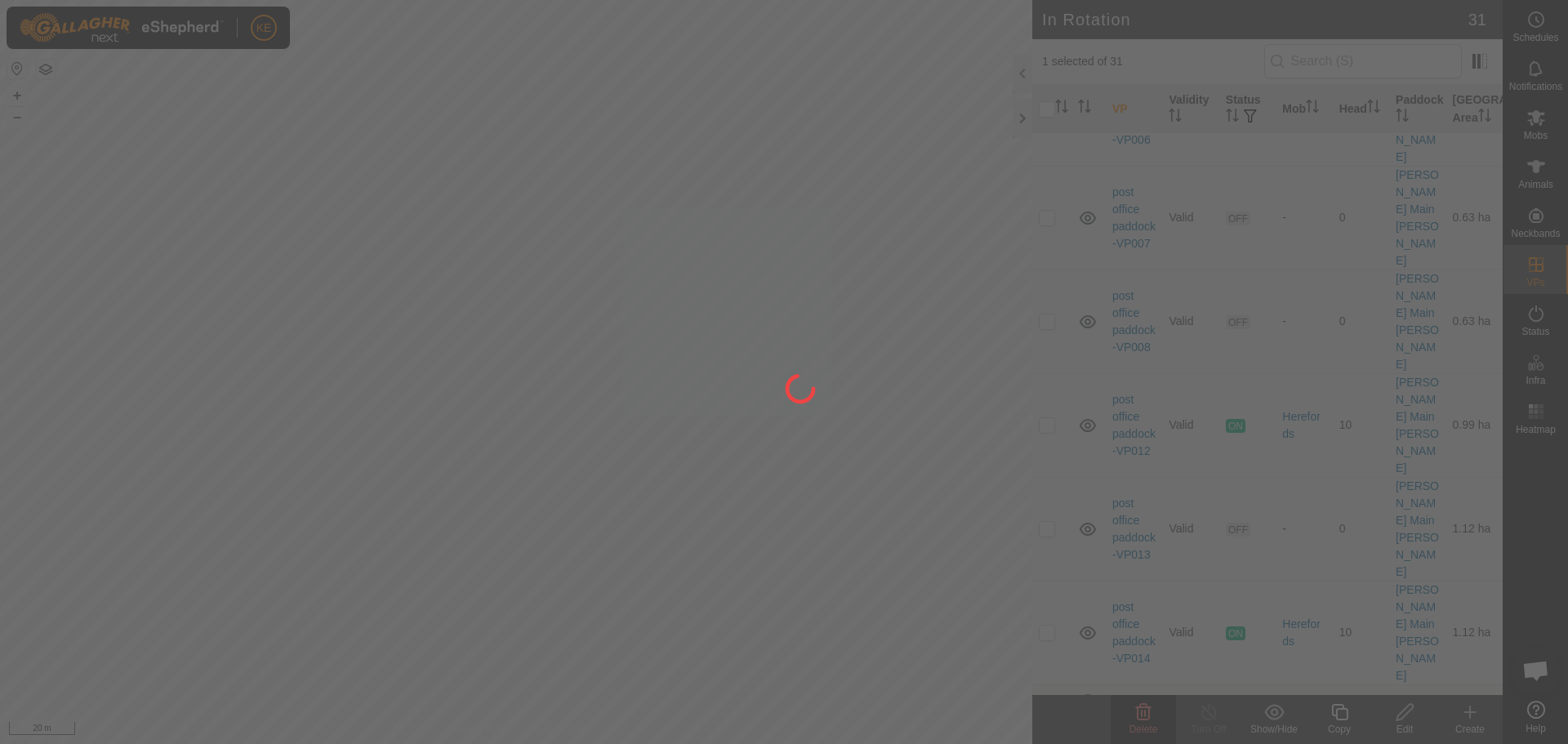
checkbox input "false"
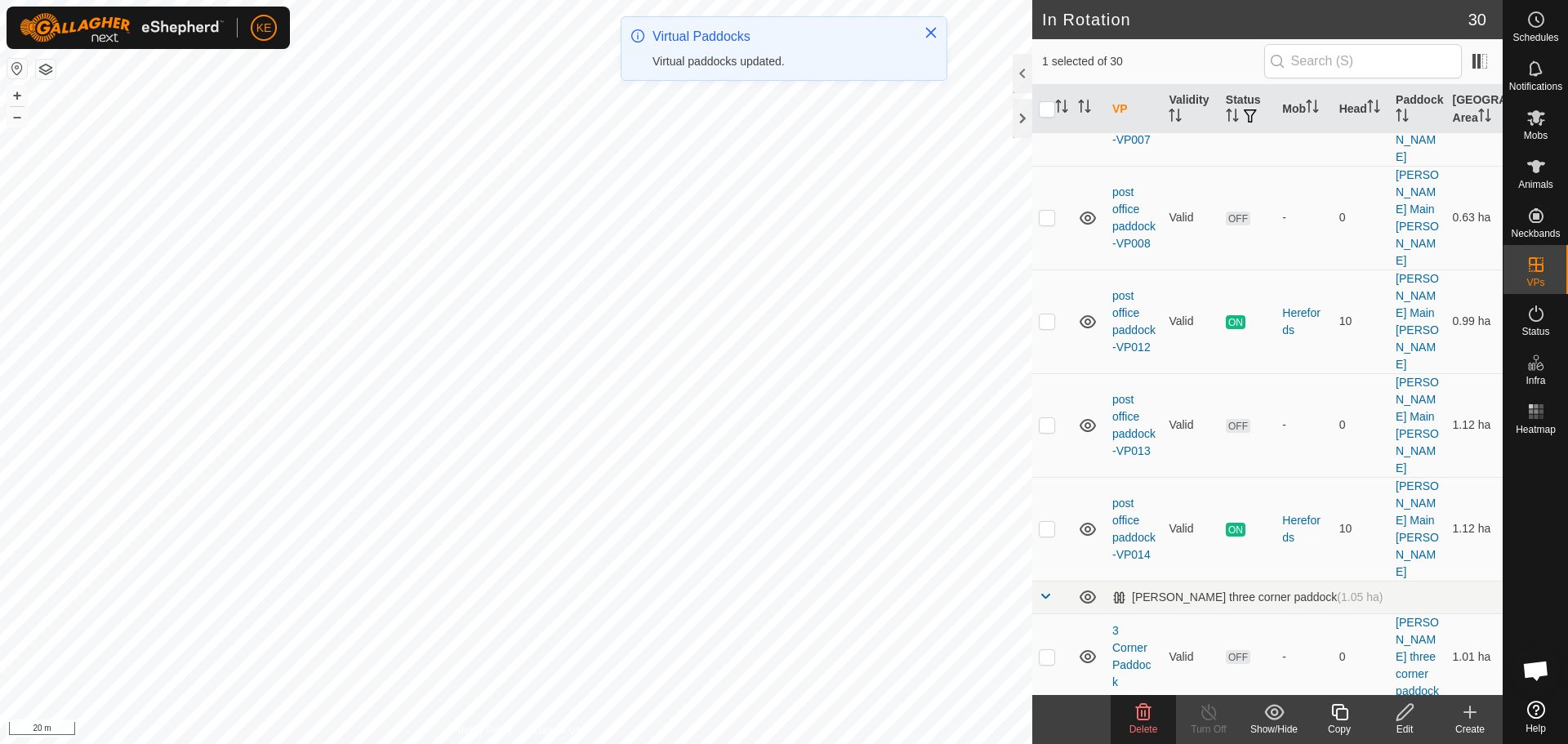
click at [1140, 724] on span "Delete" at bounding box center [1143, 729] width 29 height 11
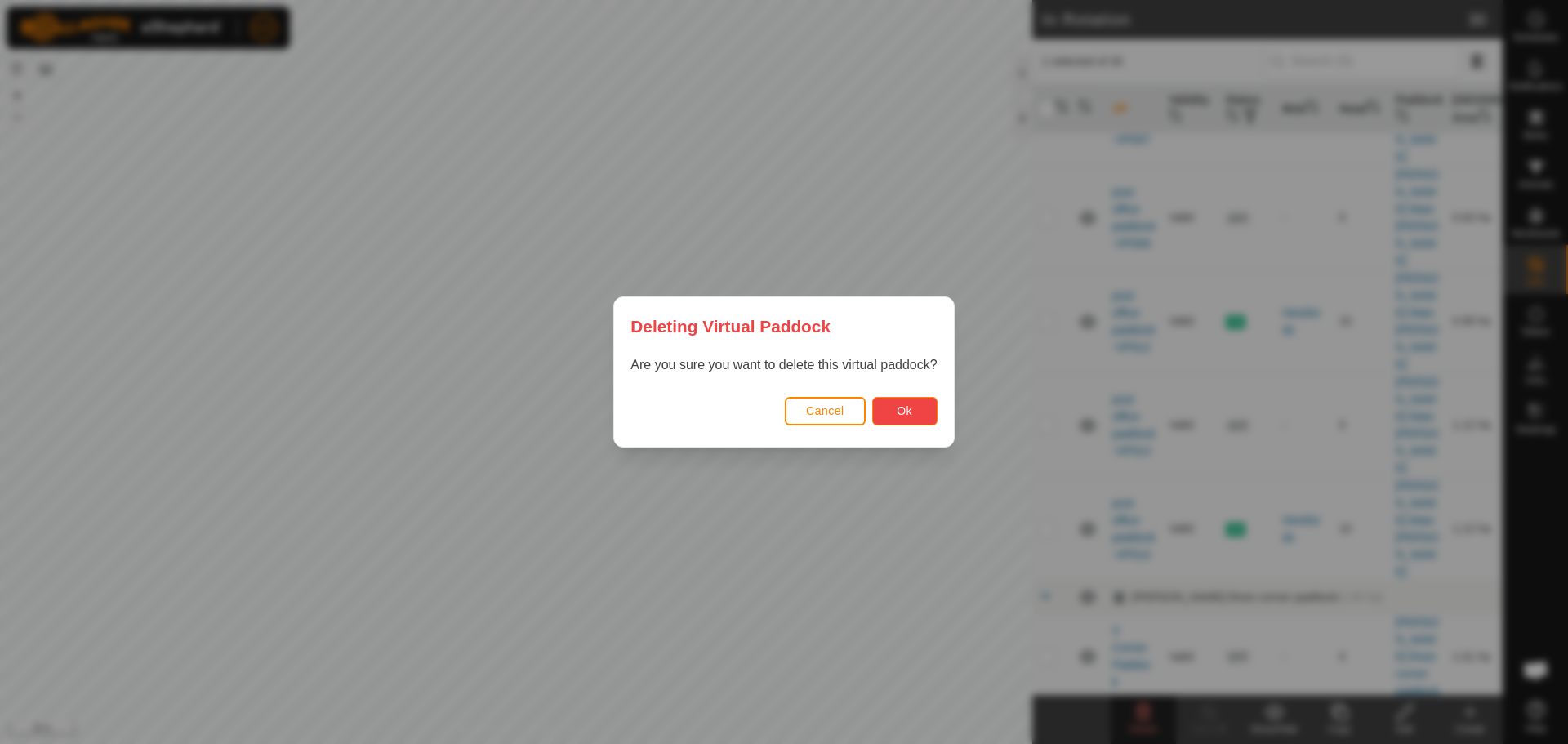
click at [899, 413] on span "Ok" at bounding box center [904, 411] width 16 height 13
checkbox input "false"
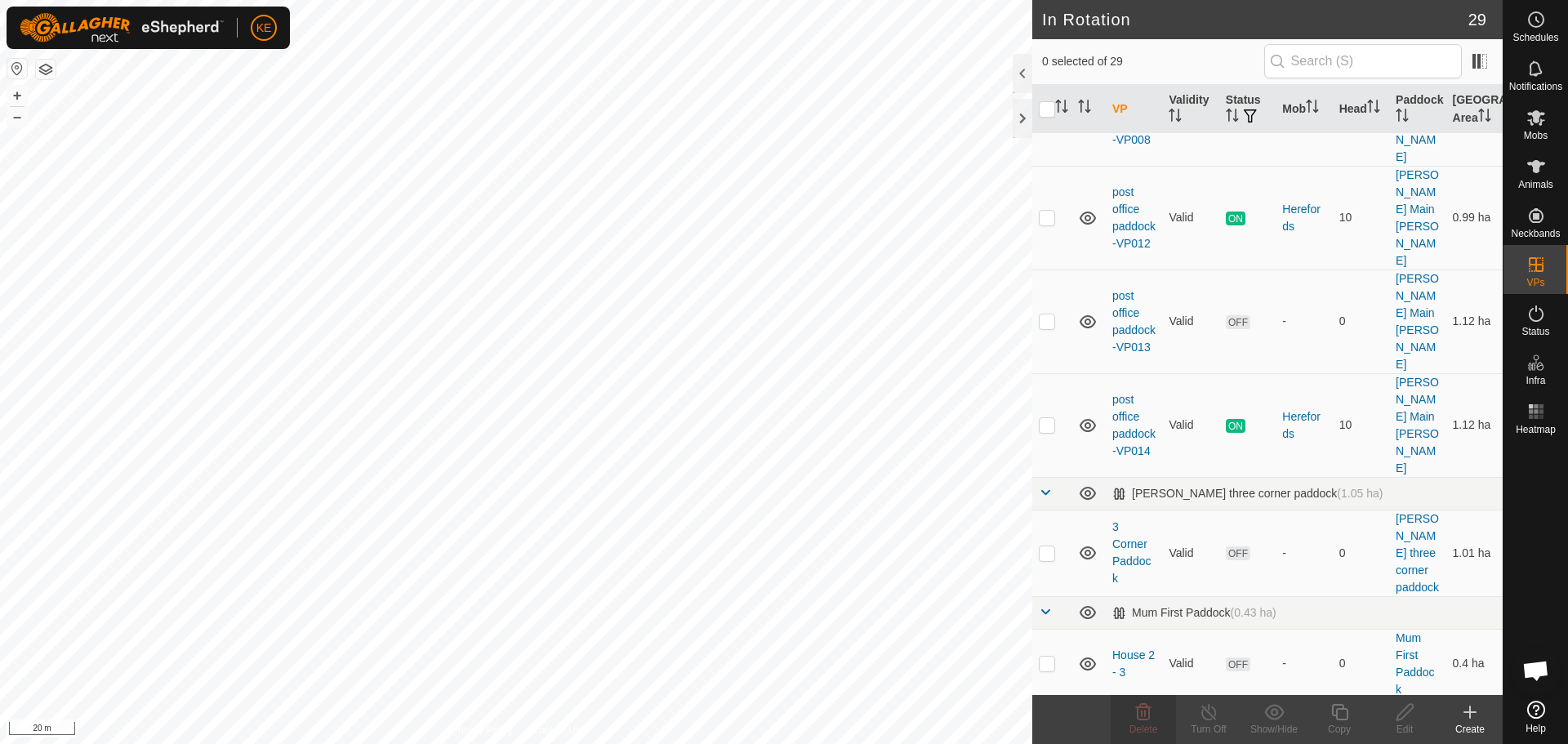
checkbox input "true"
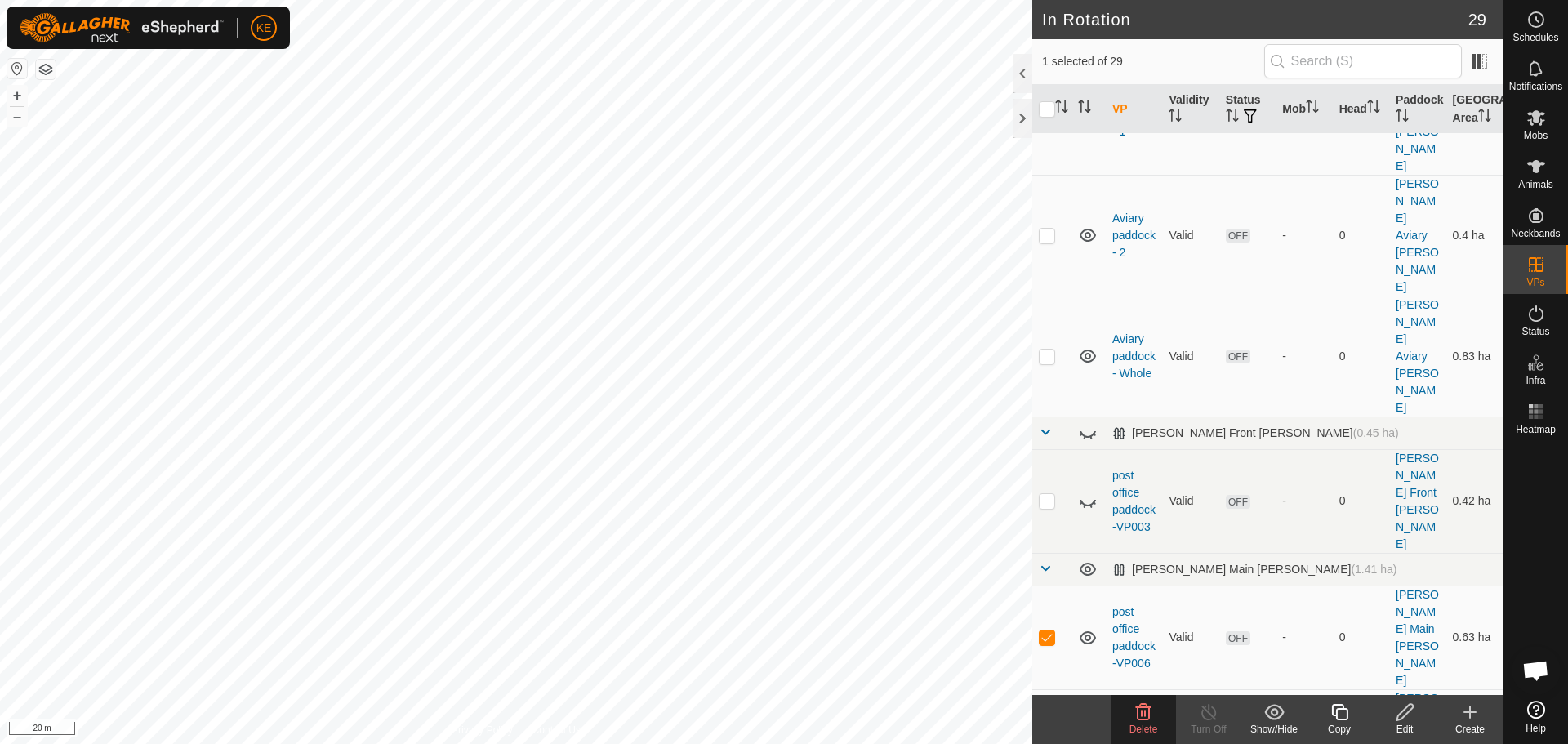
scroll to position [158, 0]
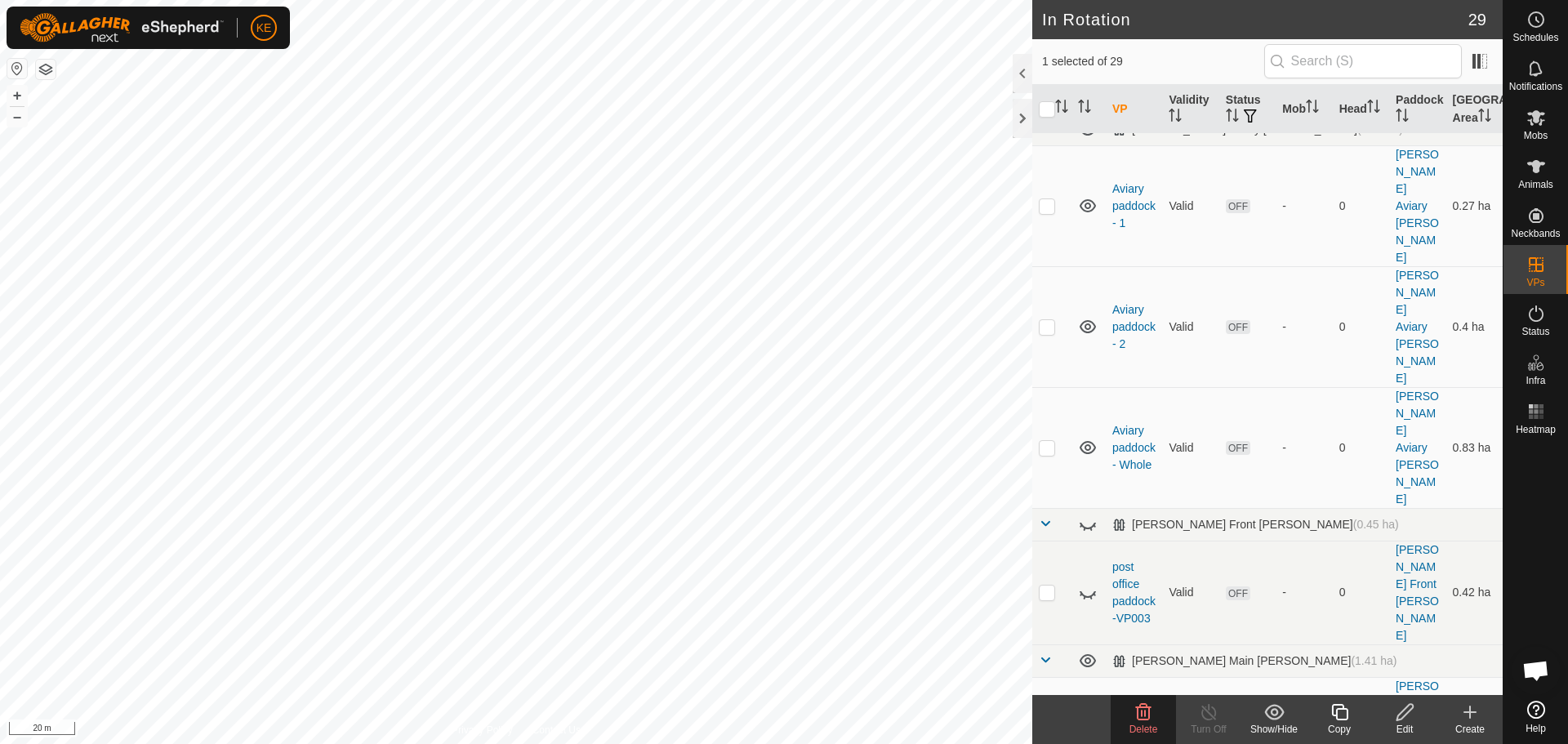
click at [1142, 710] on icon at bounding box center [1143, 712] width 16 height 16
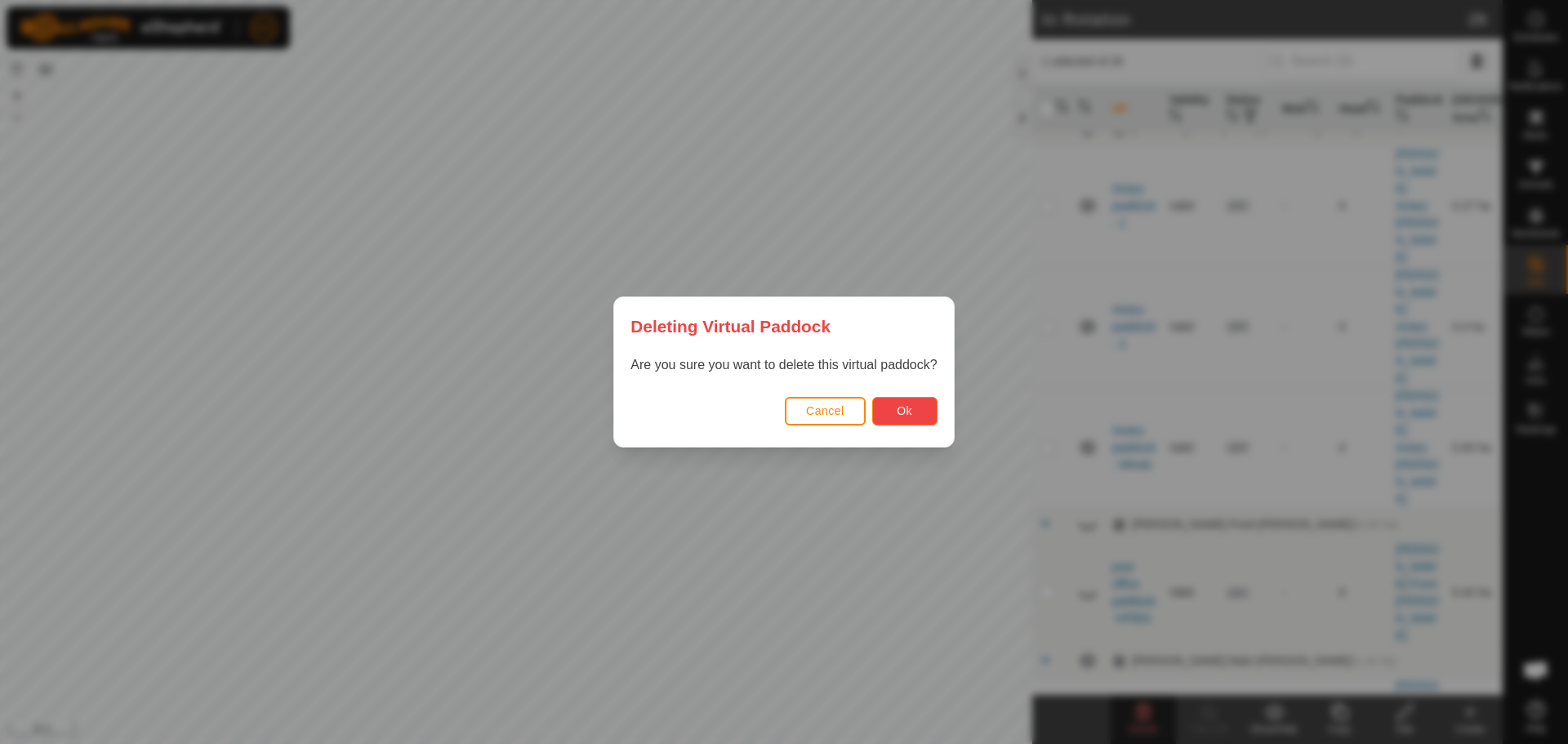
click at [920, 413] on button "Ok" at bounding box center [905, 411] width 65 height 29
checkbox input "false"
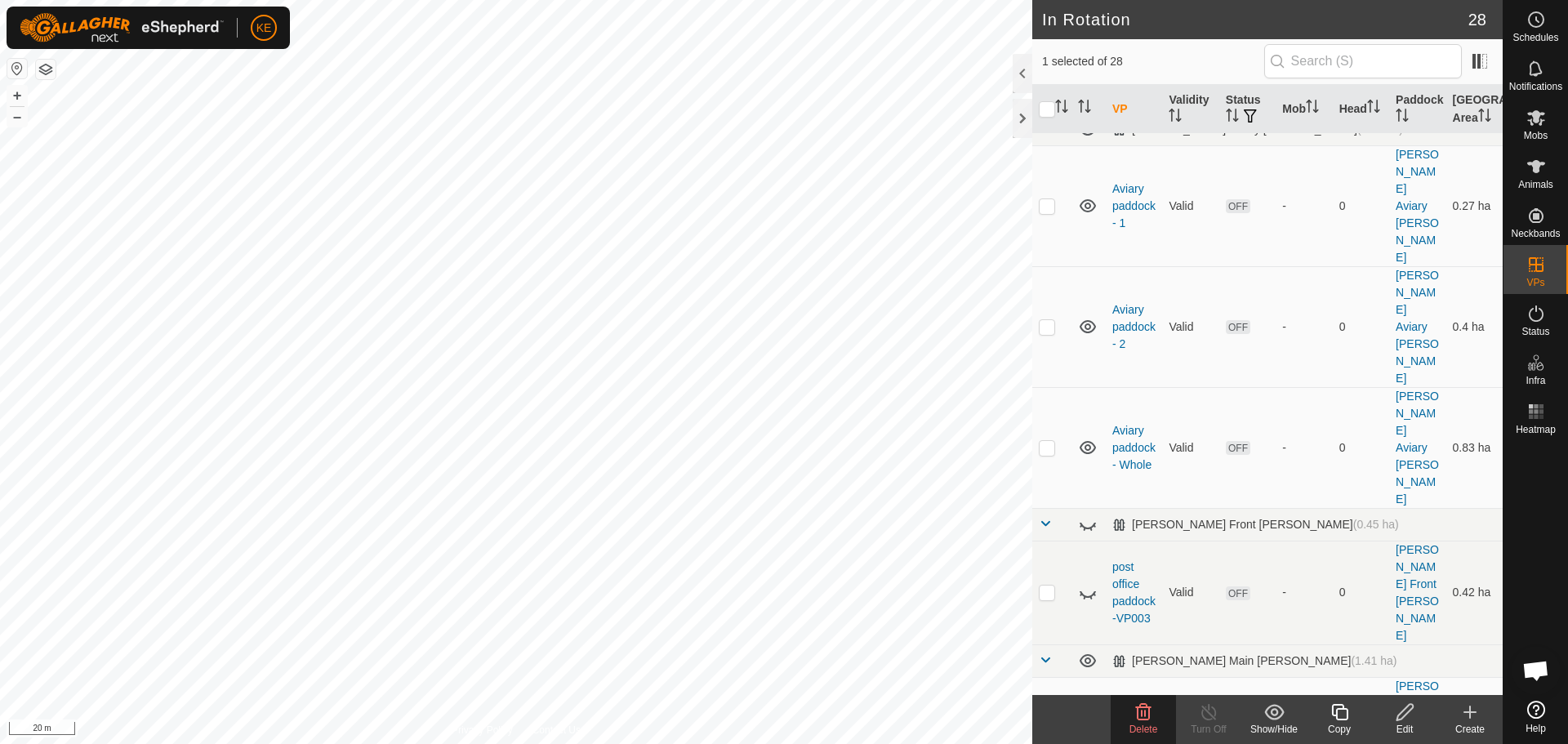
click at [1140, 714] on icon at bounding box center [1143, 712] width 20 height 20
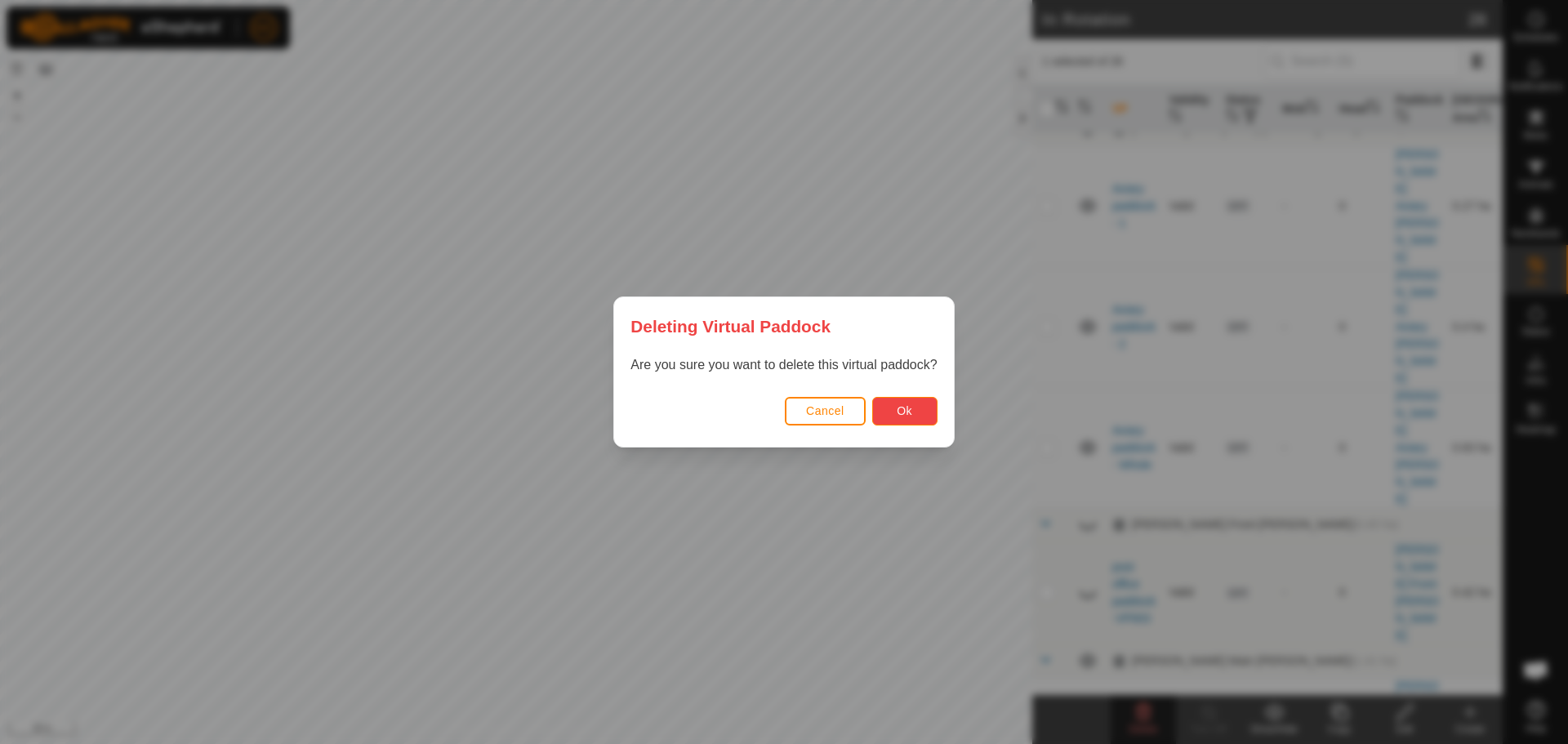
click at [908, 413] on span "Ok" at bounding box center [904, 411] width 16 height 13
checkbox input "false"
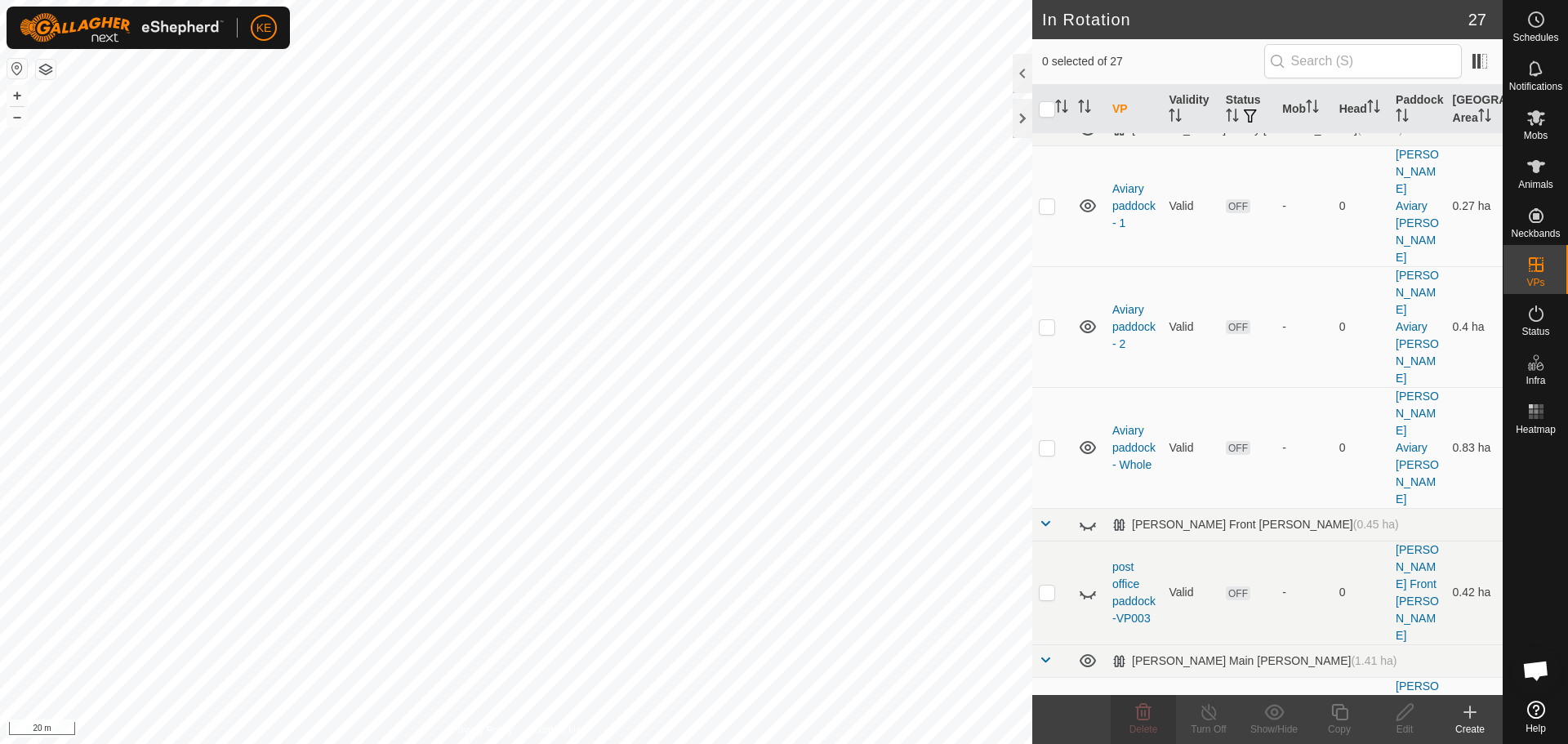
click at [1054, 722] on p-checkbox at bounding box center [1048, 728] width 16 height 13
checkbox input "true"
click at [1131, 716] on delete-svg-icon at bounding box center [1143, 712] width 65 height 20
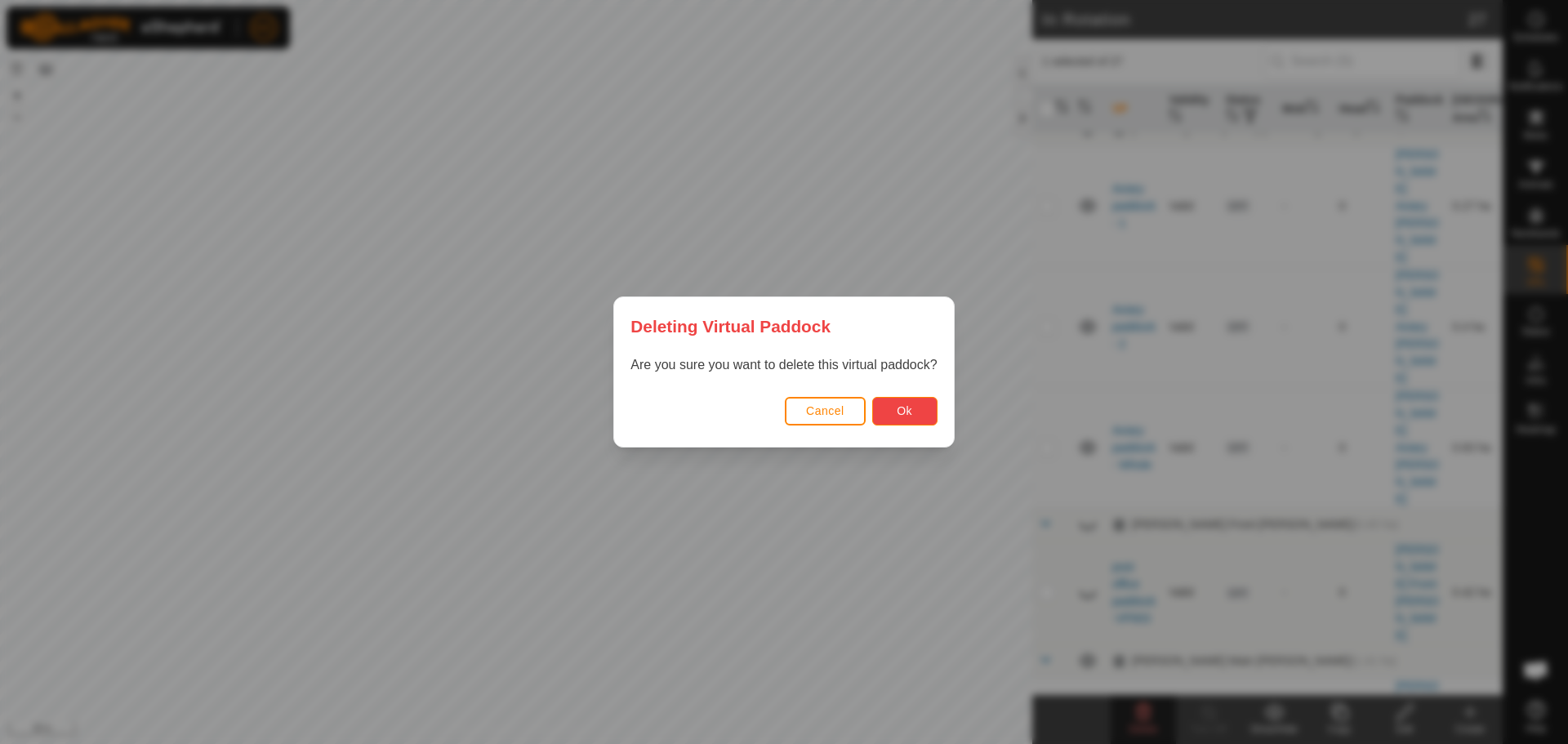
click at [925, 416] on button "Ok" at bounding box center [905, 411] width 65 height 29
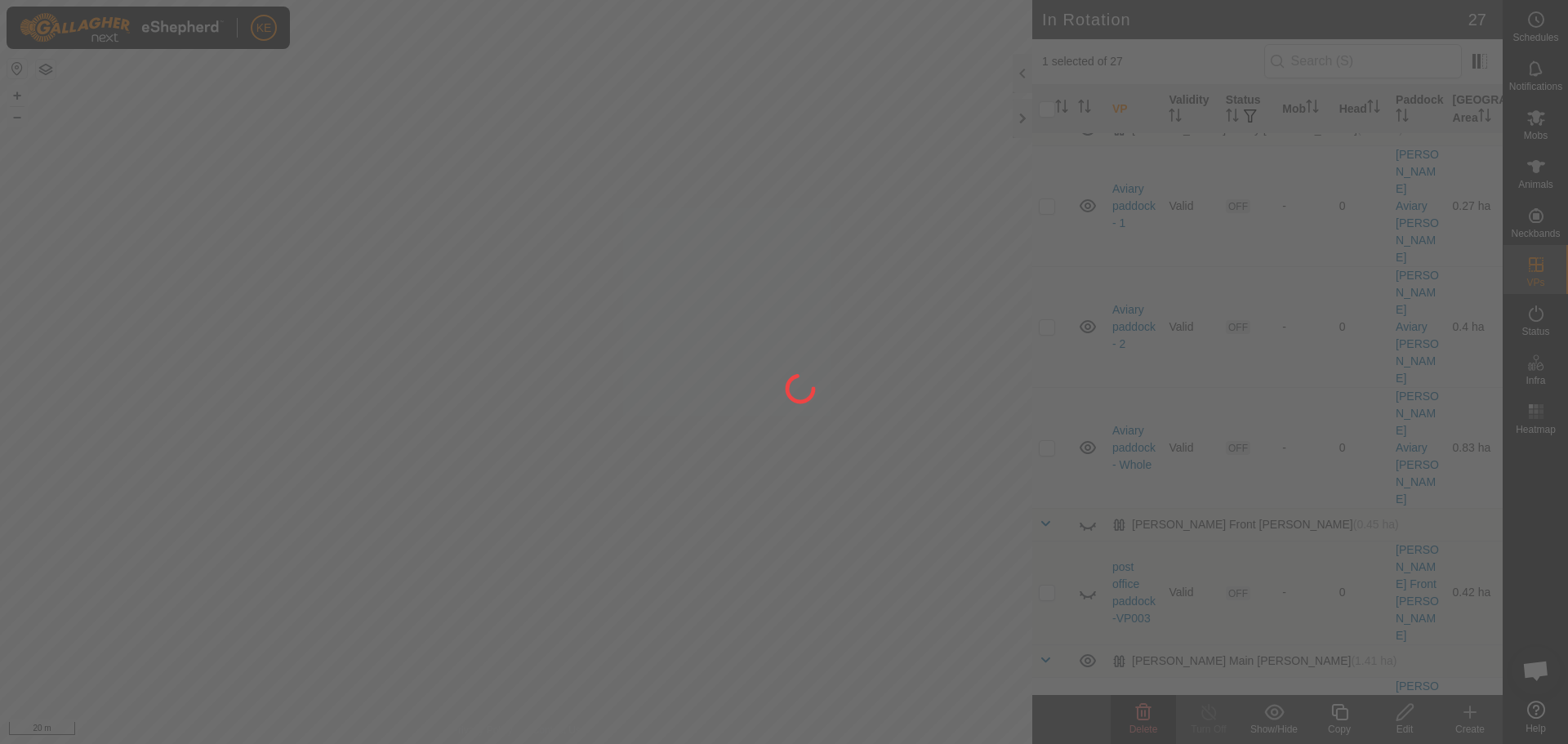
checkbox input "false"
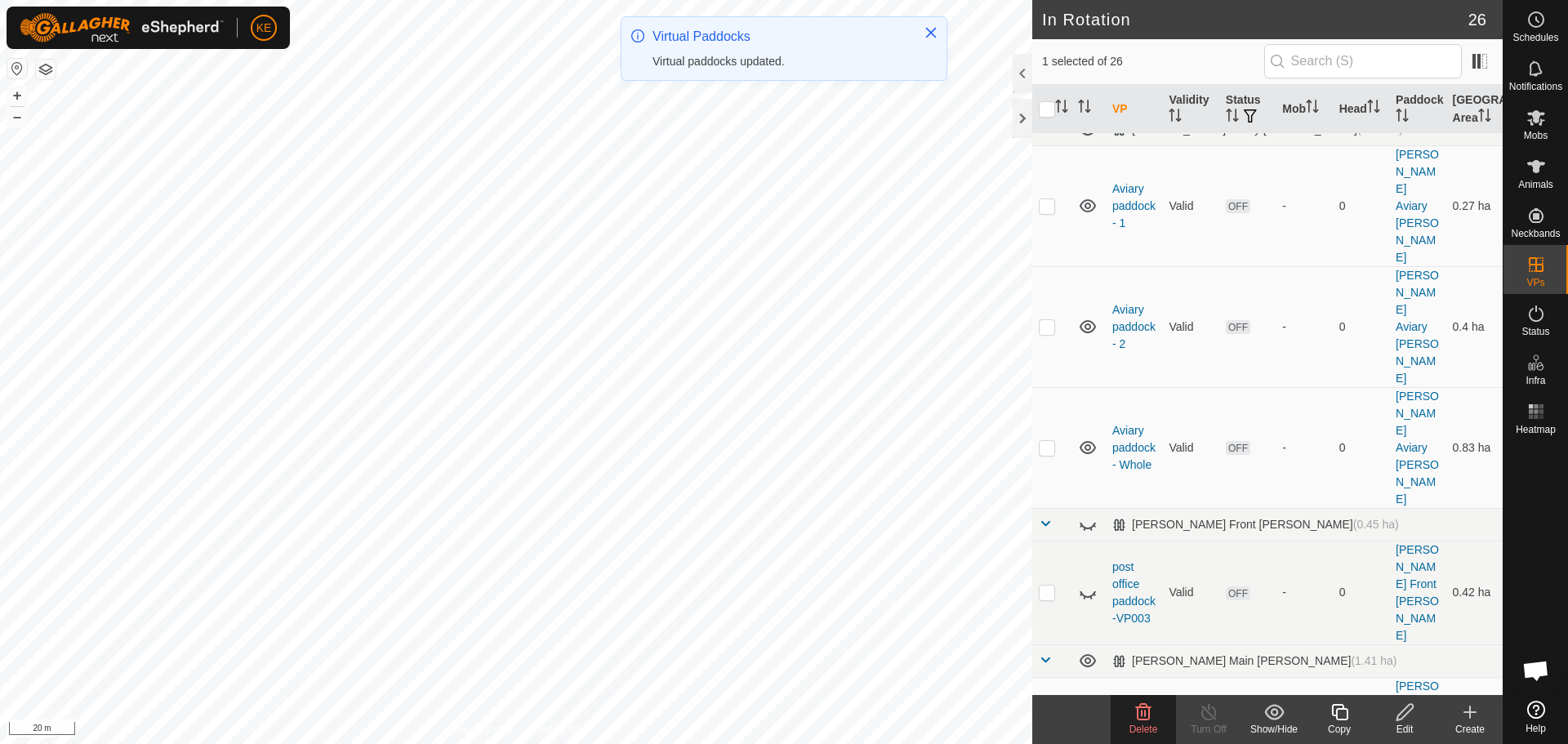
checkbox input "false"
checkbox input "true"
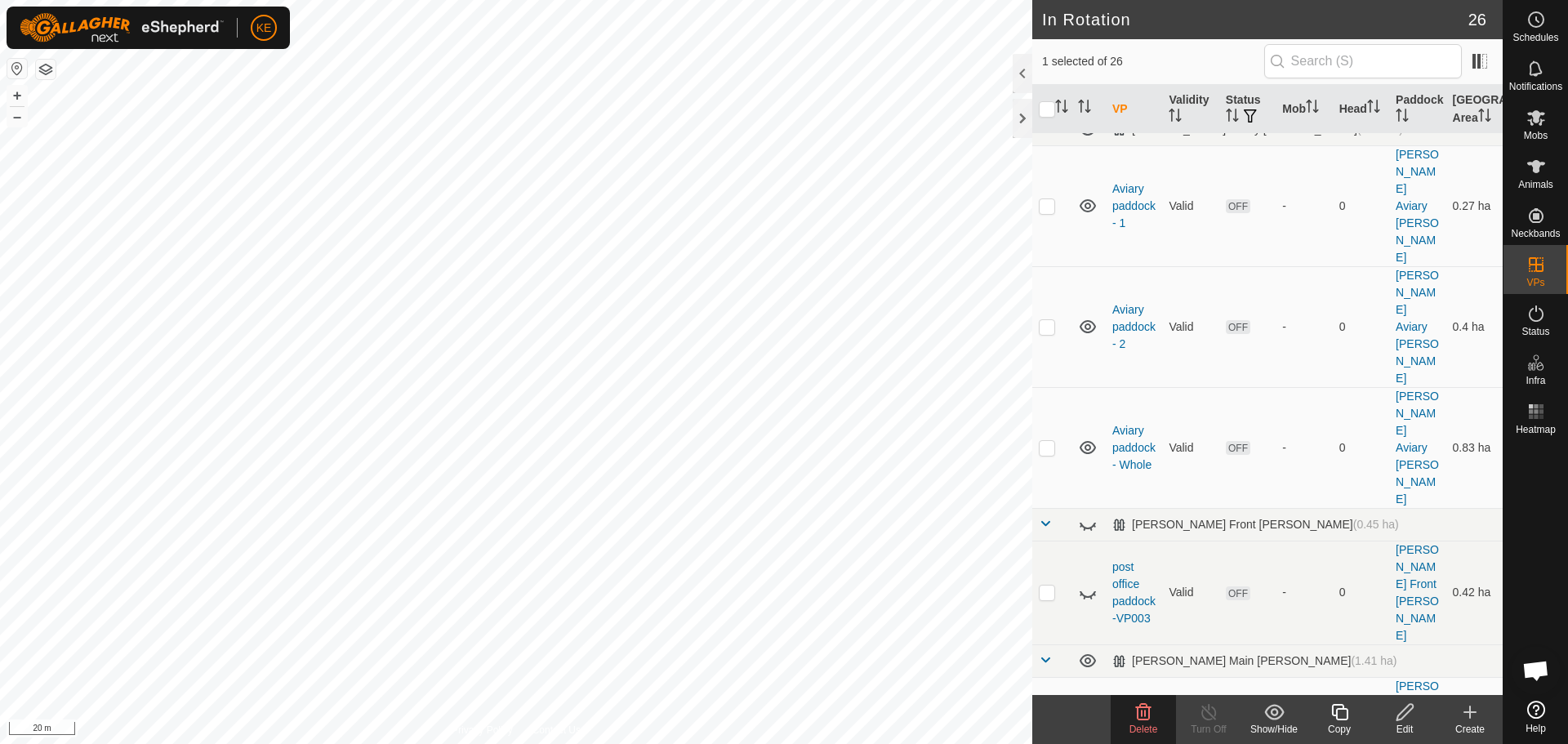
checkbox input "true"
checkbox input "false"
